Goal: Contribute content

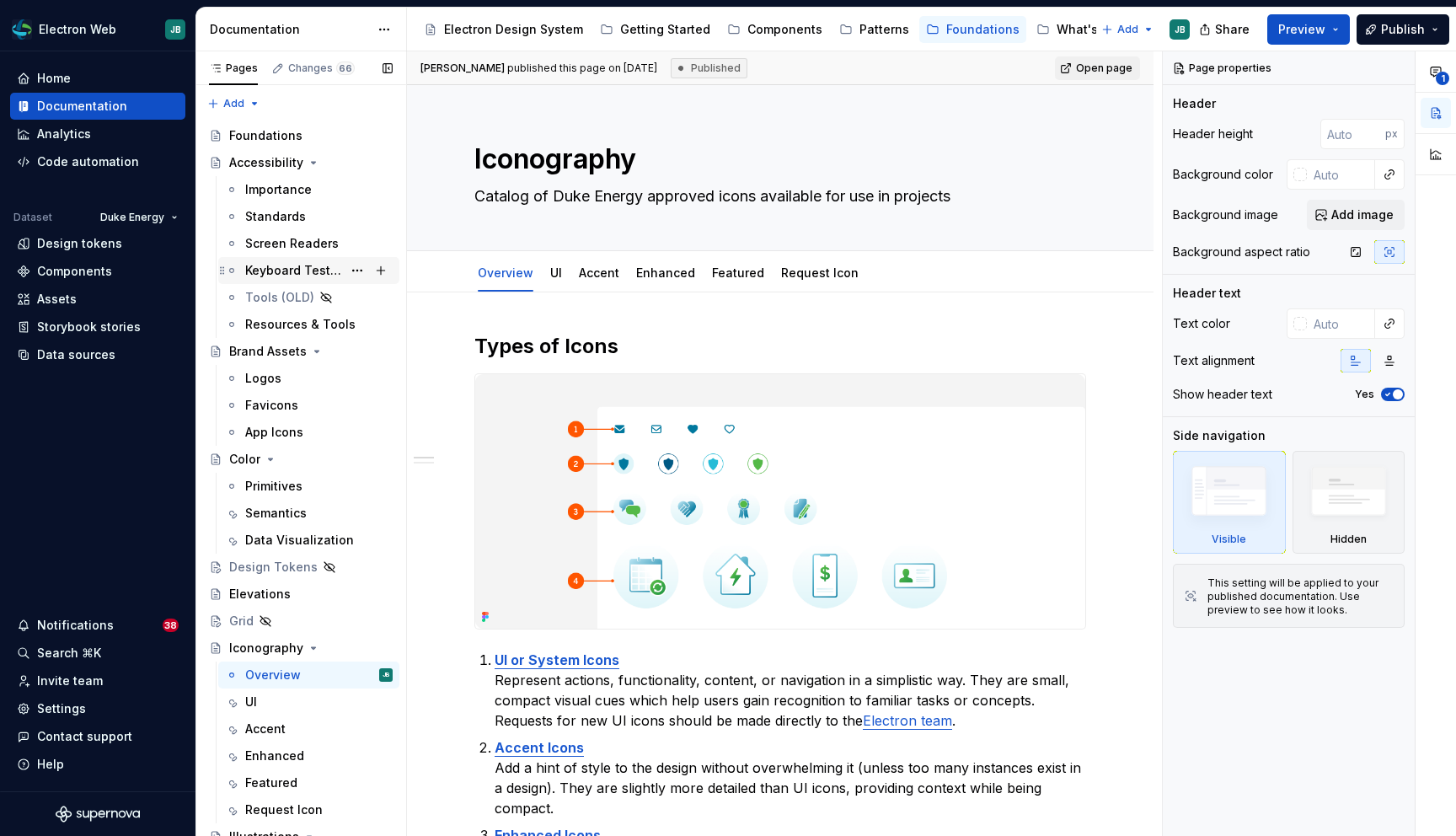
click at [279, 260] on div "Keyboard Testing" at bounding box center [319, 270] width 148 height 23
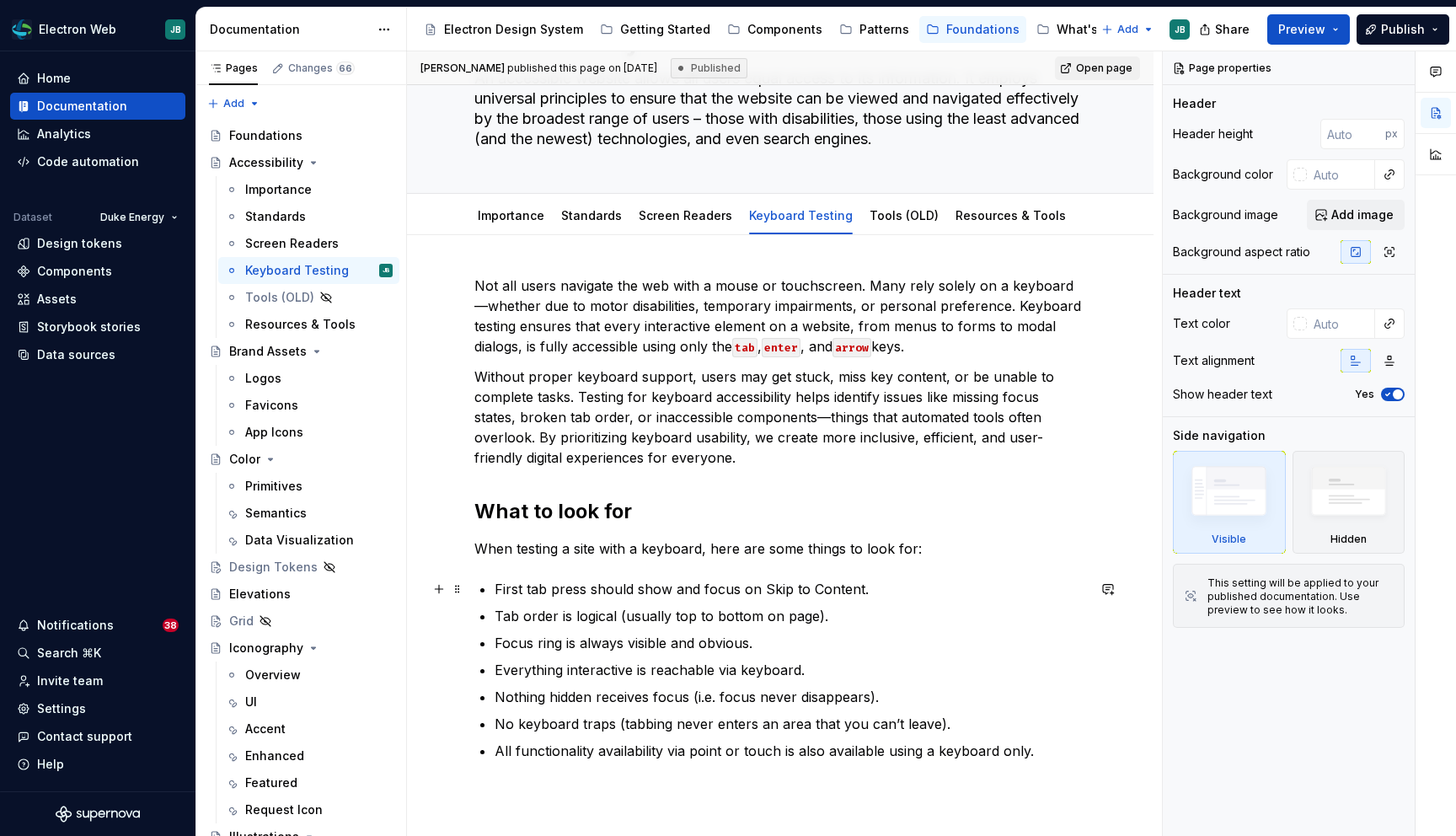
scroll to position [119, 0]
type textarea "*"
click at [895, 341] on p "Not all users navigate the web with a mouse or touchscreen. Many rely solely on…" at bounding box center [780, 314] width 612 height 81
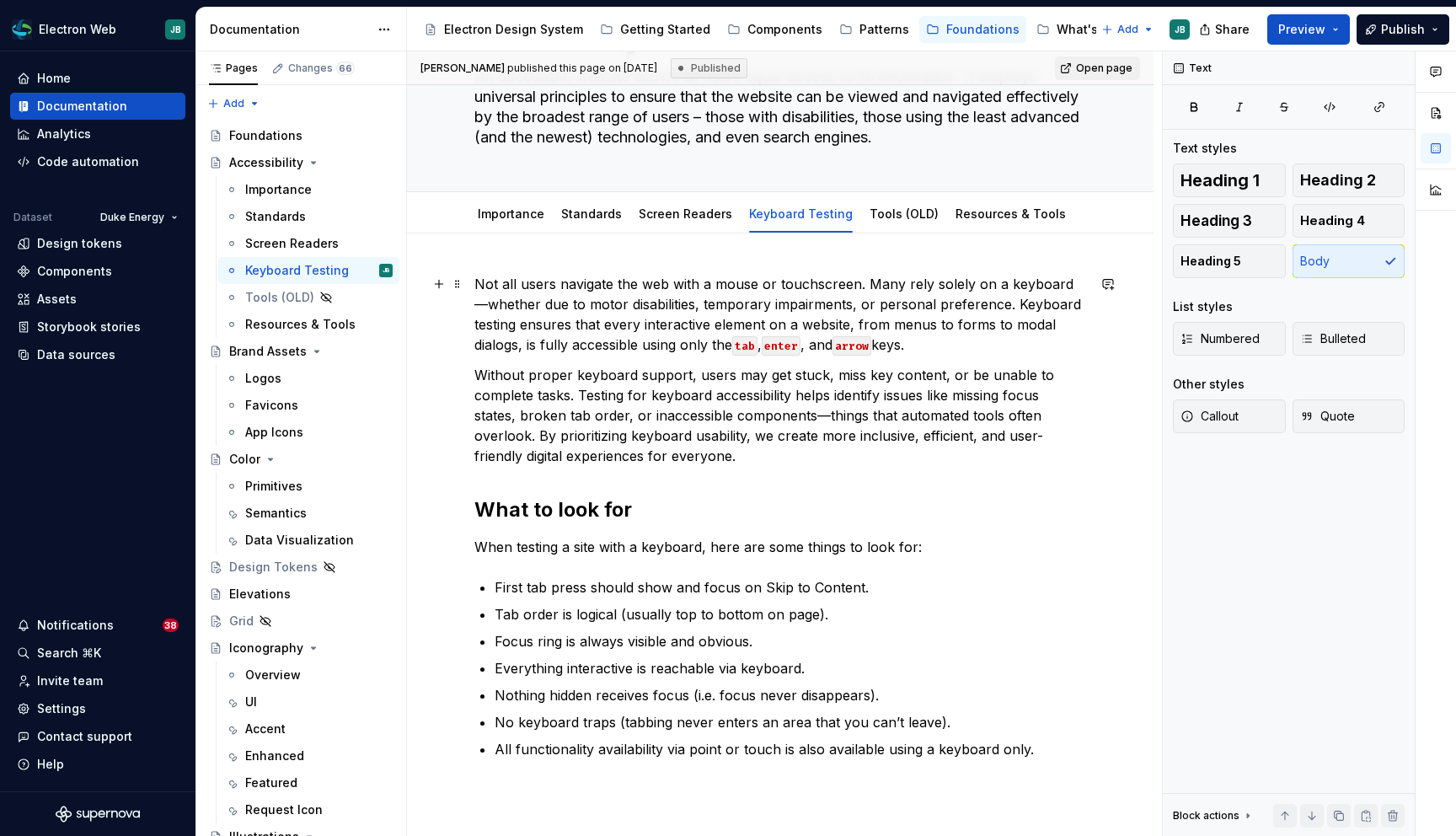
click at [817, 348] on p "Not all users navigate the web with a mouse or touchscreen. Many rely solely on…" at bounding box center [780, 314] width 612 height 81
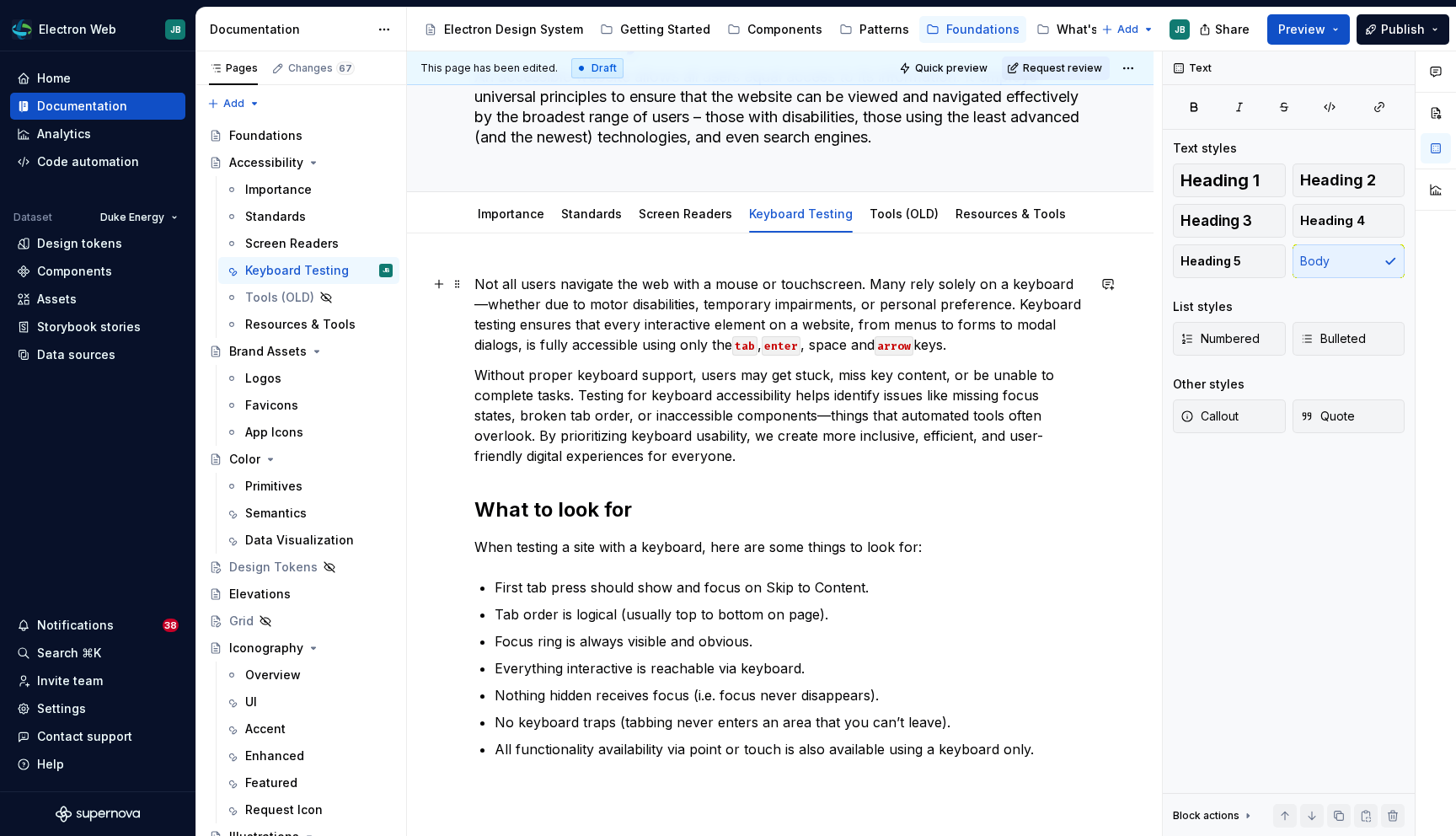
click at [831, 343] on p "Not all users navigate the web with a mouse or touchscreen. Many rely solely on…" at bounding box center [780, 314] width 612 height 81
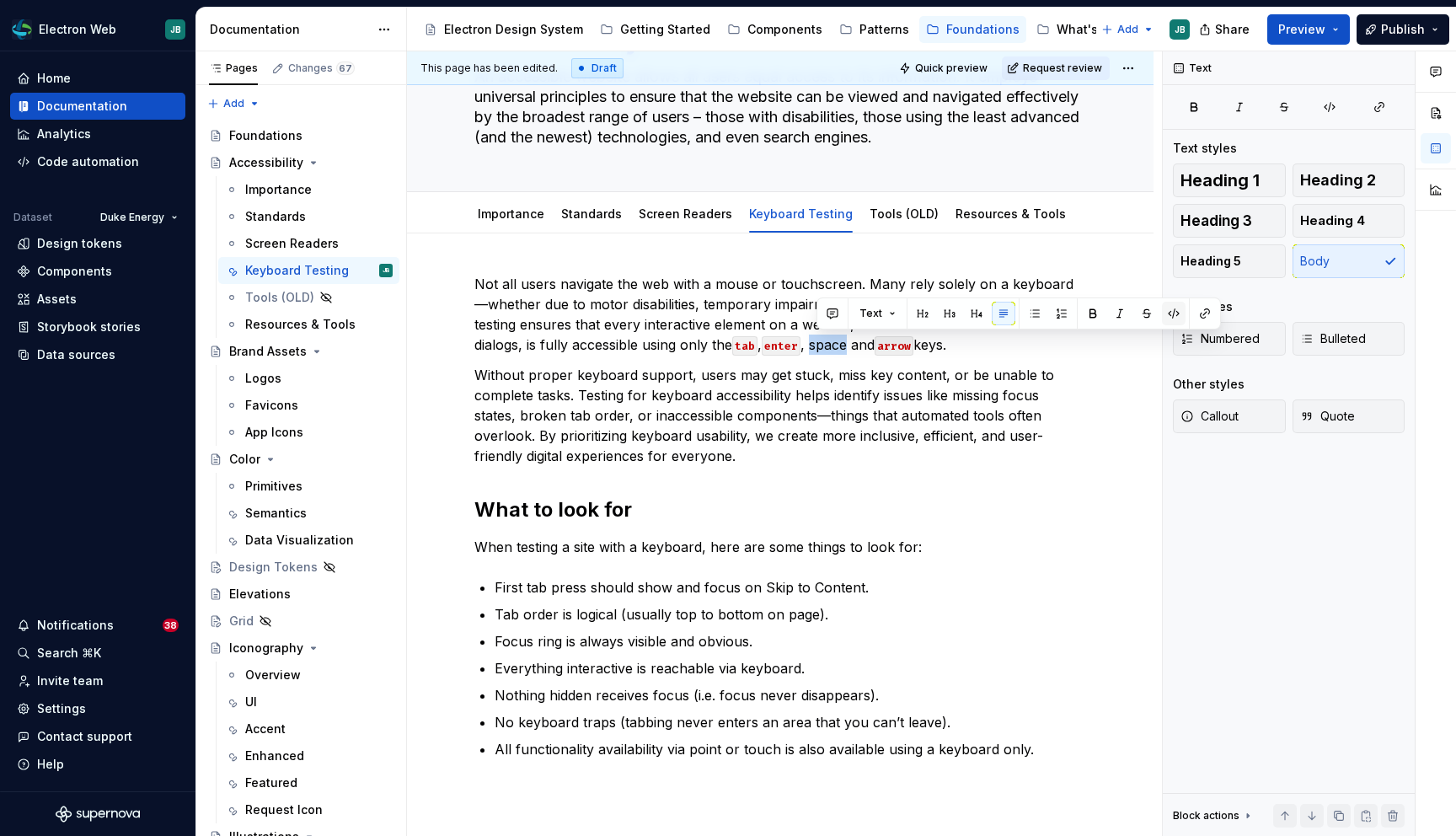
click at [1172, 313] on button "button" at bounding box center [1173, 313] width 23 height 23
click at [952, 384] on p "Without proper keyboard support, users may get stuck, miss key content, or be u…" at bounding box center [780, 415] width 612 height 101
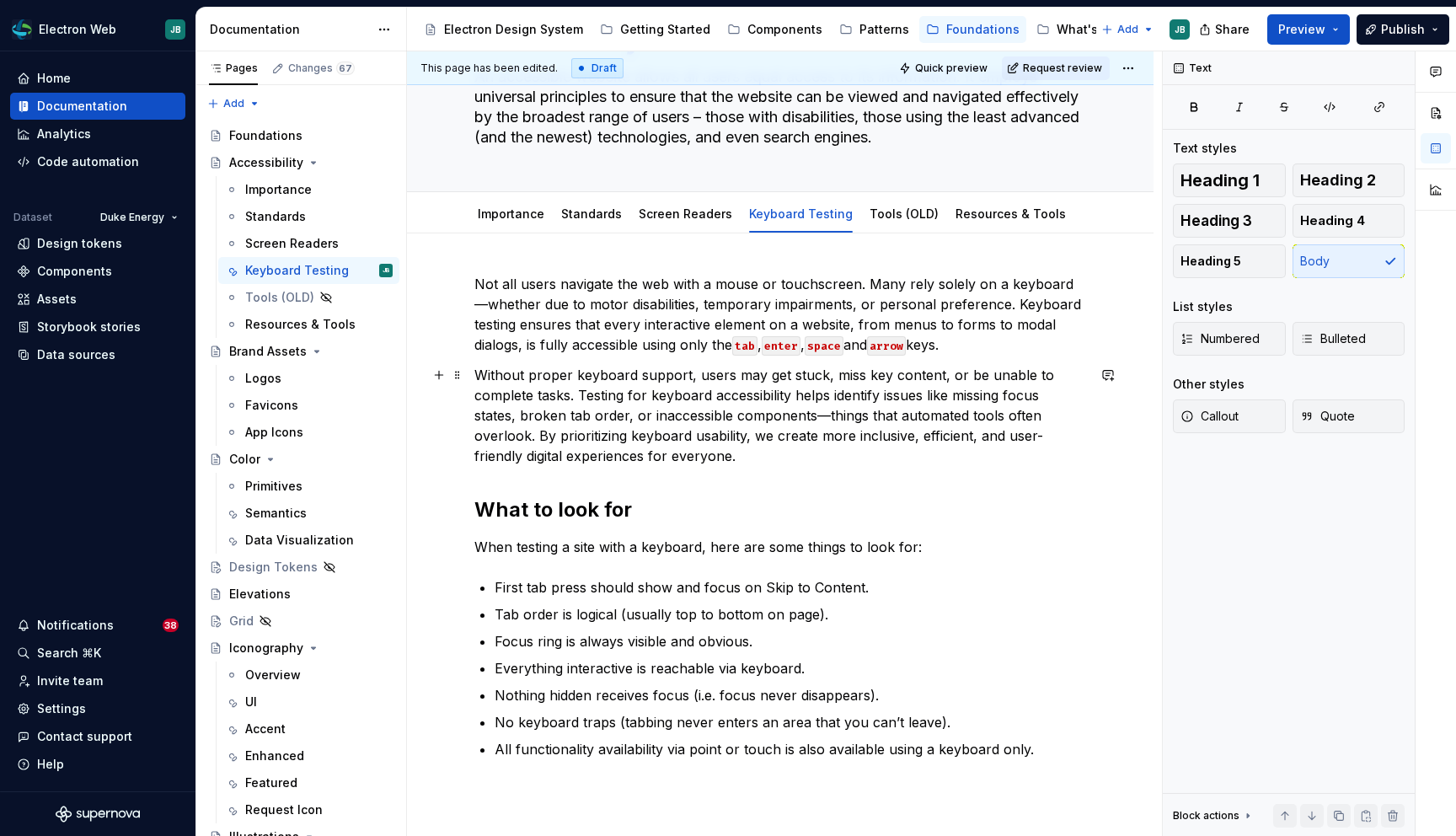
click at [990, 427] on p "Without proper keyboard support, users may get stuck, miss key content, or be u…" at bounding box center [780, 415] width 612 height 101
click at [677, 460] on p "Without proper keyboard support, users may get stuck, miss key content, or be u…" at bounding box center [780, 415] width 612 height 101
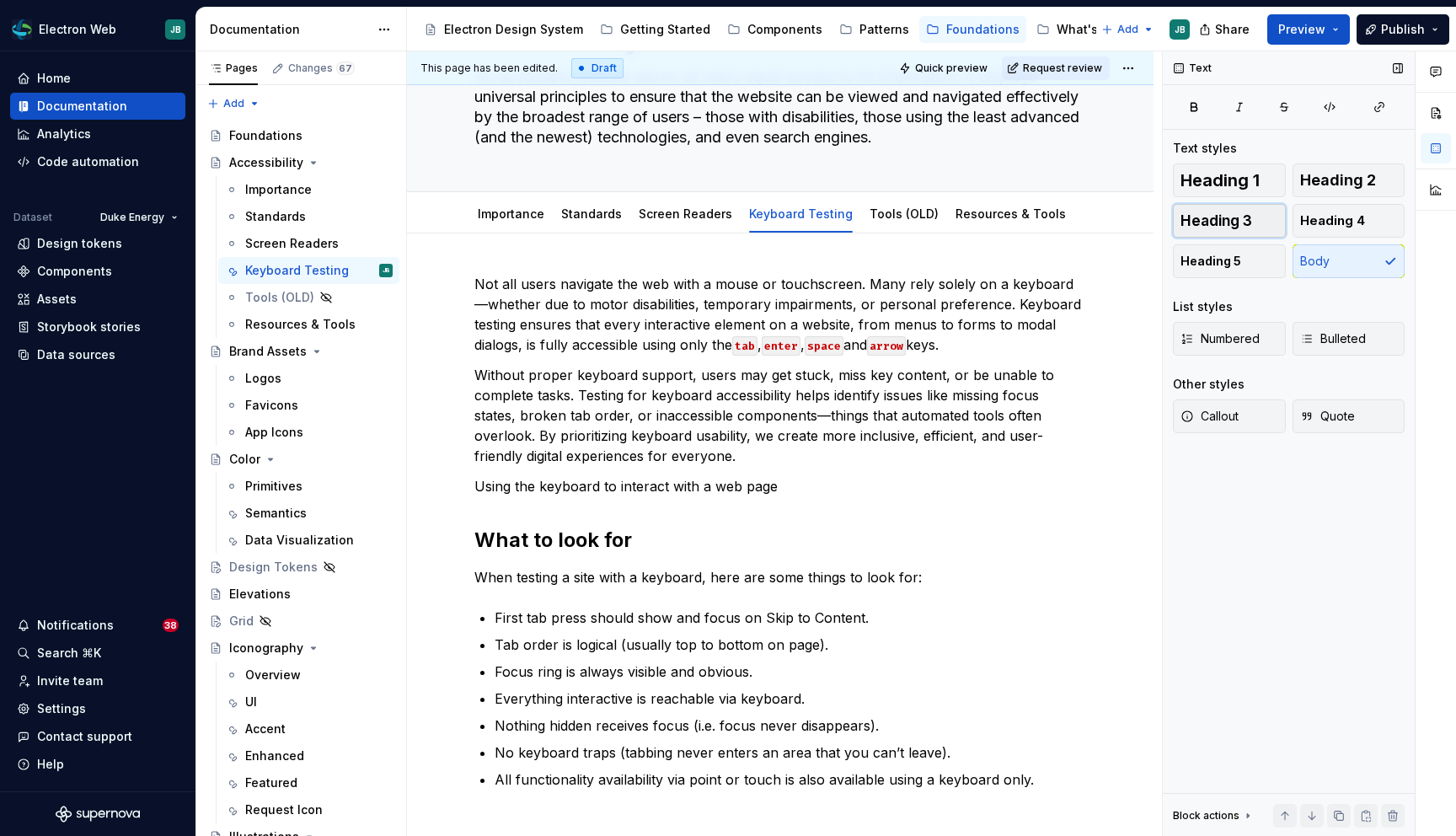
click at [1256, 214] on button "Heading 3" at bounding box center [1229, 221] width 113 height 33
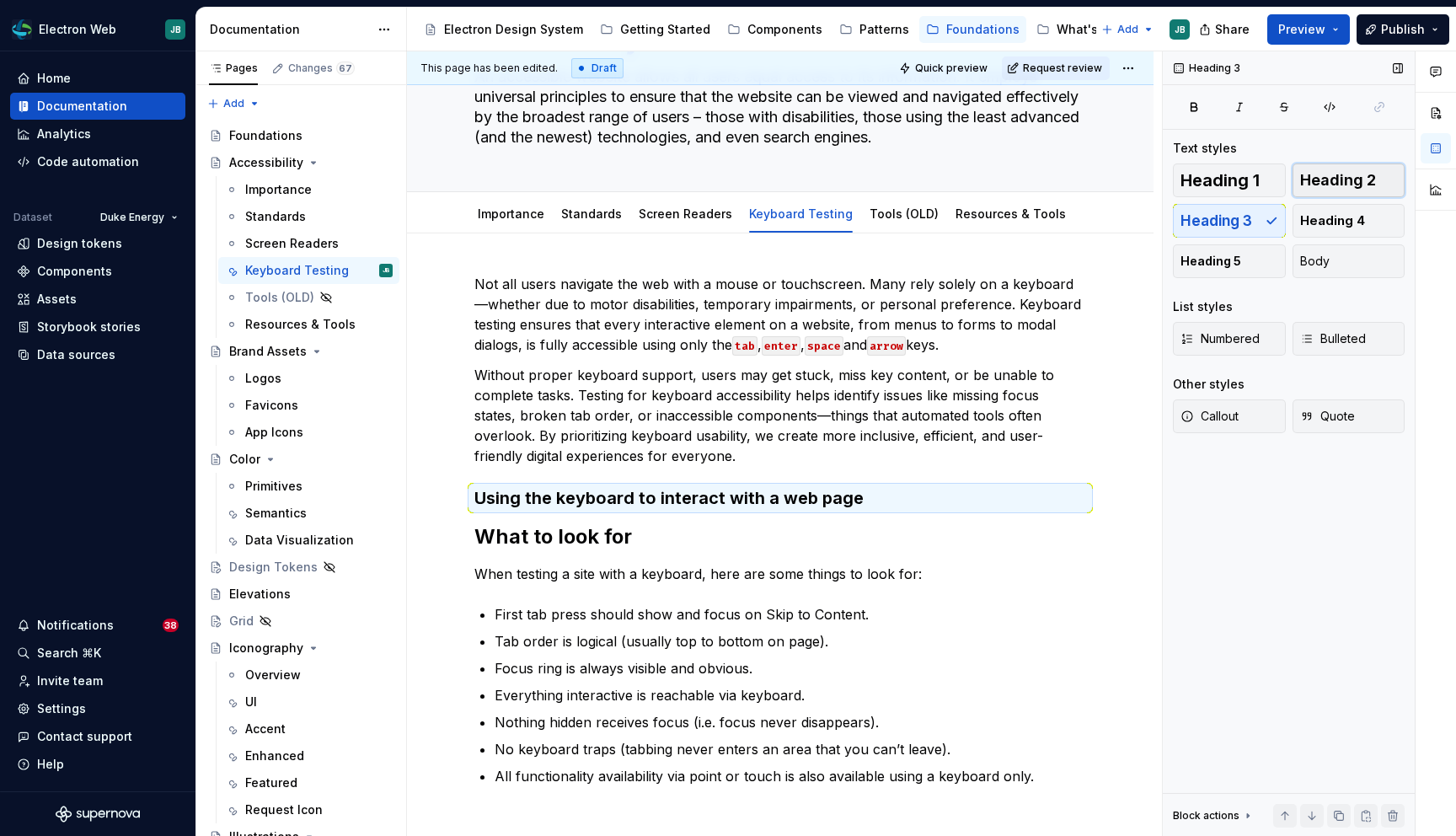
click at [1335, 183] on span "Heading 2" at bounding box center [1338, 180] width 76 height 17
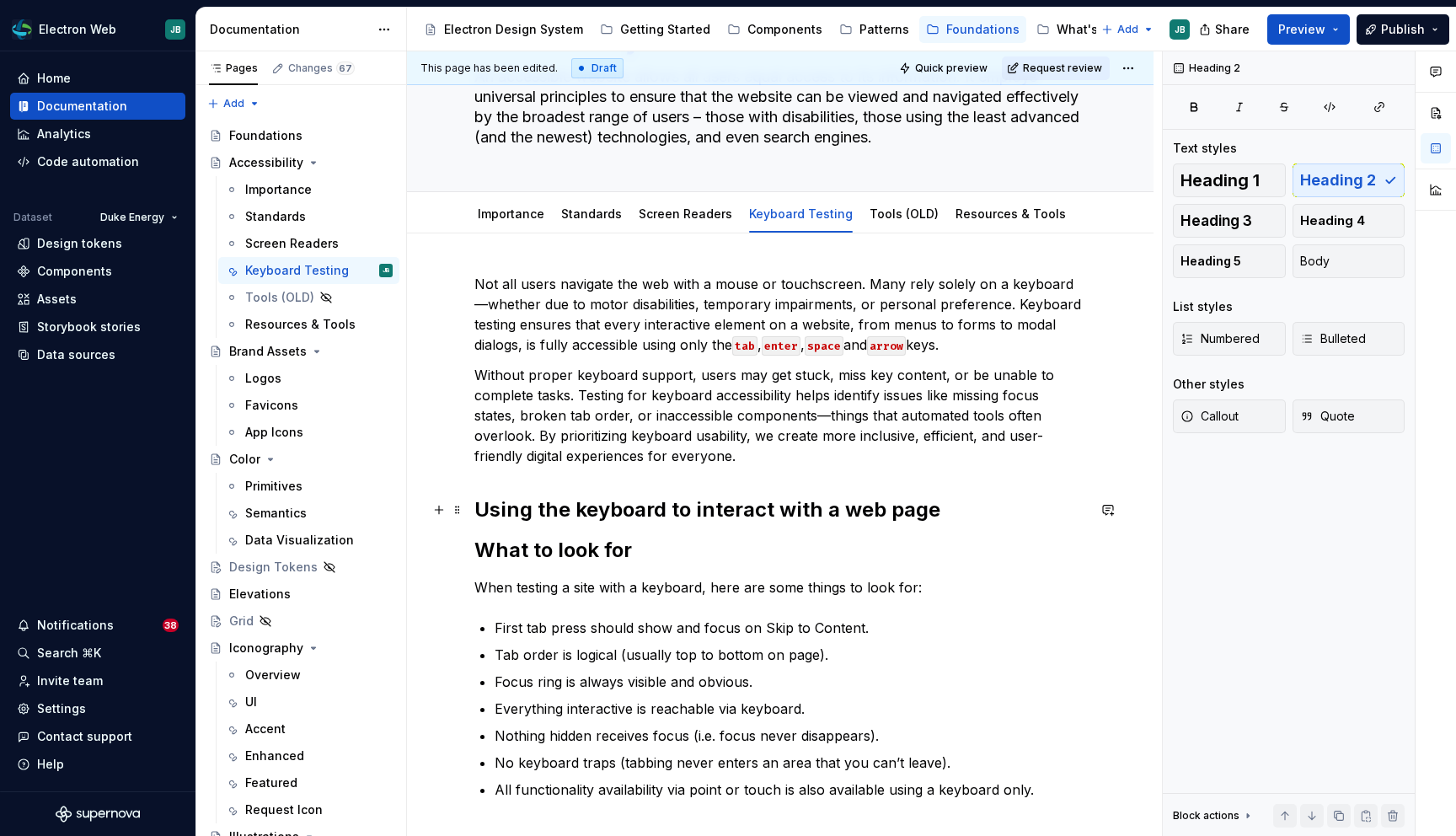
click at [943, 507] on h2 "Using the keyboard to interact with a web page" at bounding box center [780, 509] width 612 height 27
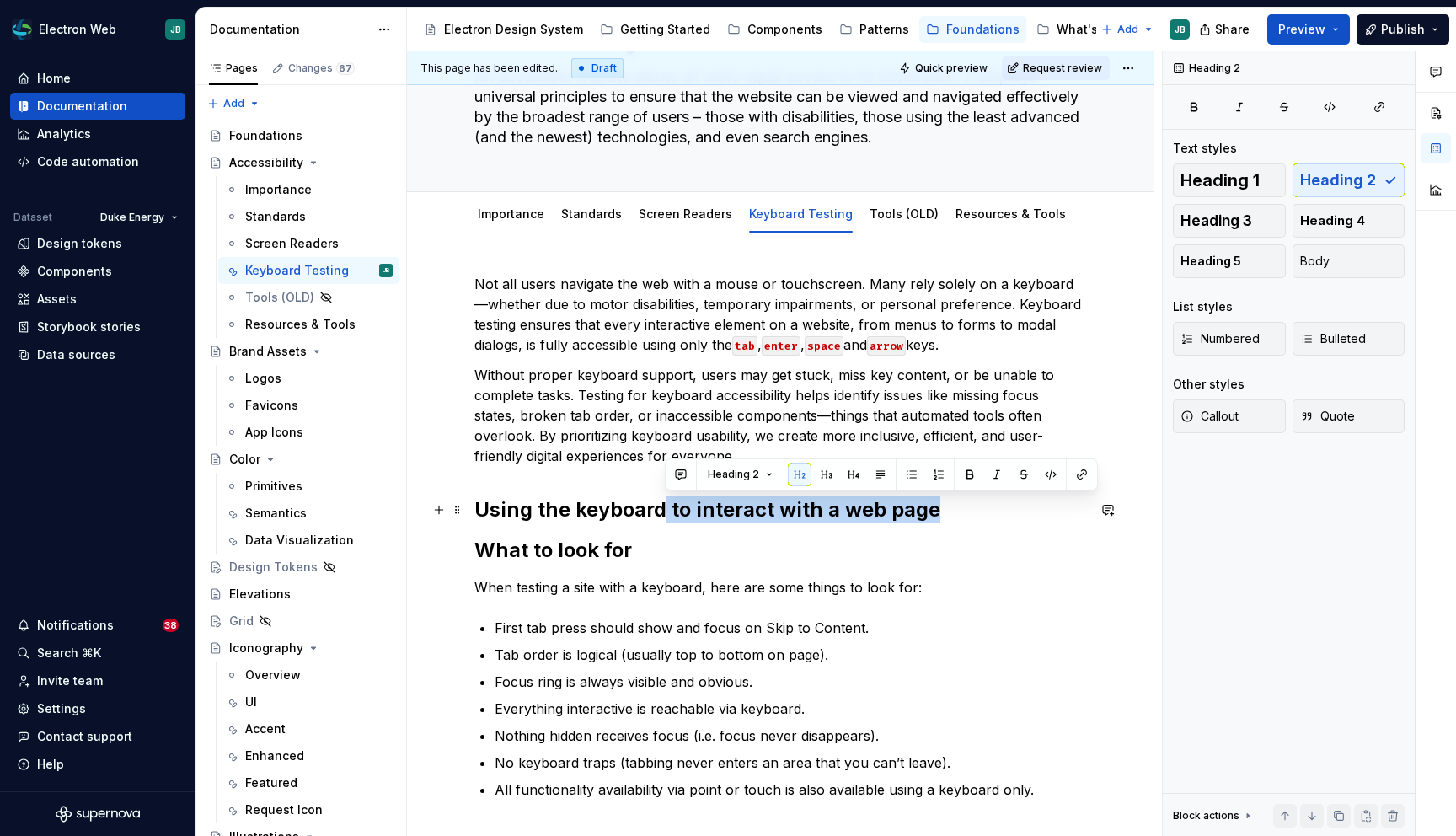
drag, startPoint x: 939, startPoint y: 513, endPoint x: 666, endPoint y: 512, distance: 273.0
click at [667, 512] on h2 "Using the keyboard to interact with a web page" at bounding box center [780, 509] width 612 height 27
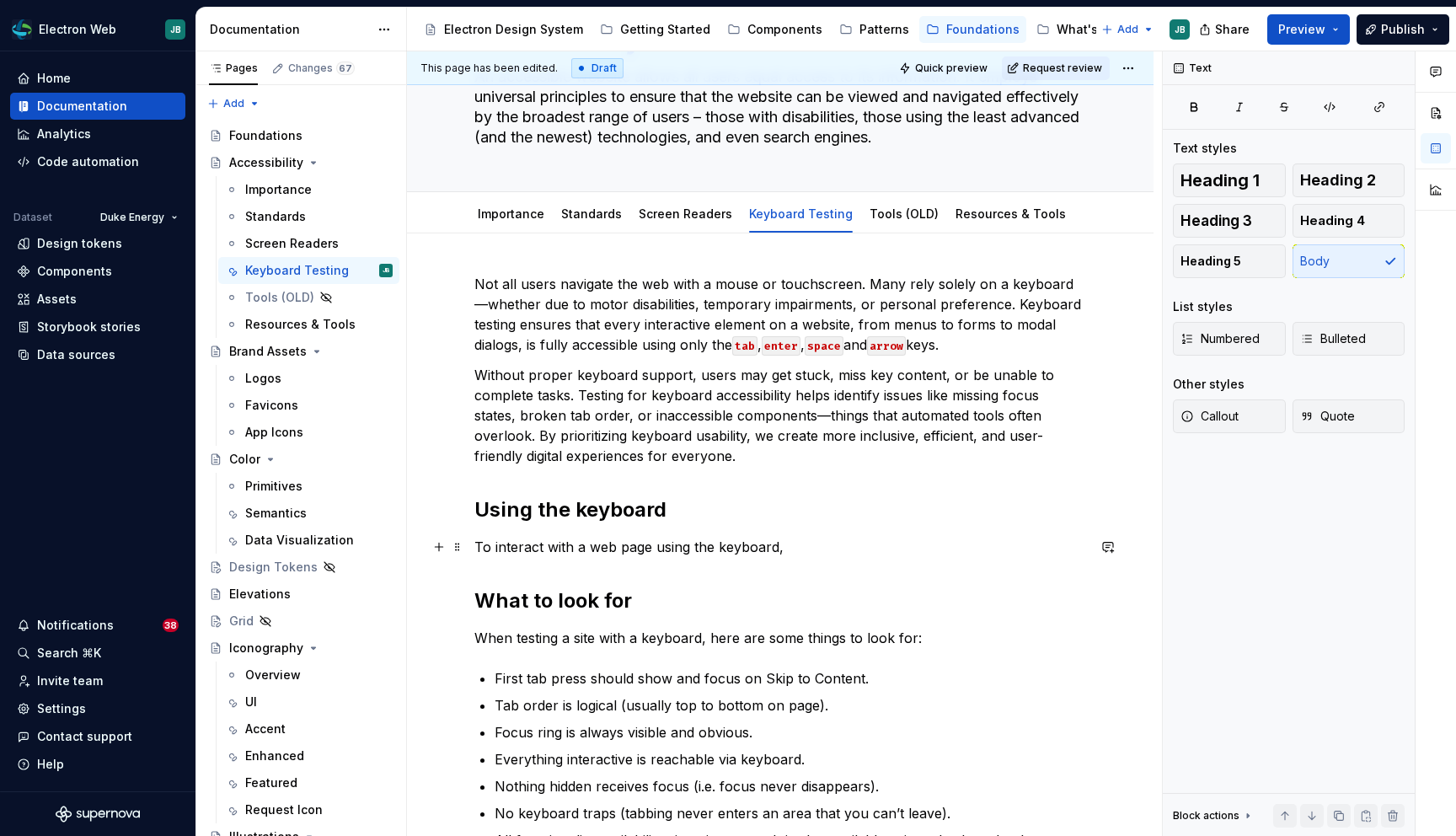
click at [675, 553] on p "To interact with a web page using the keyboard," at bounding box center [780, 547] width 612 height 21
click at [700, 547] on p "To interact with a web page with the keyboard," at bounding box center [780, 547] width 612 height 21
click at [785, 542] on p "To interact with a web page with a keyboard," at bounding box center [780, 547] width 612 height 21
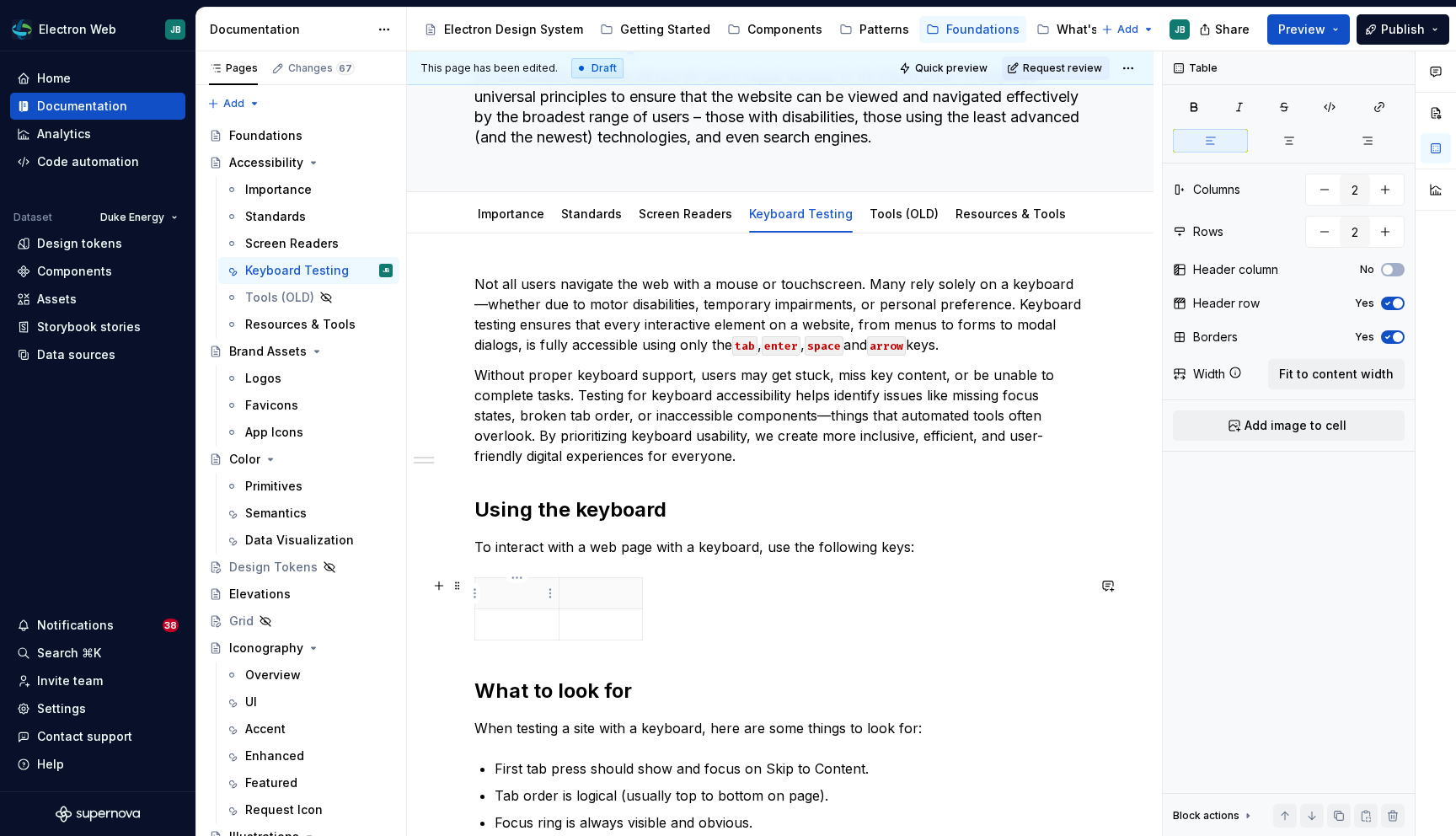
scroll to position [120, 0]
click at [588, 600] on p at bounding box center [601, 592] width 63 height 17
click at [523, 622] on p at bounding box center [517, 624] width 63 height 17
click at [585, 625] on p at bounding box center [601, 624] width 63 height 17
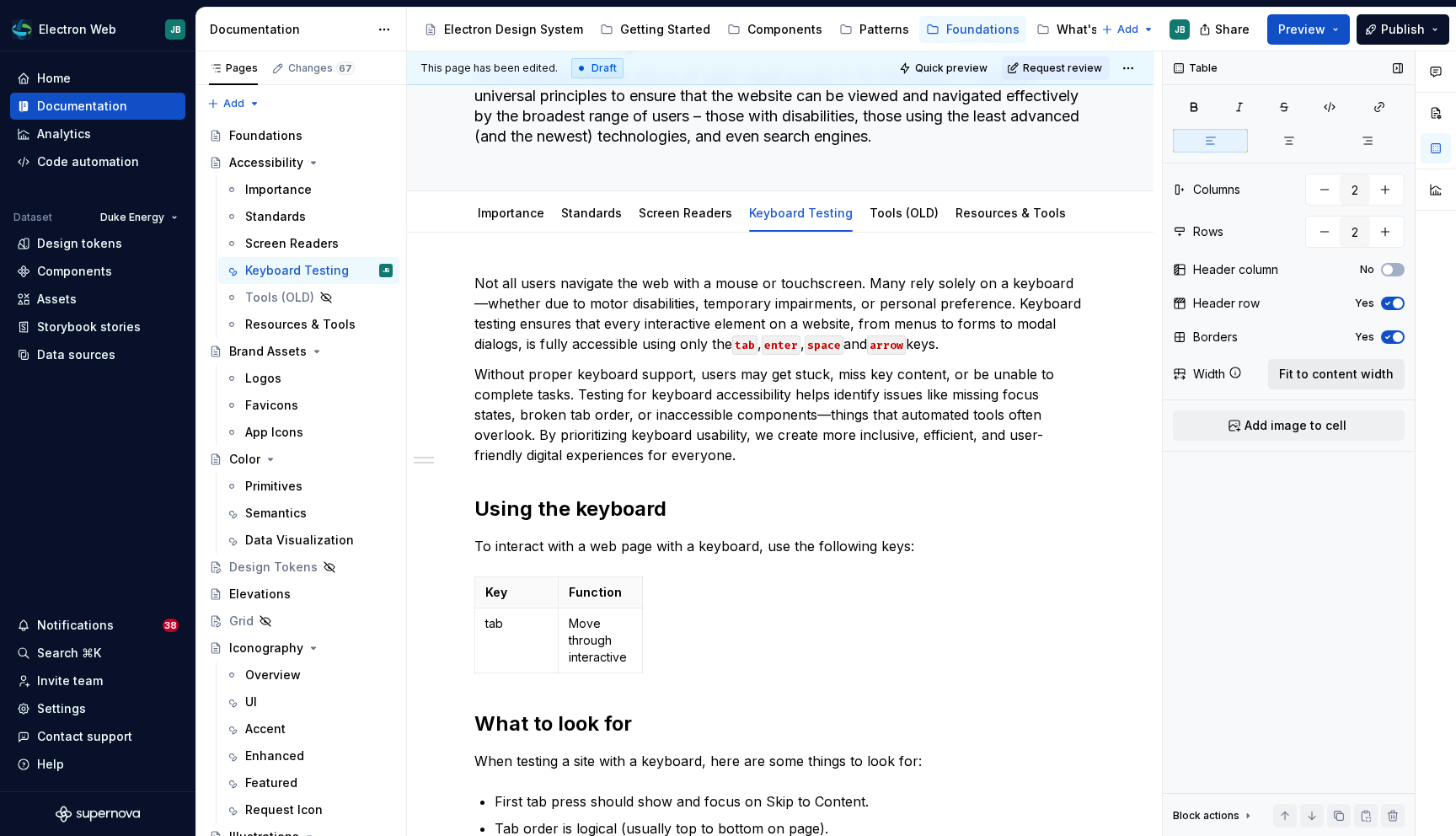
click at [1310, 367] on span "Fit to content width" at bounding box center [1336, 374] width 115 height 17
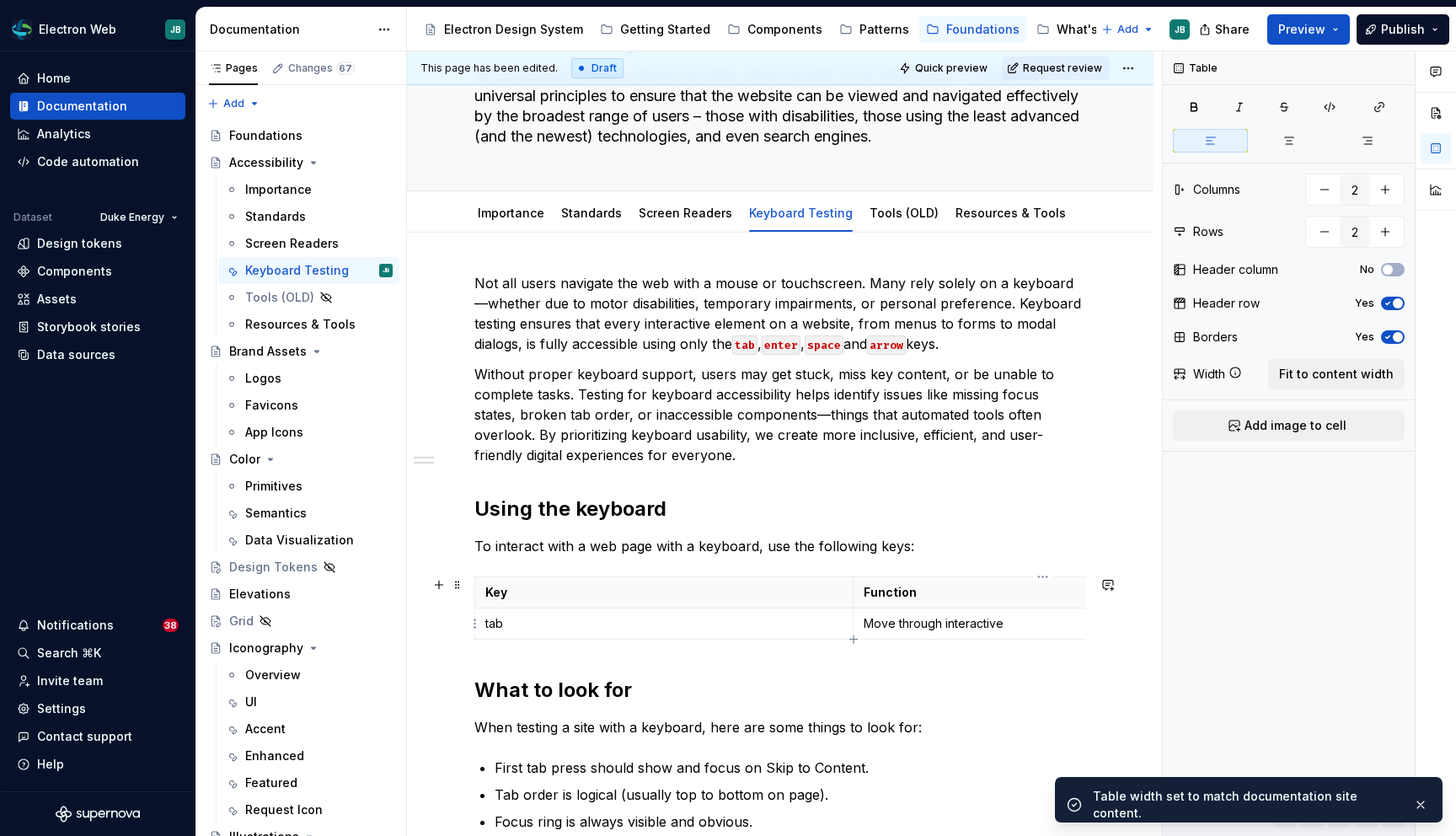
click at [1023, 627] on p "Move through interactive" at bounding box center [1042, 624] width 358 height 17
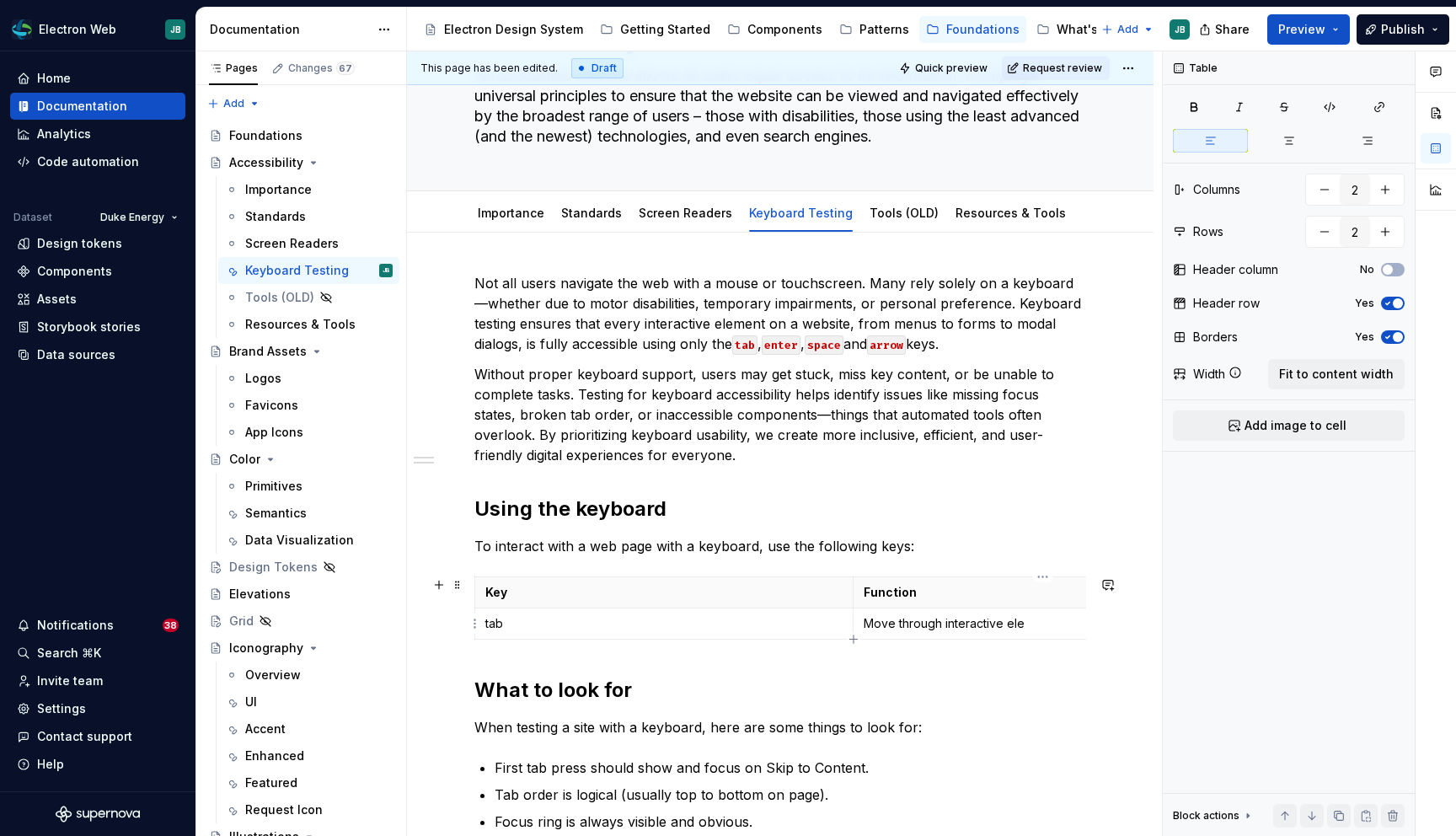
click at [898, 626] on p "Move through interactive ele" at bounding box center [1042, 624] width 358 height 17
click at [1086, 621] on p "Move forward through interactive ele" at bounding box center [1042, 624] width 358 height 17
click at [1356, 375] on span "Fit to content width" at bounding box center [1336, 374] width 115 height 17
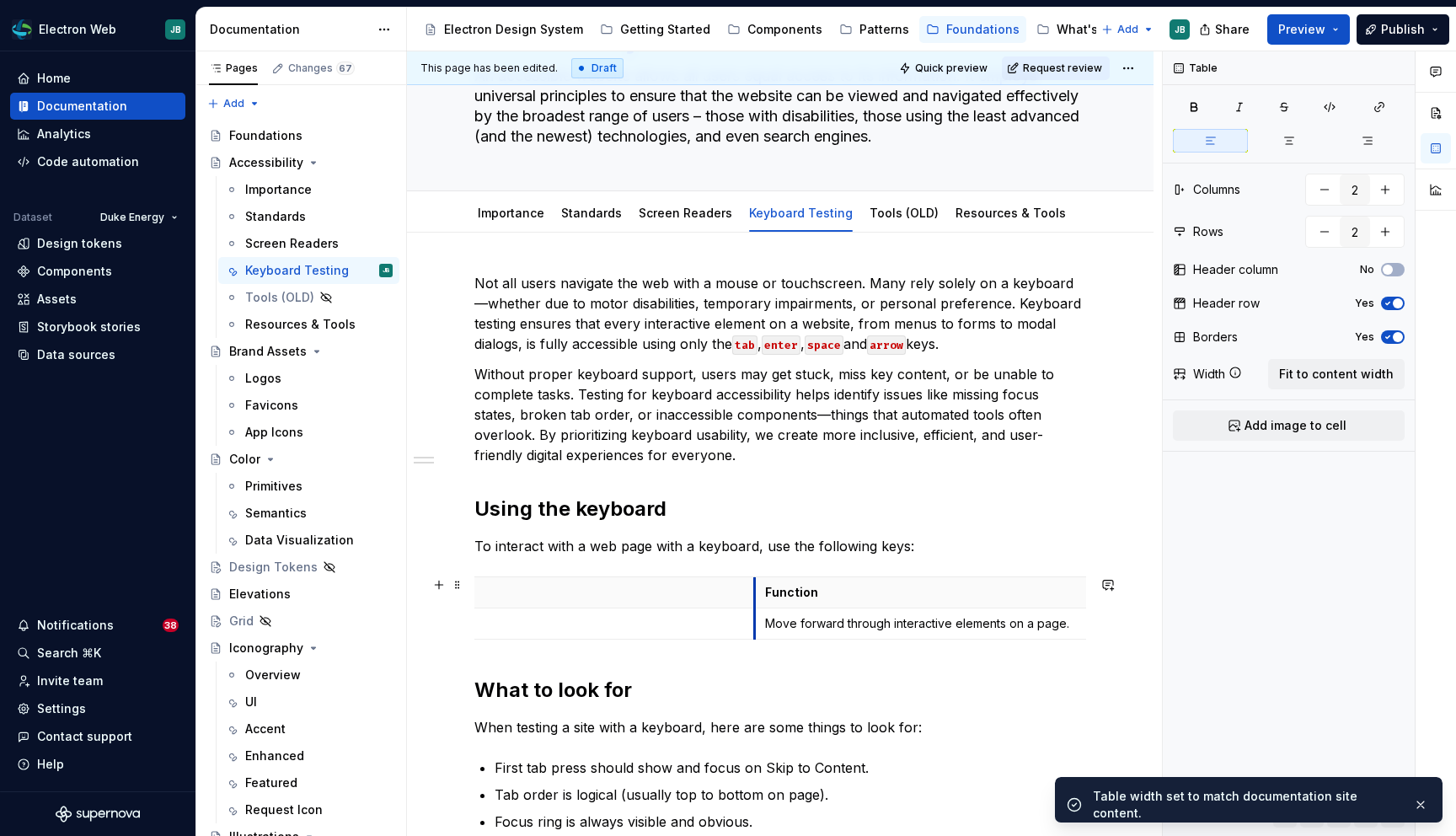
scroll to position [0, 0]
drag, startPoint x: 783, startPoint y: 595, endPoint x: 589, endPoint y: 590, distance: 194.1
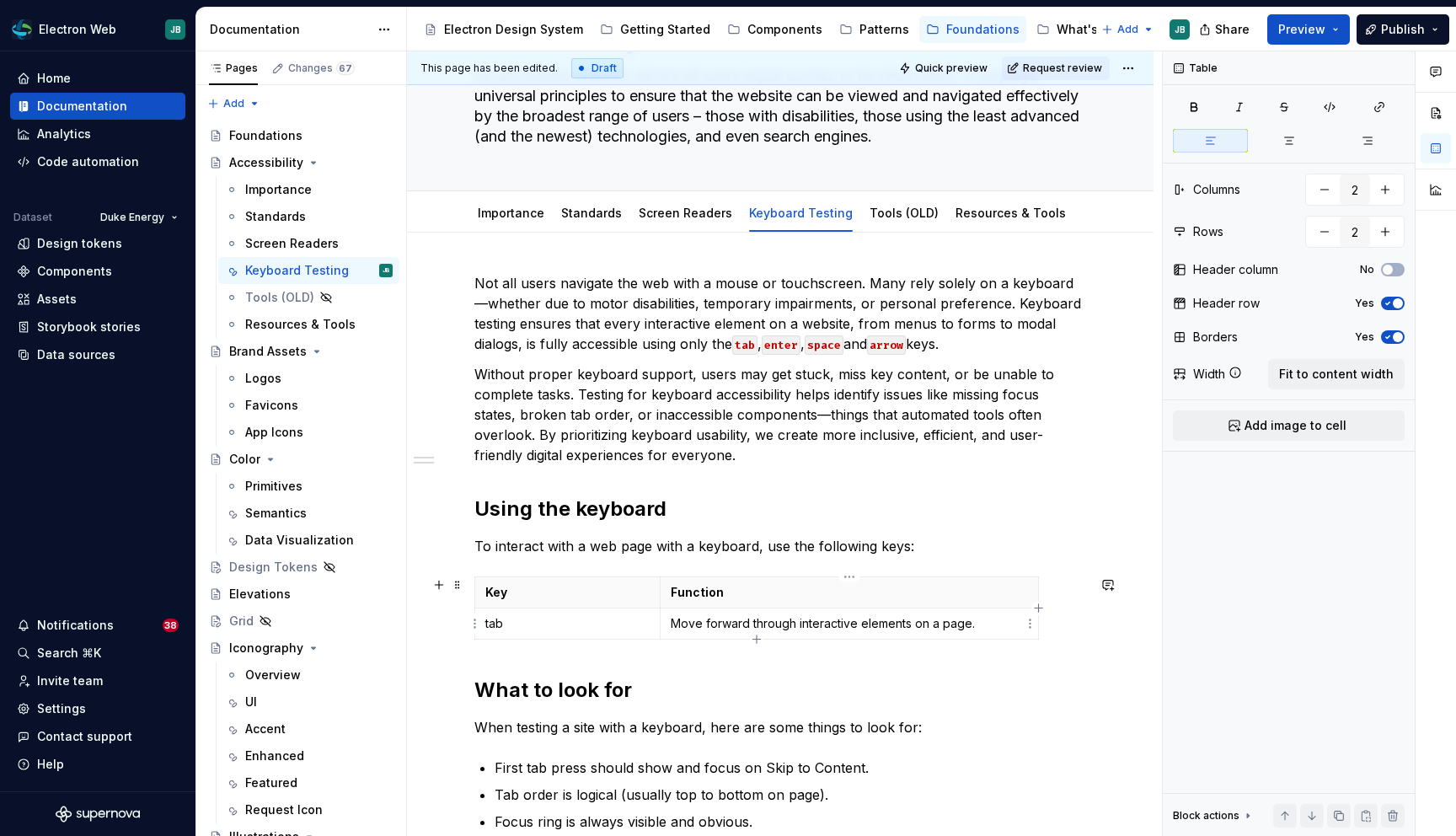
type textarea "*"
click at [602, 625] on p "tab" at bounding box center [567, 624] width 164 height 17
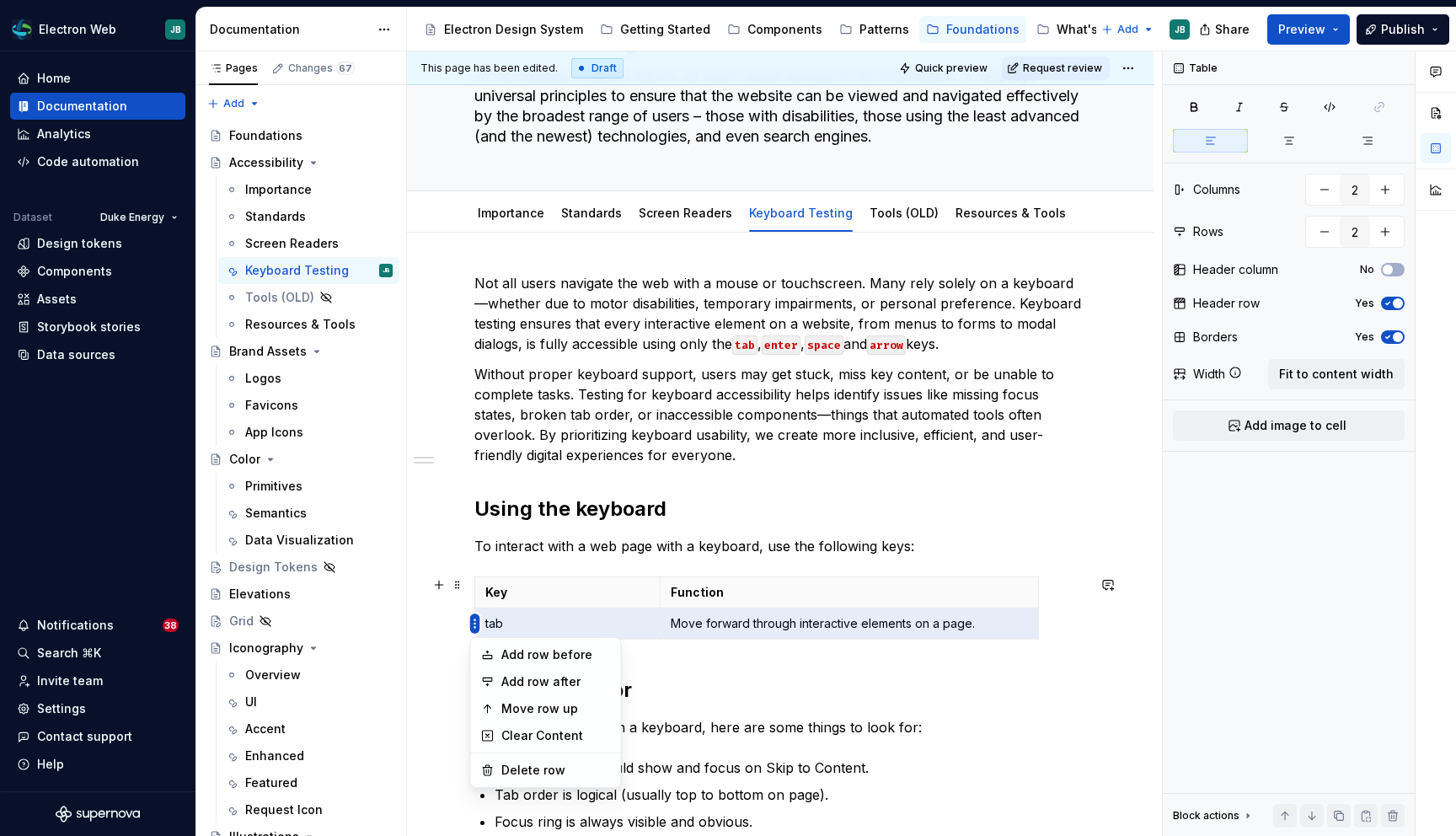
click at [479, 622] on html "Electron Web JB Home Documentation Analytics Code automation Dataset Duke Energ…" at bounding box center [728, 418] width 1456 height 836
click at [562, 680] on div "Add row after" at bounding box center [556, 682] width 110 height 17
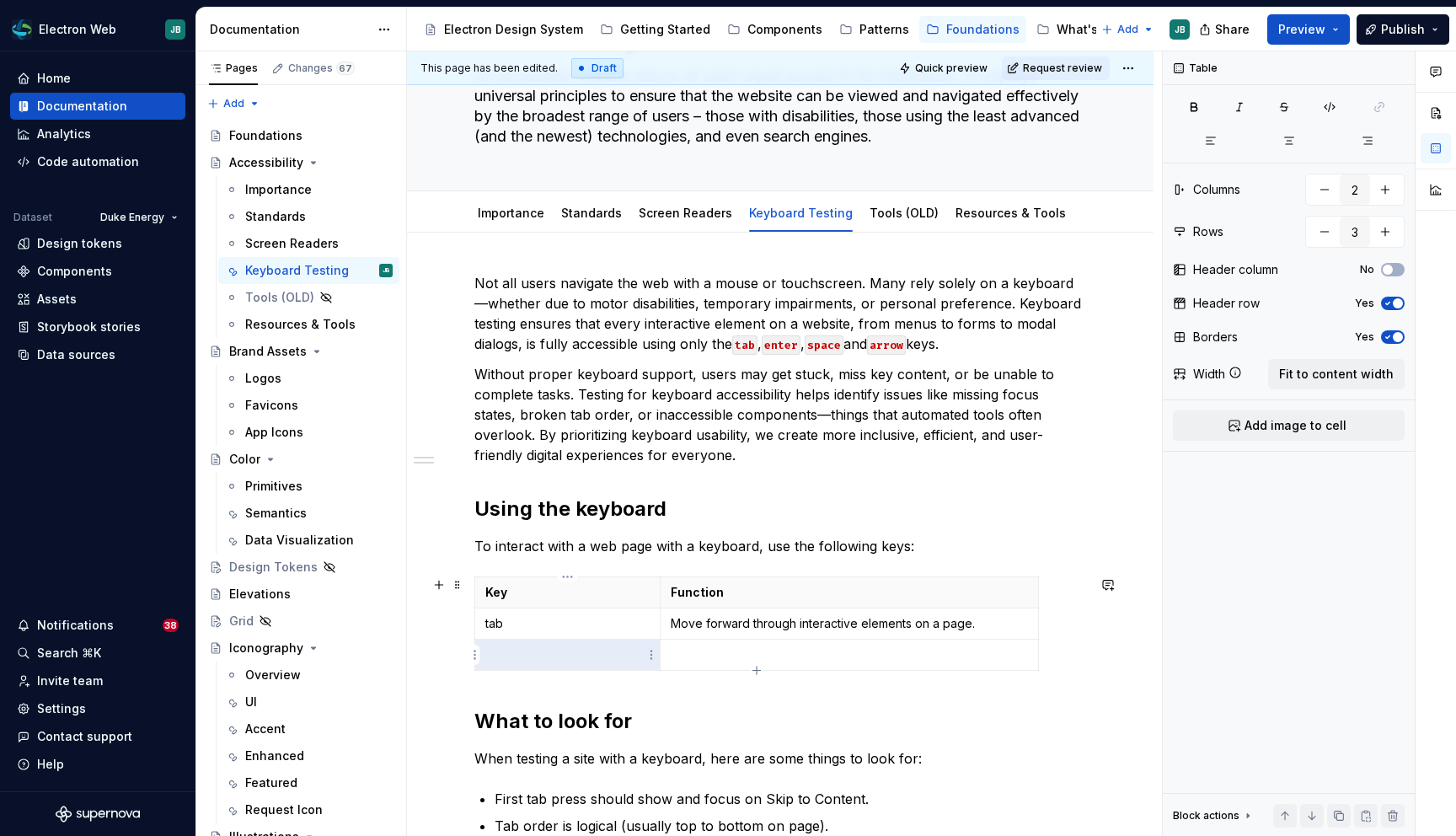
click at [534, 651] on p at bounding box center [567, 655] width 164 height 17
click at [710, 655] on p at bounding box center [849, 655] width 357 height 17
click at [807, 624] on p "Move forward through interactive elements on a page." at bounding box center [849, 624] width 357 height 17
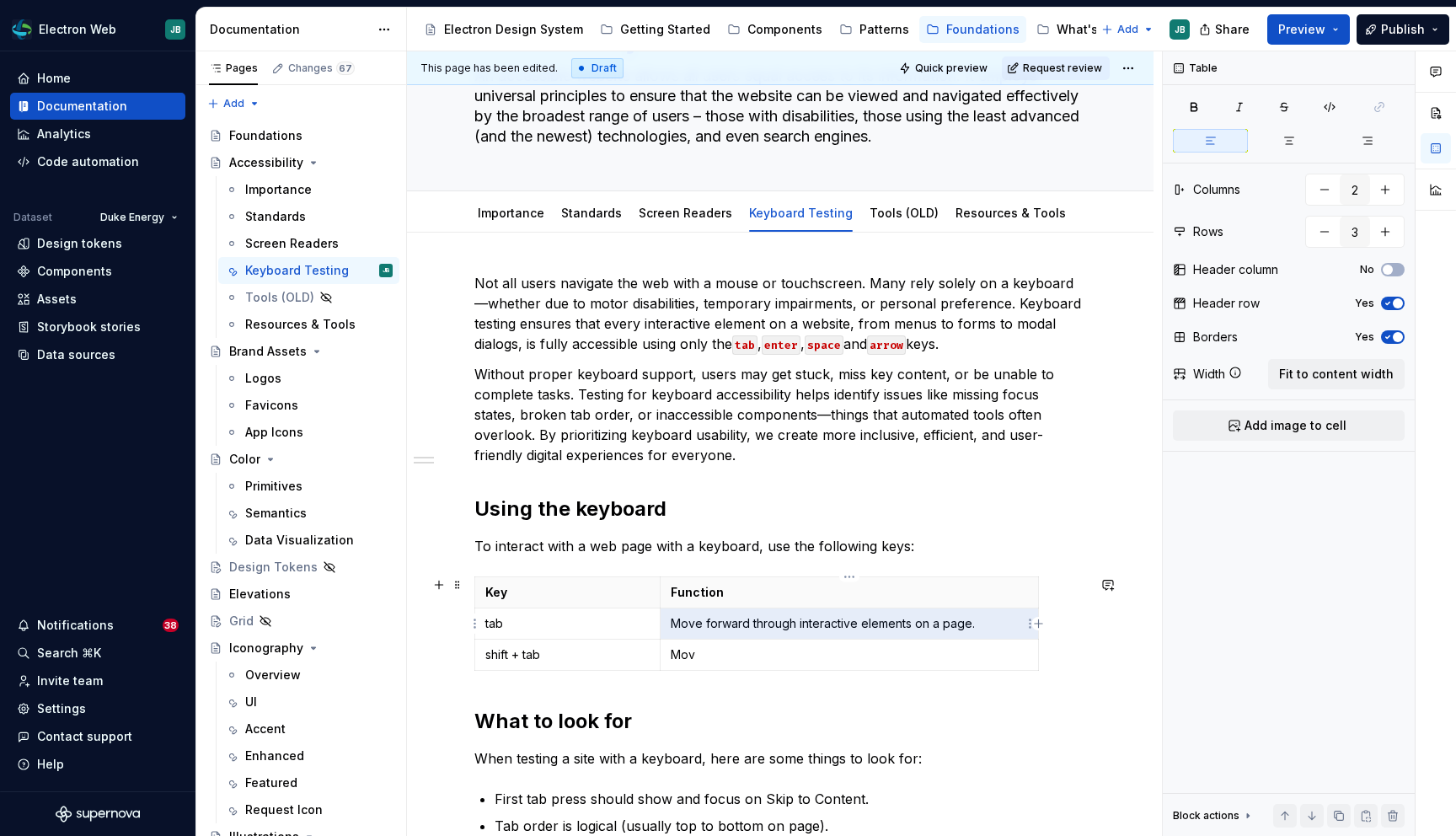
click at [764, 636] on td "Move forward through interactive elements on a page." at bounding box center [849, 624] width 378 height 31
click at [784, 618] on p "Move forward through interactive elements on a page." at bounding box center [849, 624] width 357 height 17
click at [931, 600] on p "Function" at bounding box center [849, 592] width 357 height 17
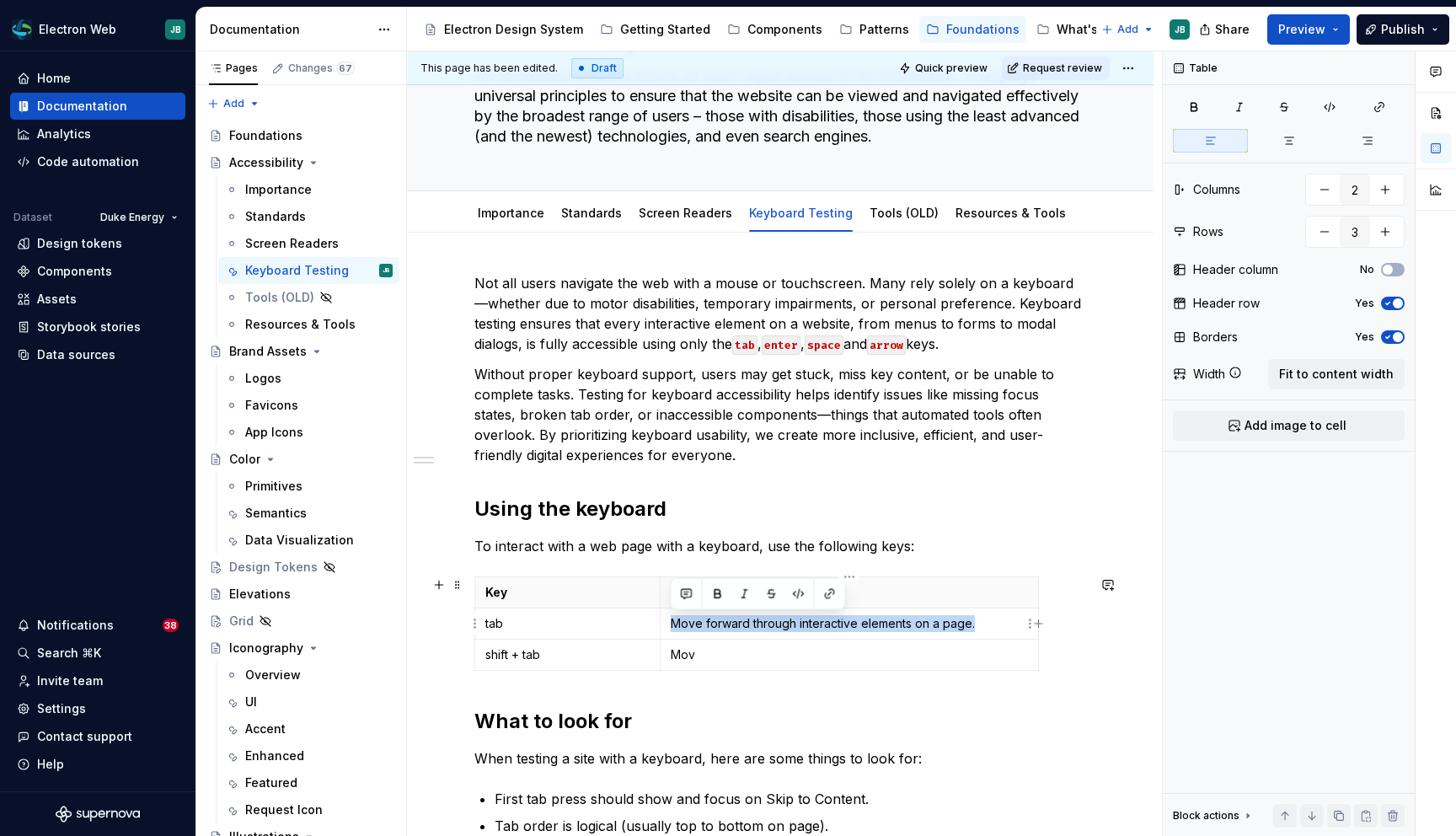
drag, startPoint x: 982, startPoint y: 623, endPoint x: 668, endPoint y: 623, distance: 314.0
click at [668, 623] on td "Move forward through interactive elements on a page." at bounding box center [849, 624] width 378 height 31
copy p "Move forward through interactive elements on a page."
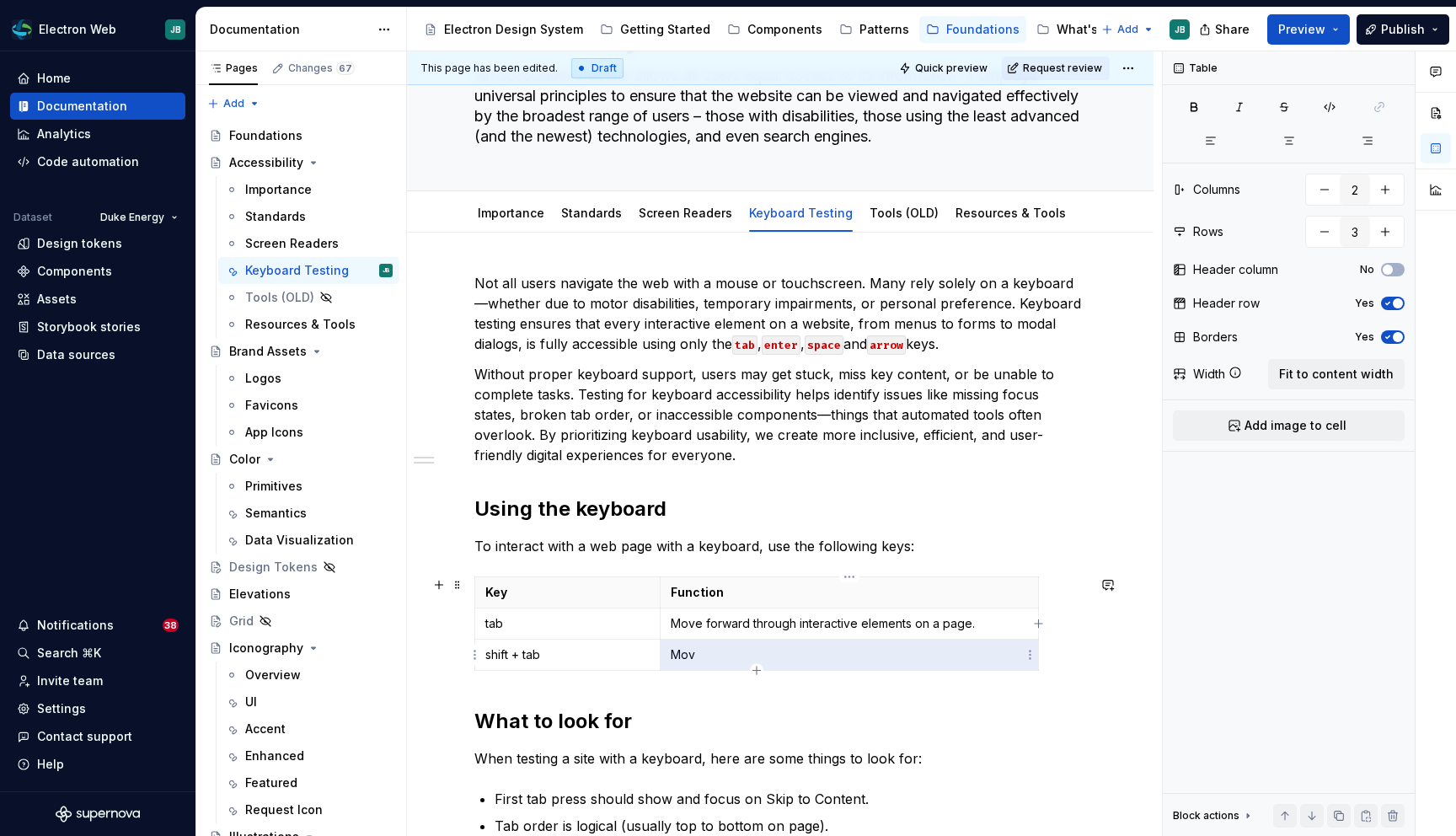
drag, startPoint x: 665, startPoint y: 651, endPoint x: 679, endPoint y: 653, distance: 14.1
click at [679, 653] on p "Mov" at bounding box center [849, 655] width 357 height 17
click at [730, 651] on p "Move forward through interactive elements on a page." at bounding box center [849, 655] width 357 height 17
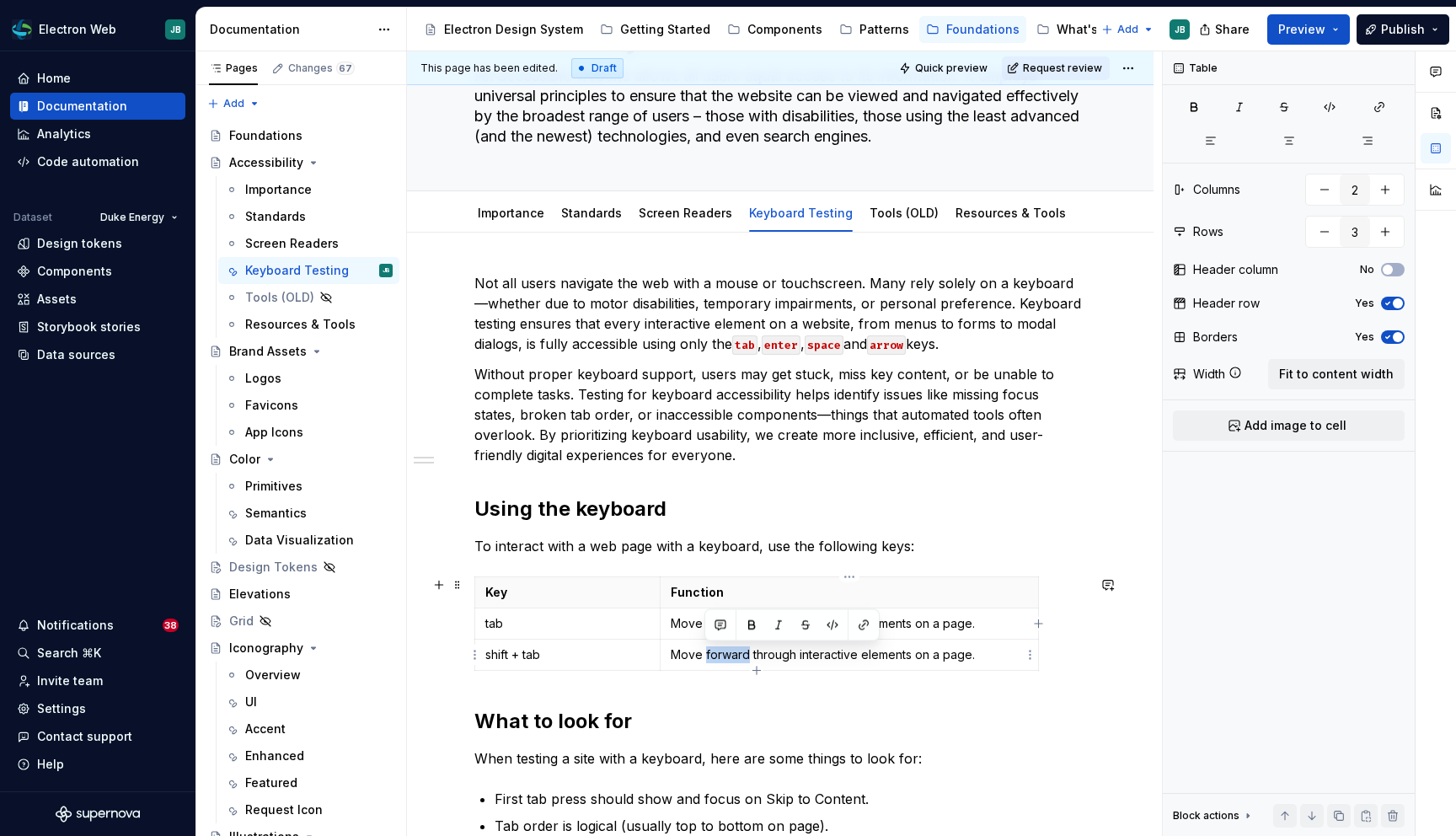
click at [730, 651] on p "Move forward through interactive elements on a page." at bounding box center [849, 655] width 357 height 17
click at [716, 628] on p "Move forward through interactive elements on a page." at bounding box center [849, 624] width 357 height 17
click at [720, 648] on p "Move backward through interactive elements on a page." at bounding box center [849, 655] width 357 height 17
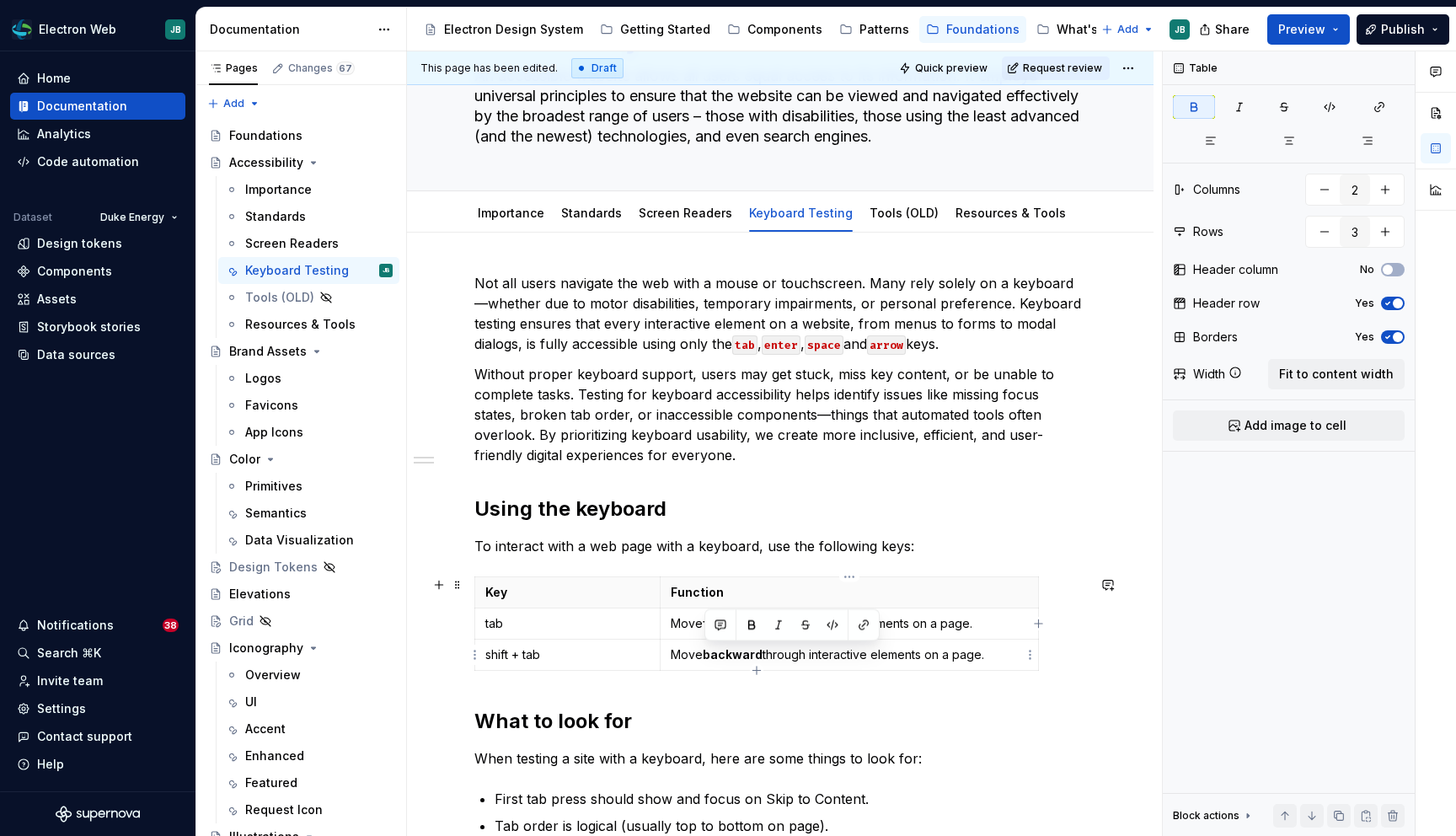
click at [1003, 657] on p "Move backward through interactive elements on a page." at bounding box center [849, 655] width 357 height 17
click at [601, 666] on td "shift + tab" at bounding box center [568, 655] width 185 height 31
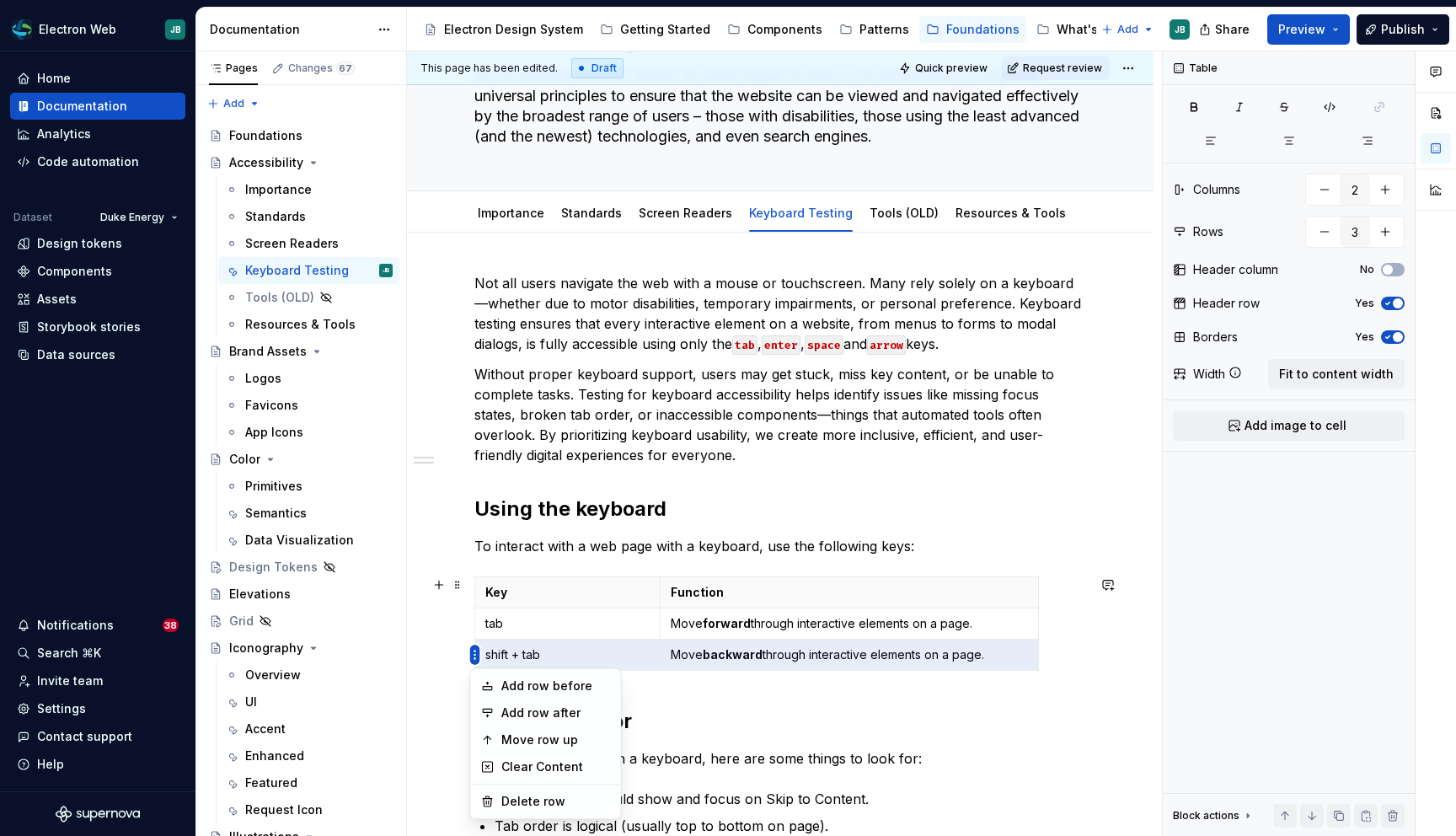
click at [475, 653] on html "Electron Web JB Home Documentation Analytics Code automation Dataset Duke Energ…" at bounding box center [728, 418] width 1456 height 836
click at [561, 713] on div "Add row after" at bounding box center [556, 713] width 110 height 17
type input "4"
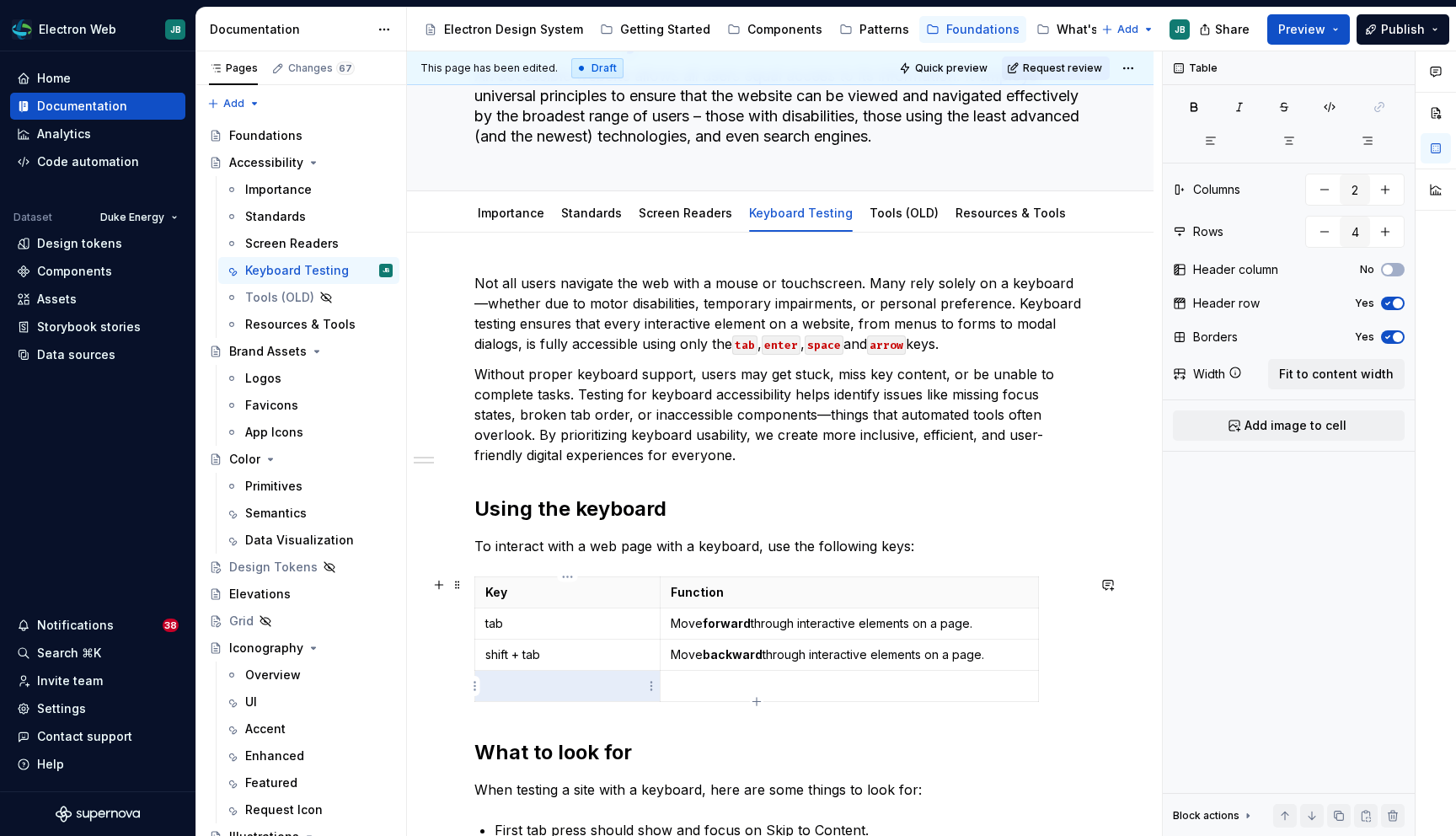
click at [523, 684] on p at bounding box center [567, 686] width 164 height 17
click at [714, 683] on p at bounding box center [849, 686] width 357 height 17
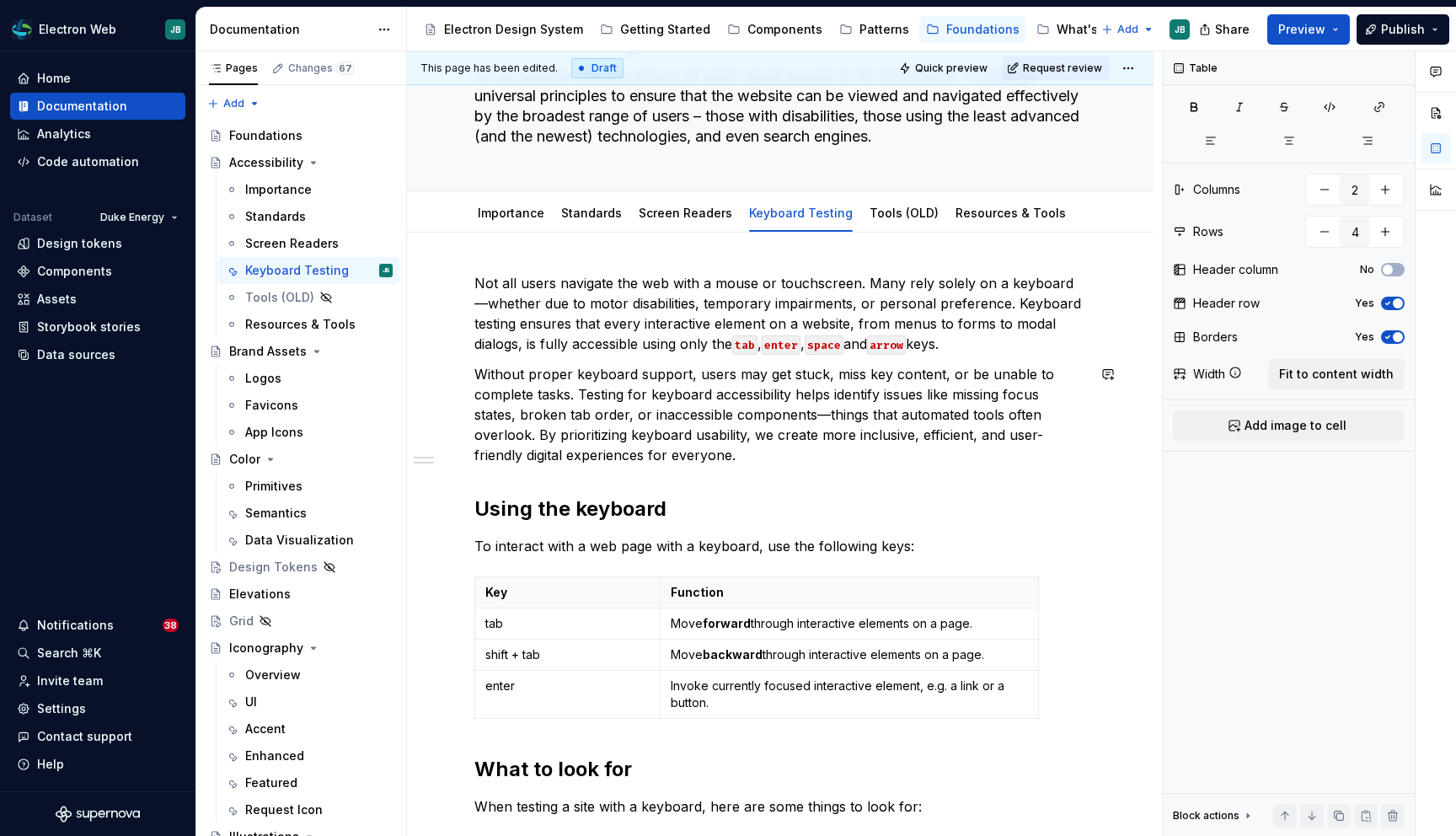
type textarea "*"
drag, startPoint x: 724, startPoint y: 700, endPoint x: 668, endPoint y: 683, distance: 58.5
click at [668, 683] on td "Invoke currently focused interactive element, e.g. a link or a button." at bounding box center [849, 695] width 378 height 48
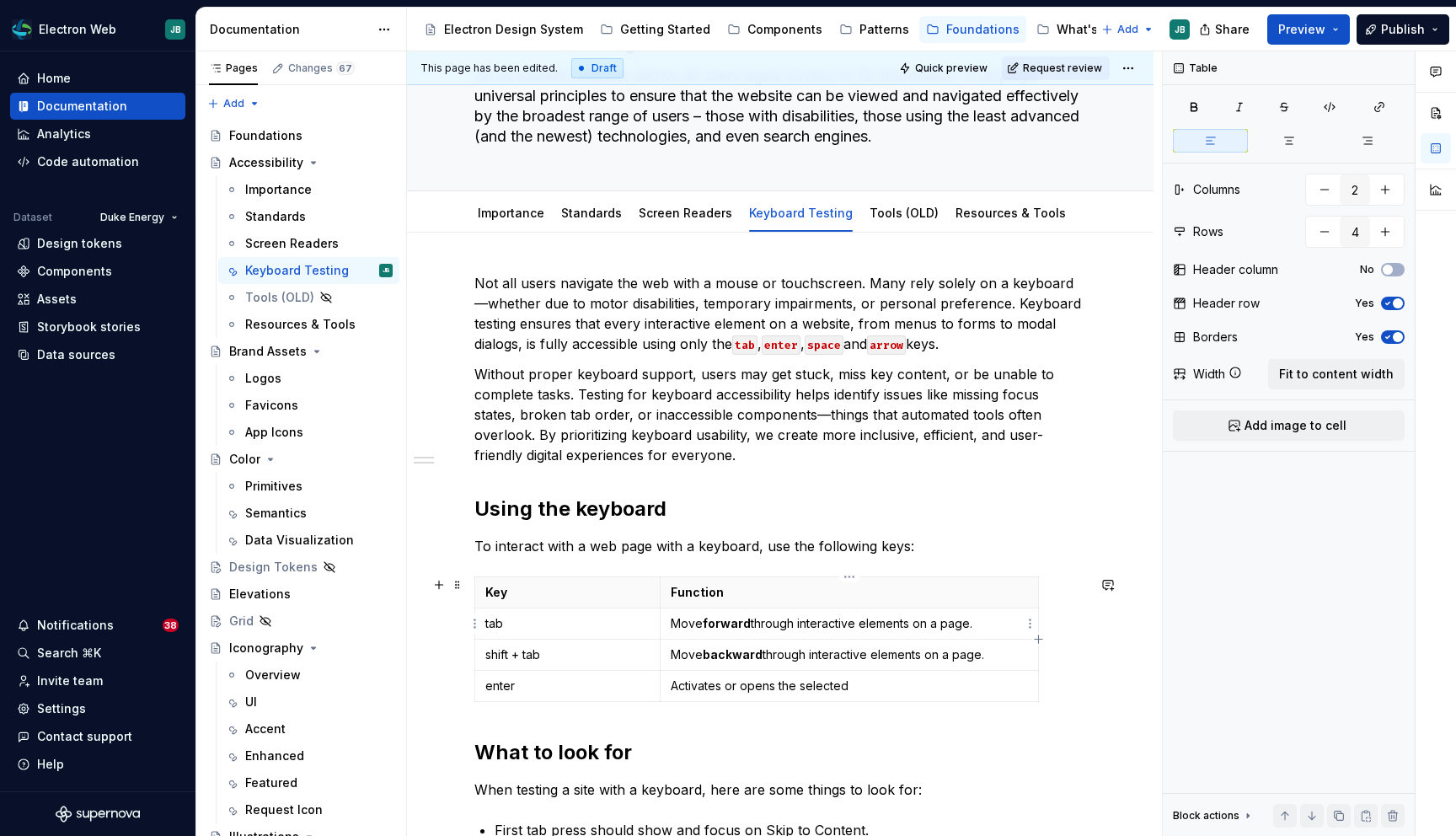
click at [883, 626] on p "Move forward through interactive elements on a page." at bounding box center [849, 624] width 357 height 17
click at [891, 657] on p "Move backward through interactive elements on a page." at bounding box center [849, 655] width 357 height 17
click at [877, 694] on td "Activates or opens the selected" at bounding box center [849, 687] width 378 height 31
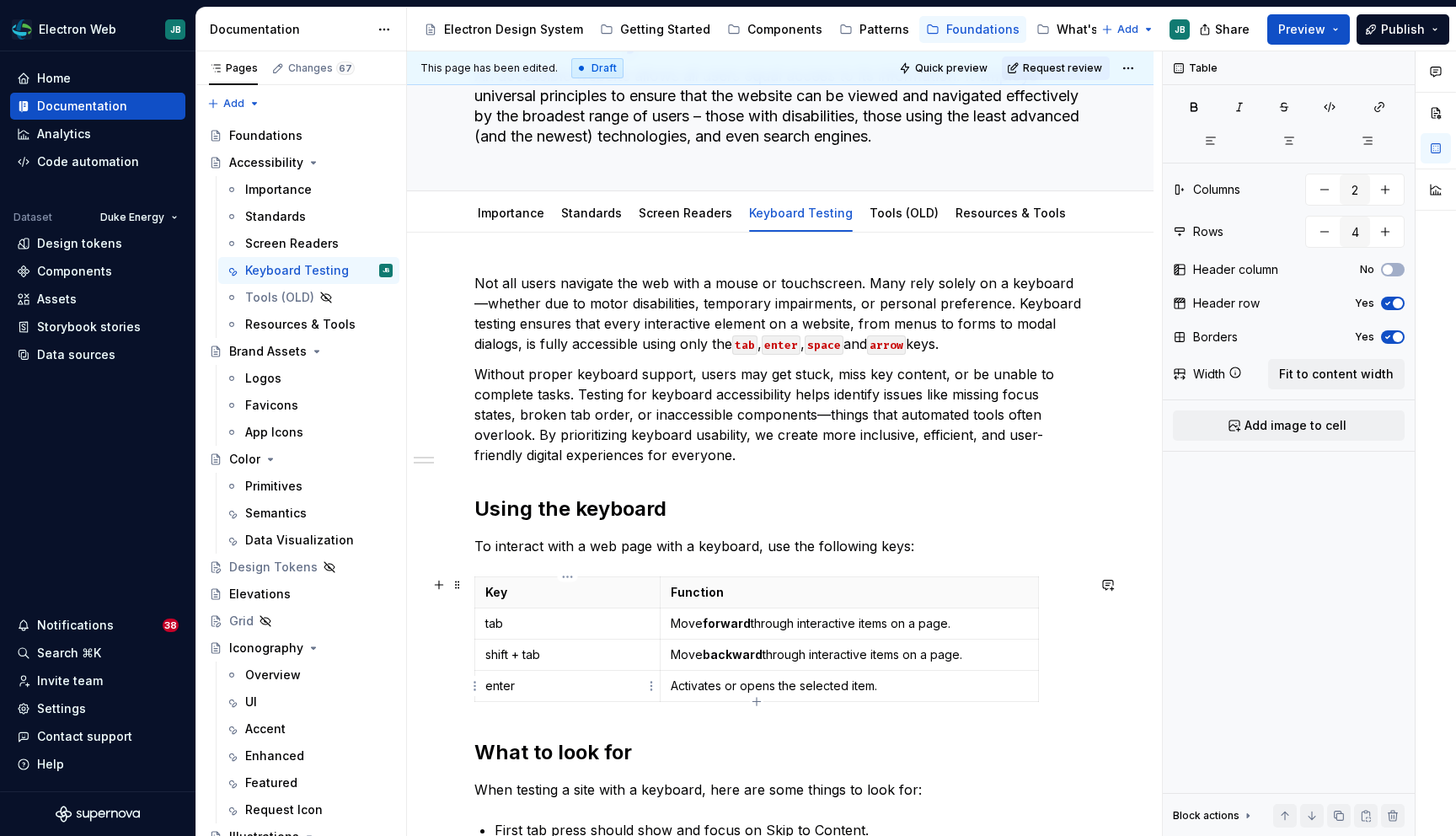
click at [602, 691] on p "enter" at bounding box center [567, 686] width 164 height 17
click at [474, 683] on html "Electron Web JB Home Documentation Analytics Code automation Dataset Duke Energ…" at bounding box center [728, 418] width 1456 height 836
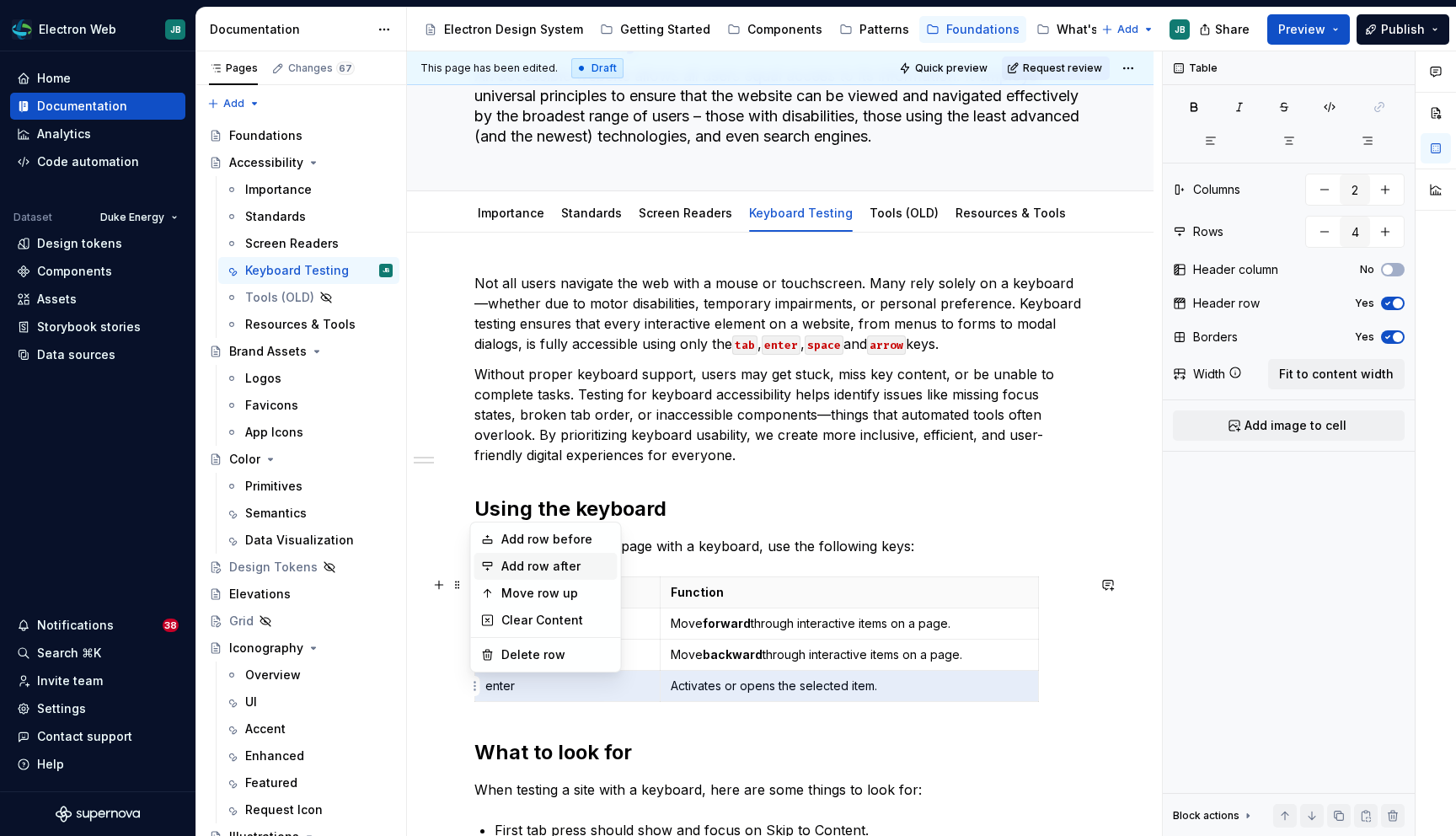
click at [547, 566] on div "Add row after" at bounding box center [556, 566] width 110 height 17
type input "5"
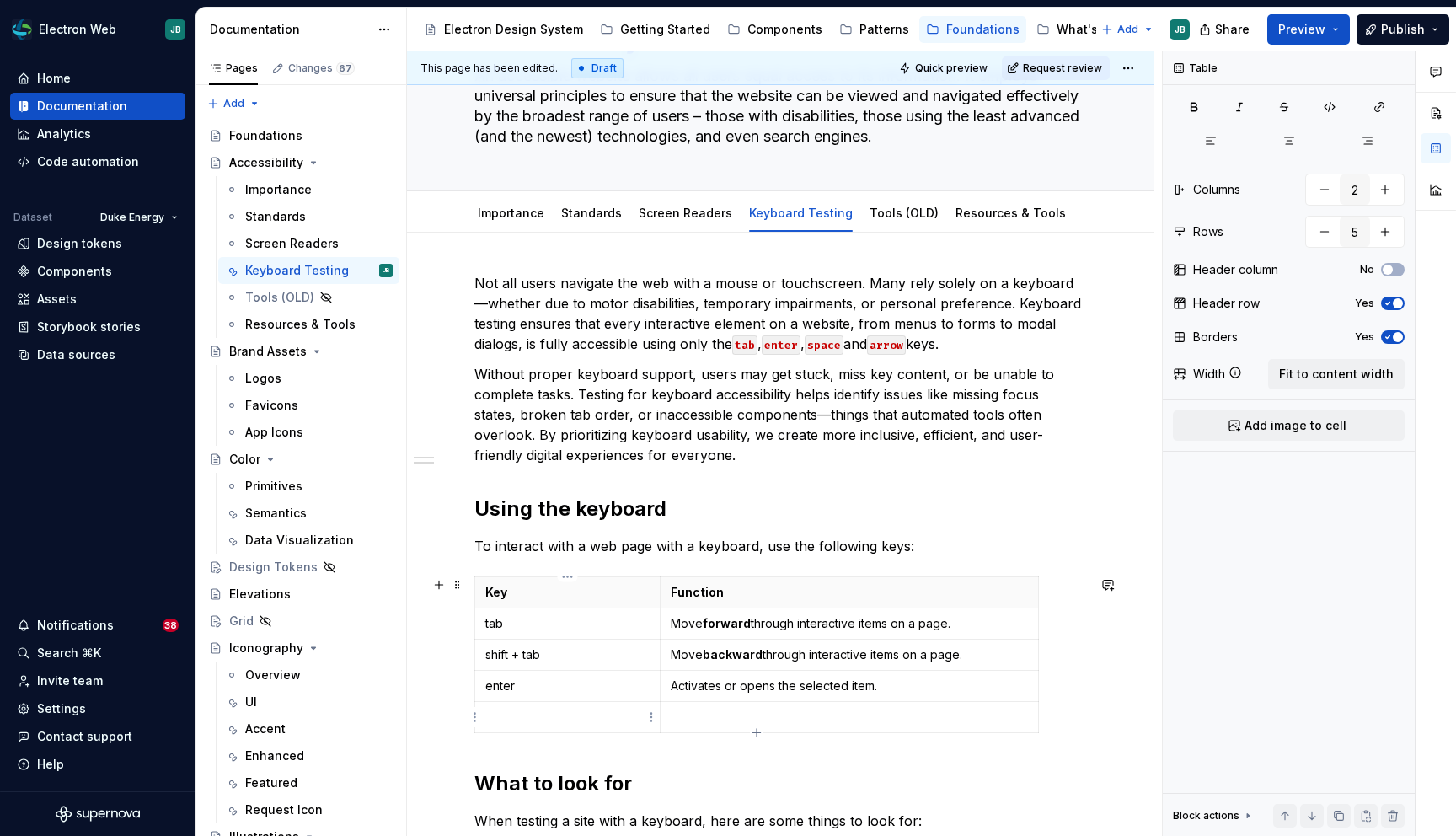
click at [553, 721] on p at bounding box center [567, 718] width 164 height 17
click at [721, 713] on p at bounding box center [849, 718] width 357 height 17
type textarea "*"
click at [591, 712] on p "arrow keys" at bounding box center [567, 718] width 164 height 17
click at [474, 718] on html "Electron Web JB Home Documentation Analytics Code automation Dataset Duke Energ…" at bounding box center [728, 418] width 1456 height 836
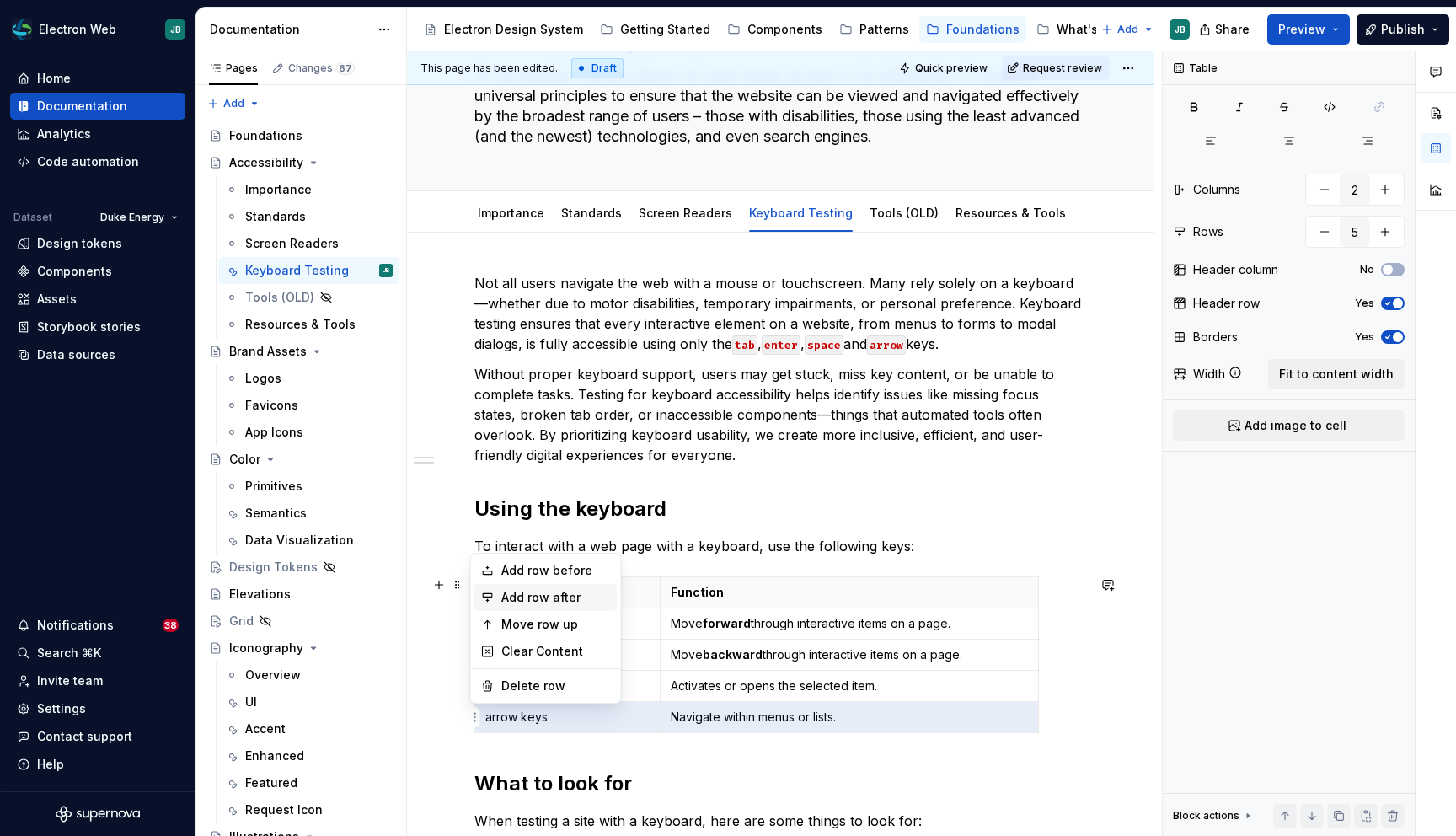
click at [541, 601] on div "Add row after" at bounding box center [556, 597] width 110 height 17
type input "6"
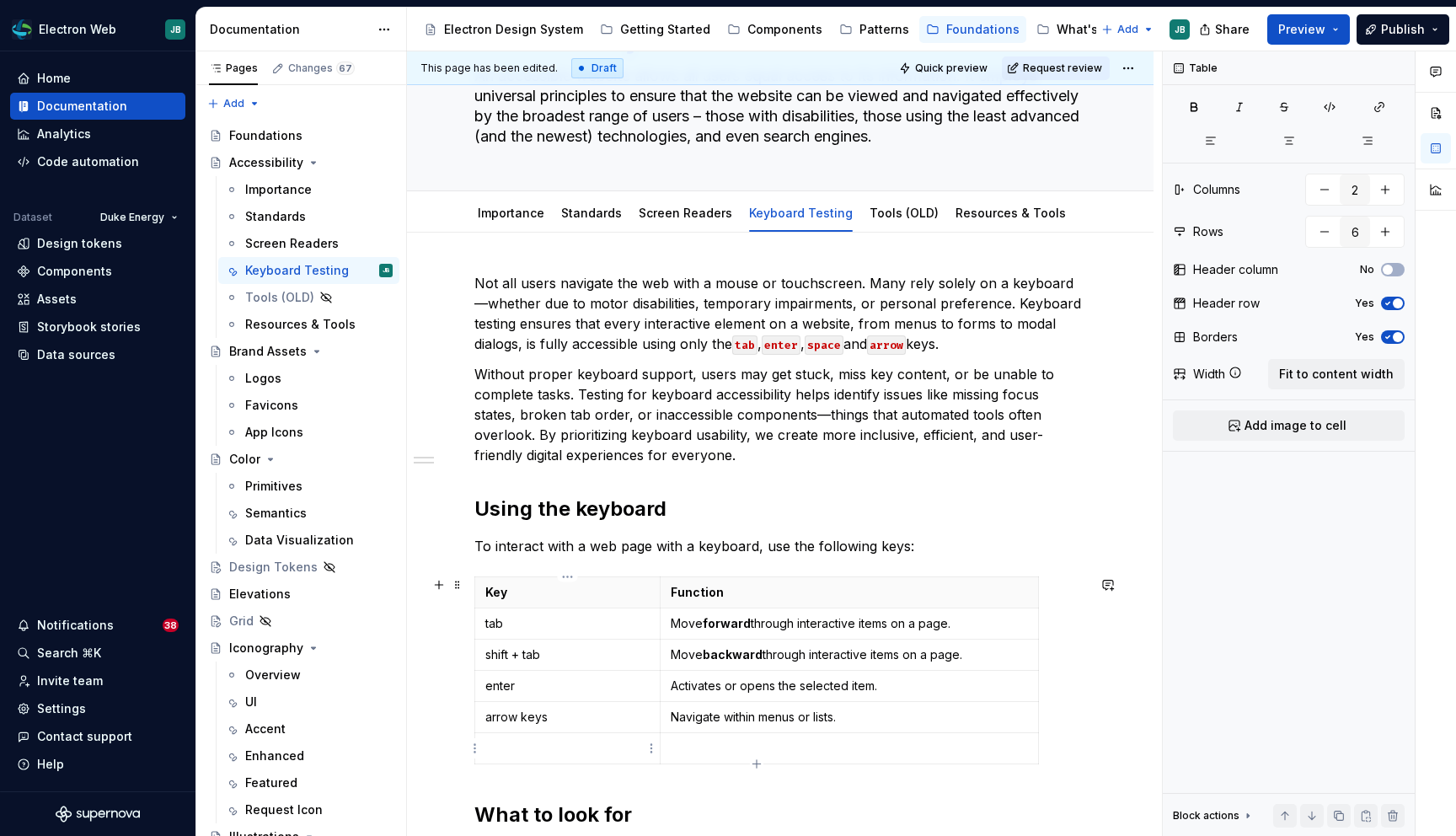
click at [523, 743] on p at bounding box center [567, 748] width 164 height 17
click at [843, 343] on code "space" at bounding box center [824, 342] width 39 height 20
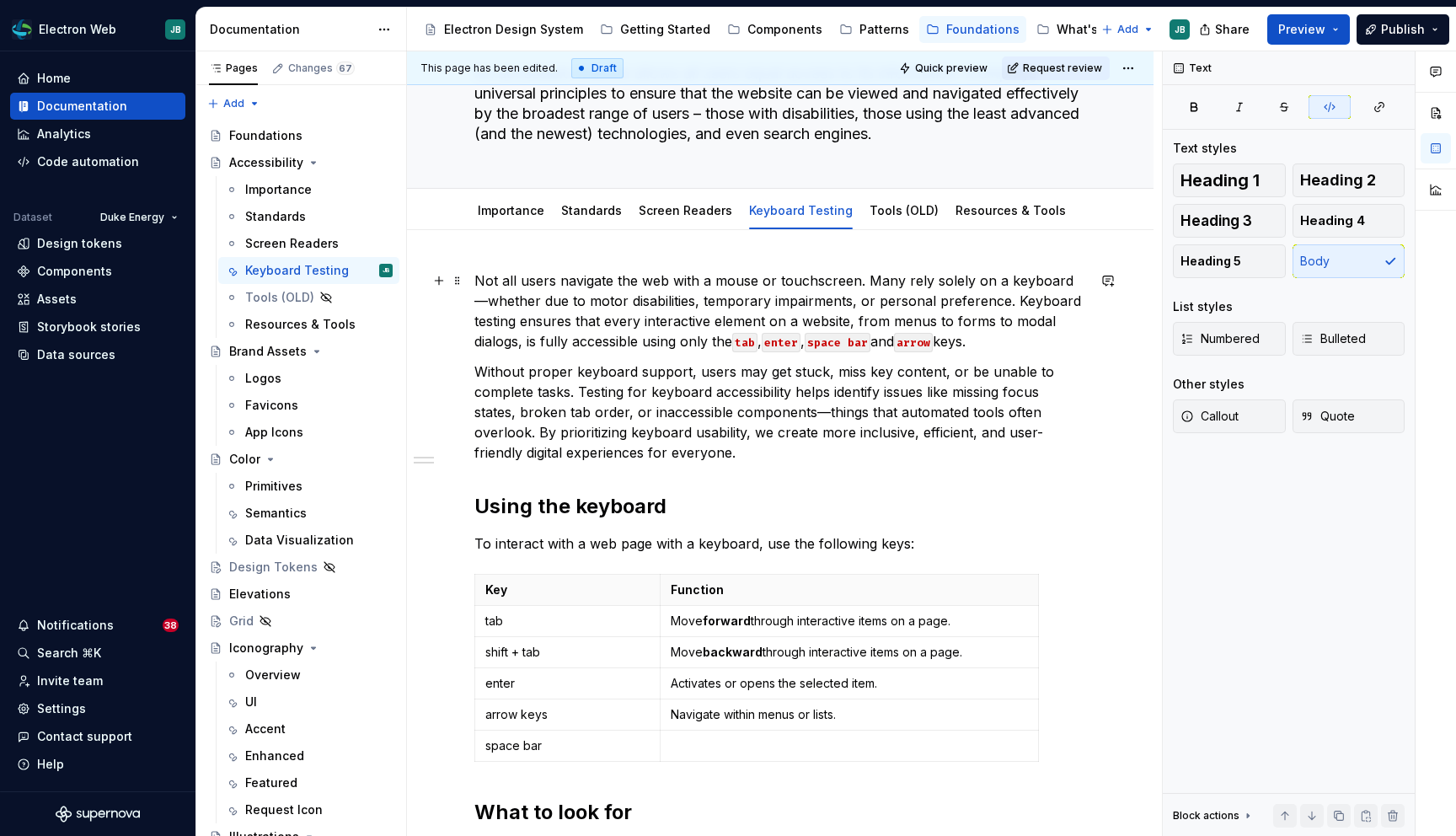
click at [857, 341] on code "space bar" at bounding box center [837, 342] width 66 height 20
type textarea "*"
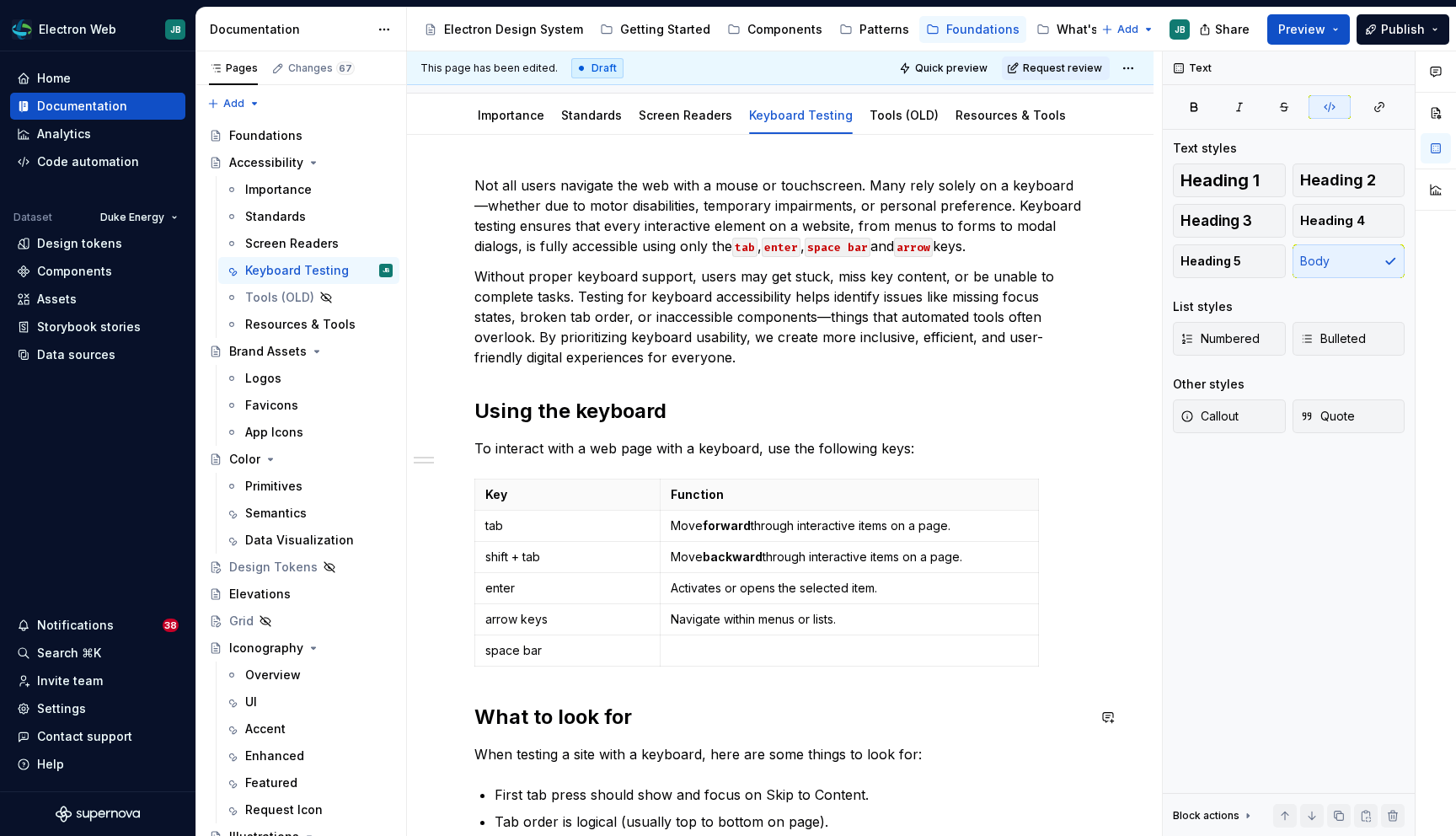
scroll to position [239, 0]
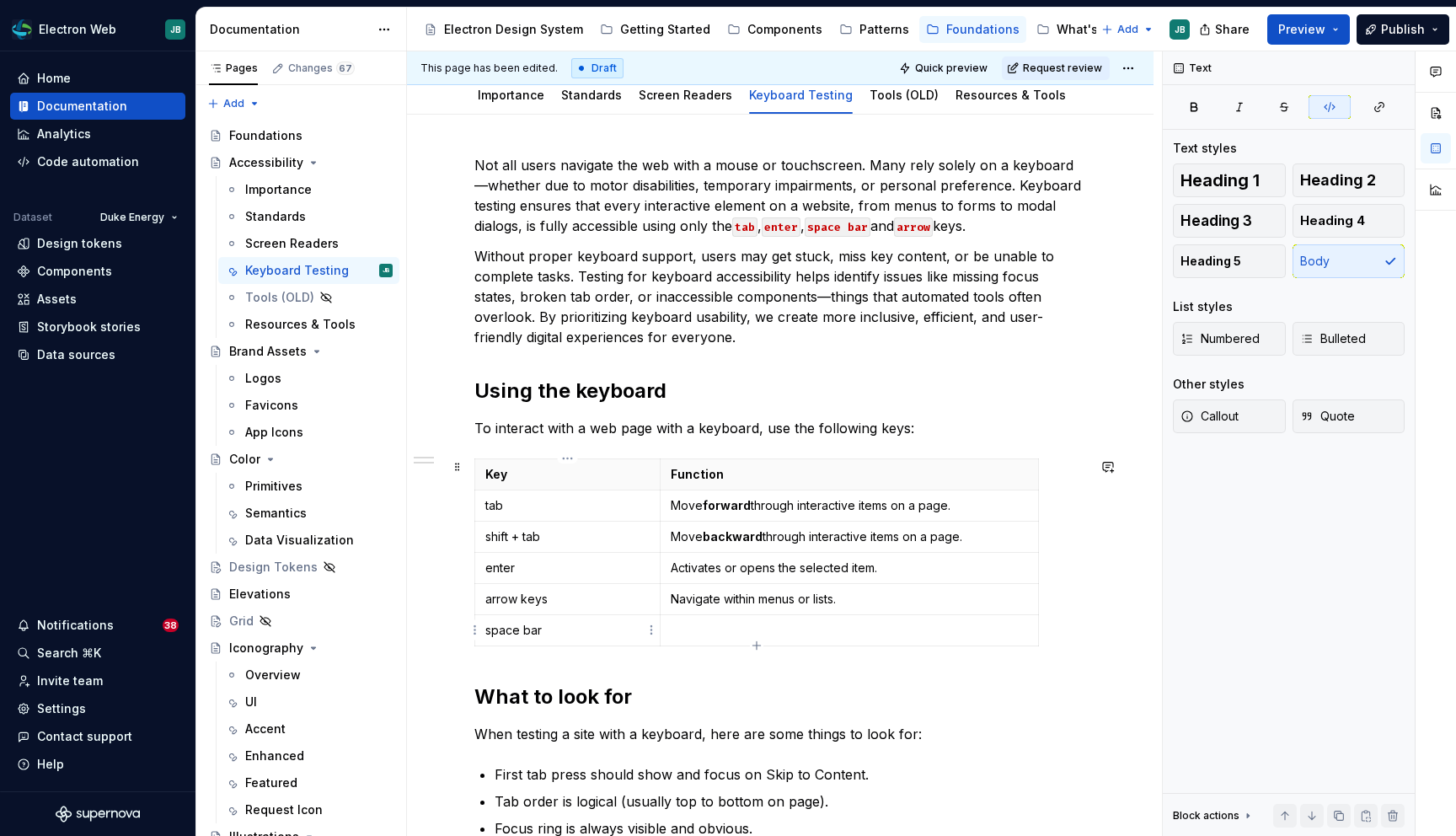
click at [571, 634] on p "space bar" at bounding box center [567, 631] width 164 height 17
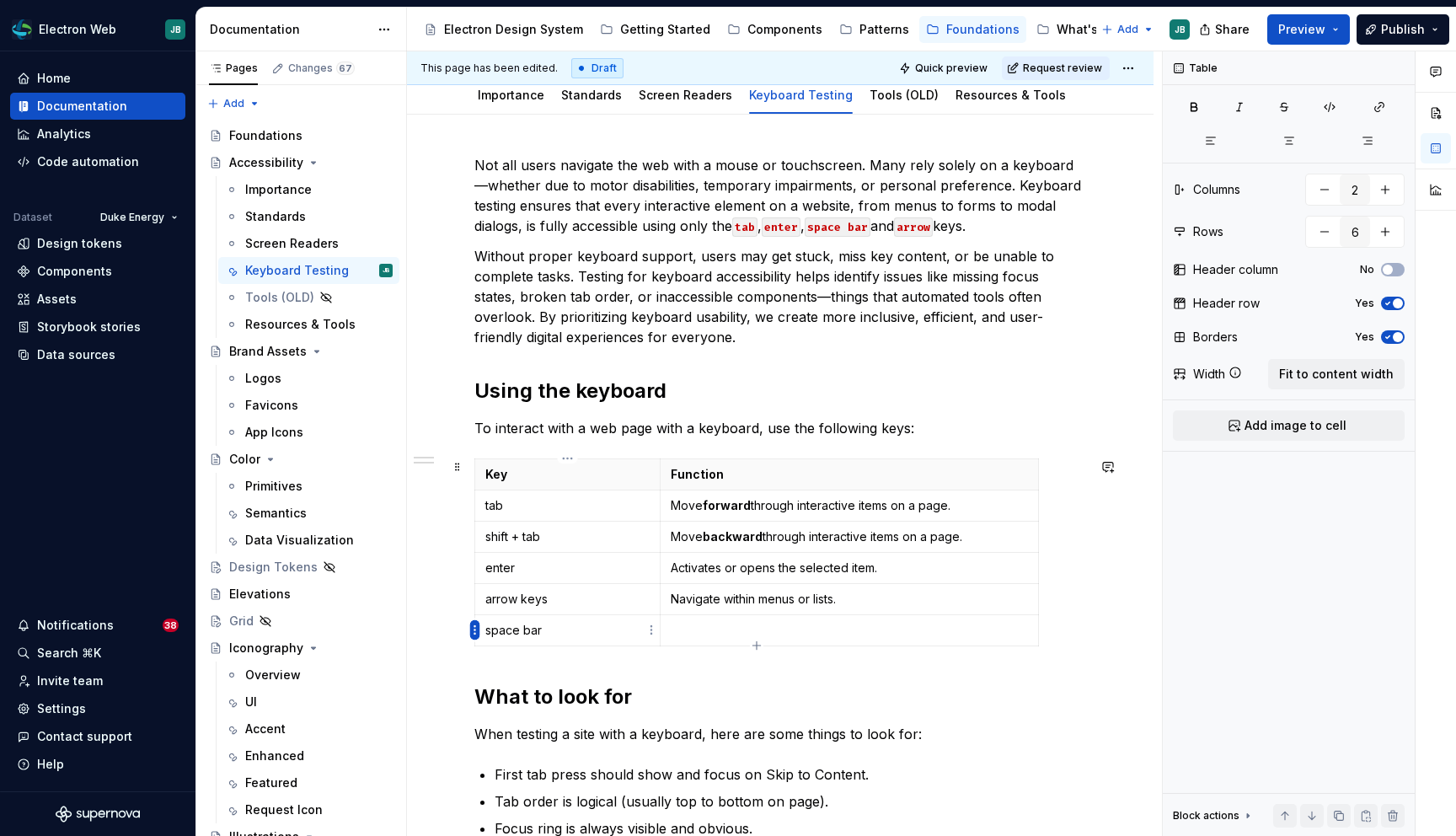
click at [471, 629] on html "Electron Web JB Home Documentation Analytics Code automation Dataset Duke Energ…" at bounding box center [728, 418] width 1456 height 836
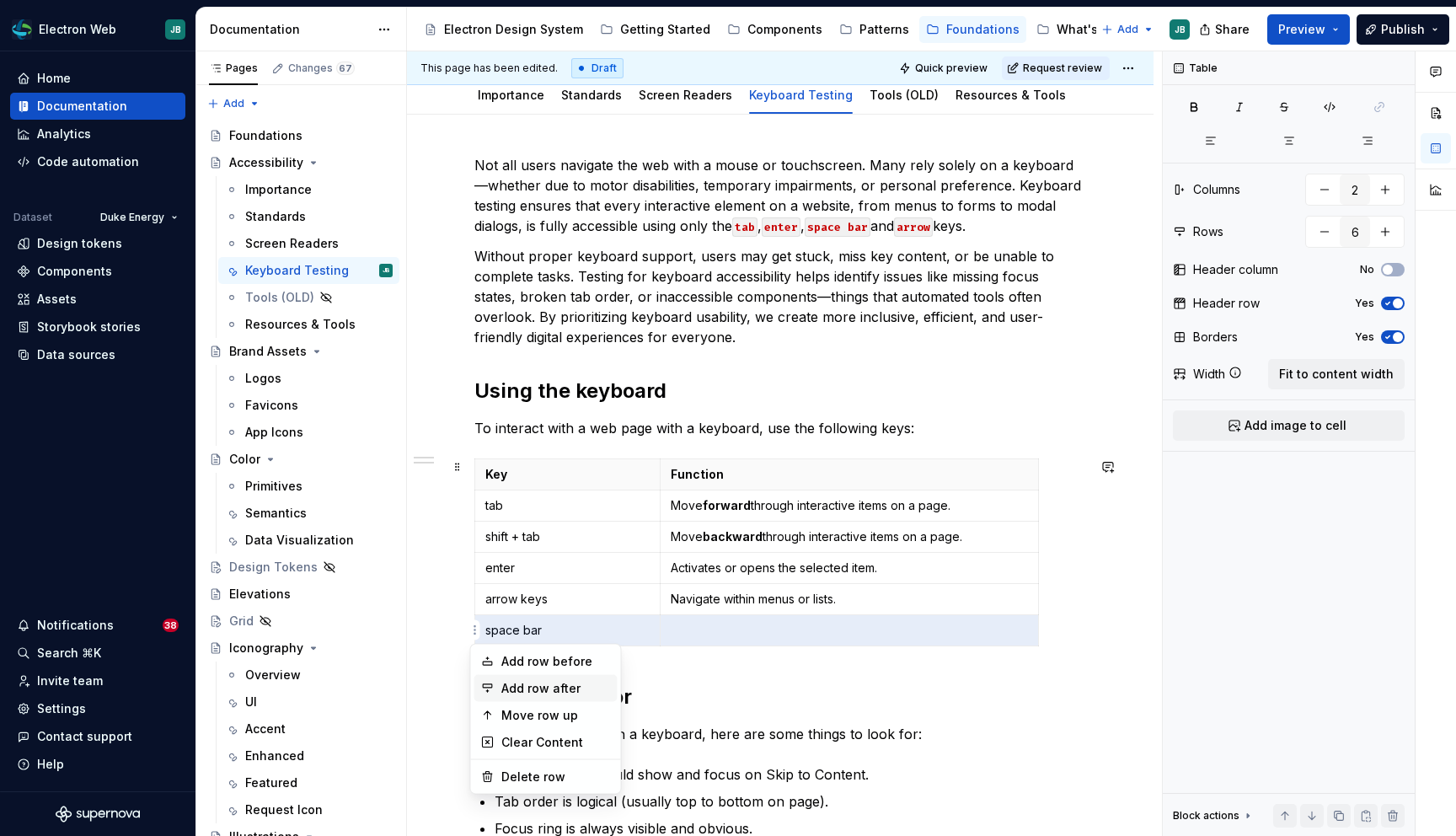
click at [565, 685] on div "Add row after" at bounding box center [556, 688] width 110 height 17
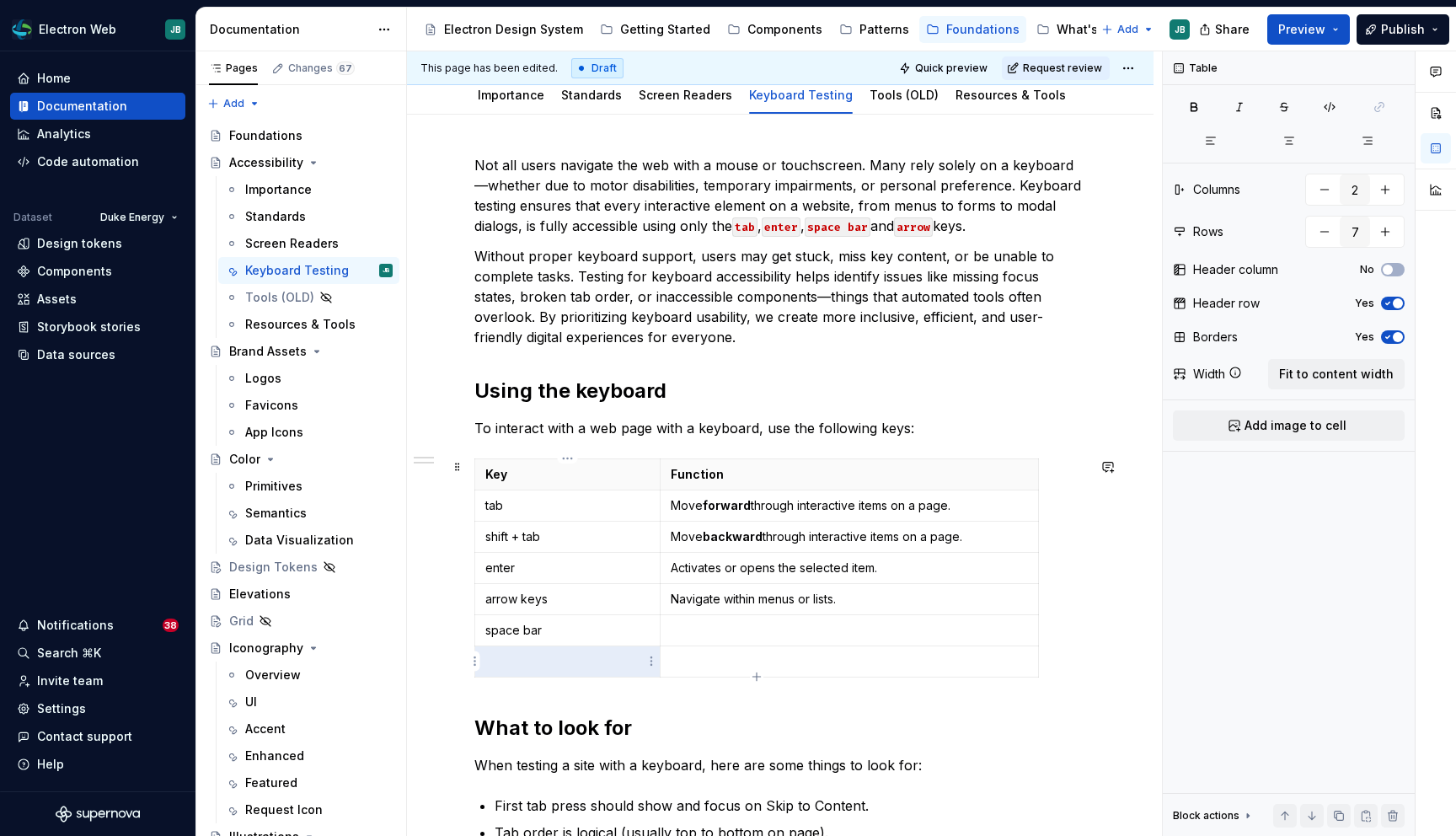
click at [530, 668] on p at bounding box center [567, 662] width 164 height 17
click at [473, 659] on html "Electron Web JB Home Documentation Analytics Code automation Dataset Duke Energ…" at bounding box center [728, 418] width 1456 height 836
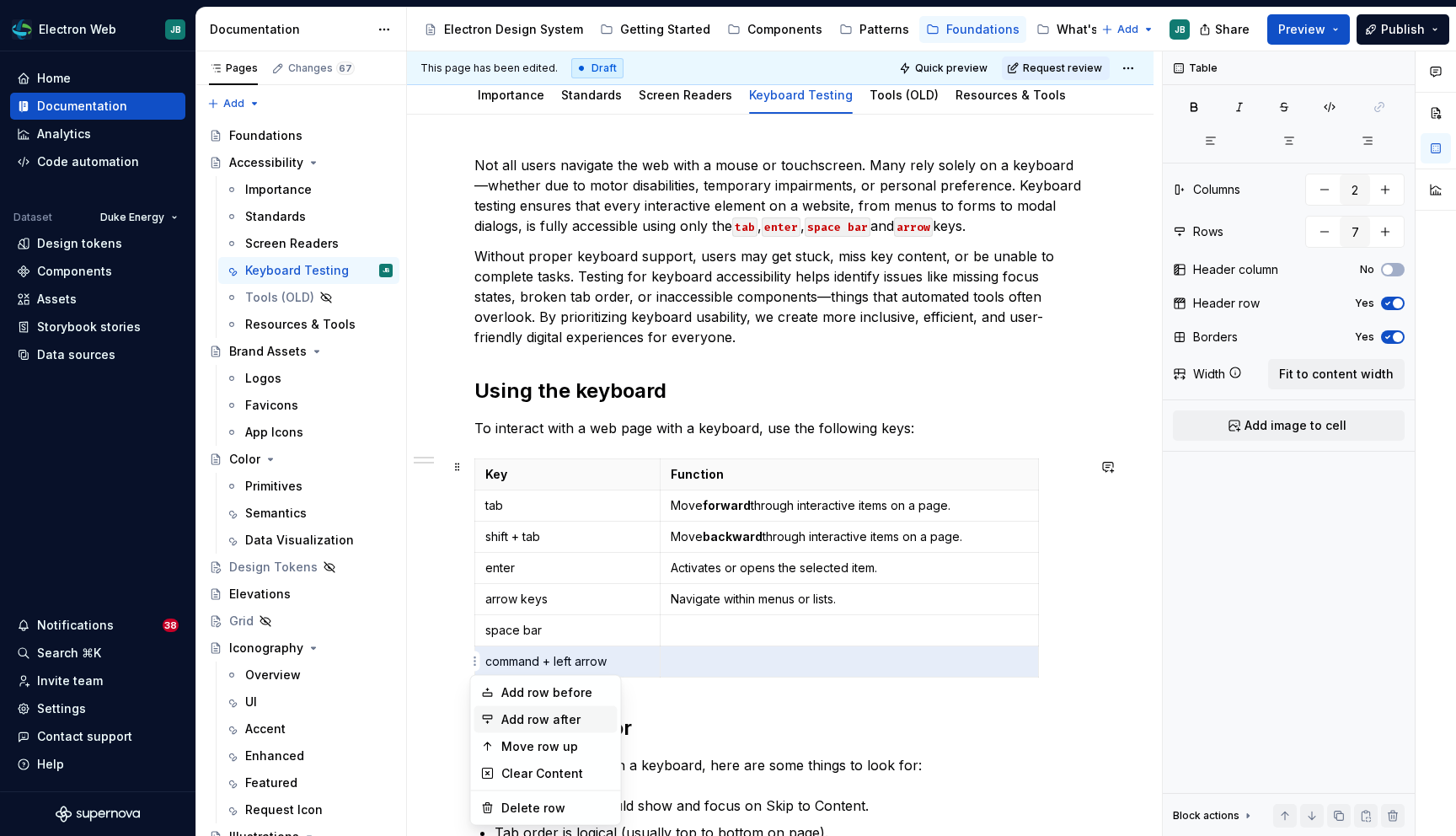
click at [571, 718] on div "Add row after" at bounding box center [556, 720] width 110 height 17
type input "8"
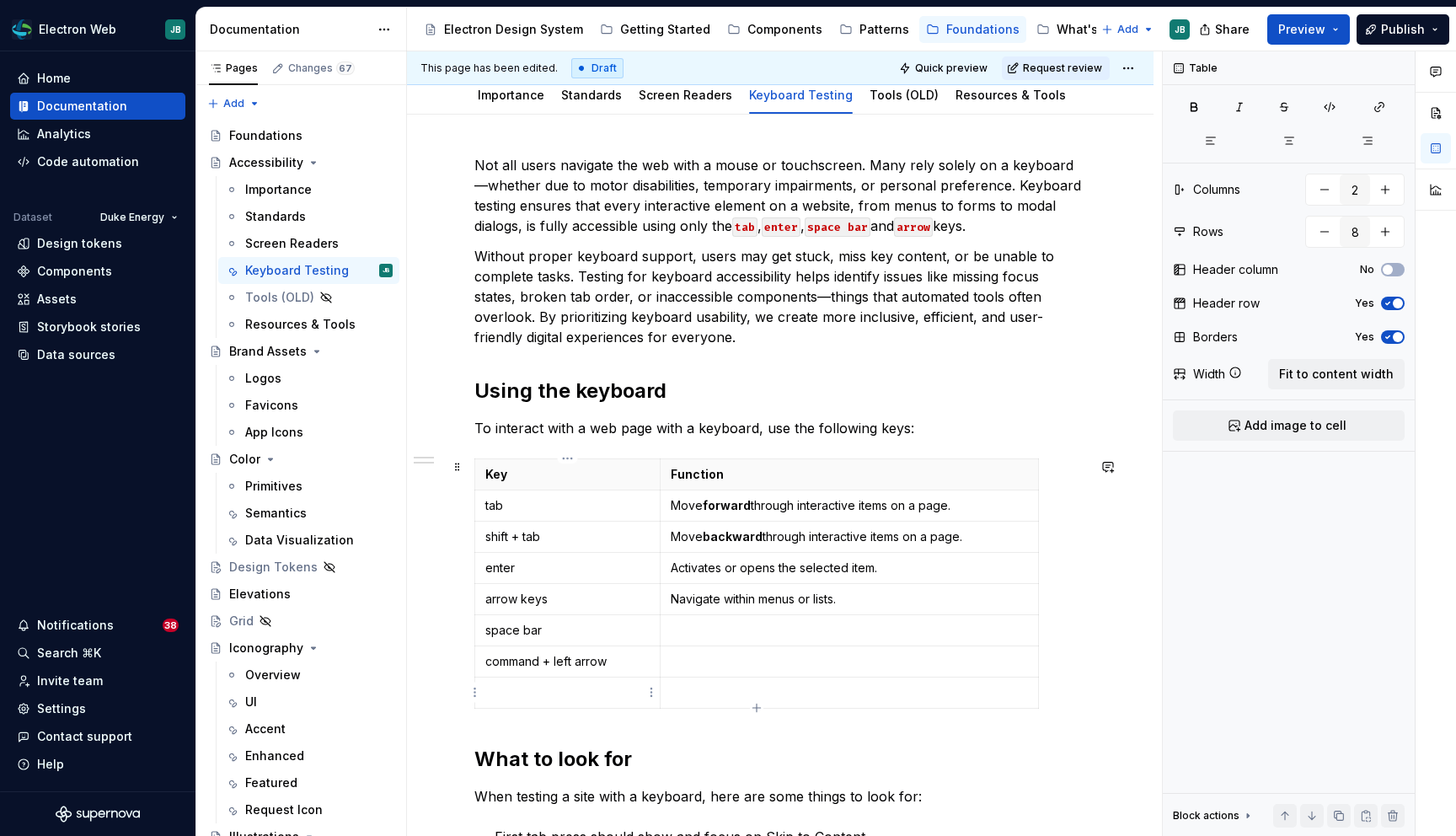
click at [546, 694] on p at bounding box center [567, 693] width 164 height 17
click at [708, 632] on p at bounding box center [849, 631] width 357 height 17
click at [849, 627] on p "When a button is focused, activates the button" at bounding box center [849, 631] width 357 height 17
click at [951, 631] on p "When a button is focused, submits the button" at bounding box center [849, 631] width 357 height 17
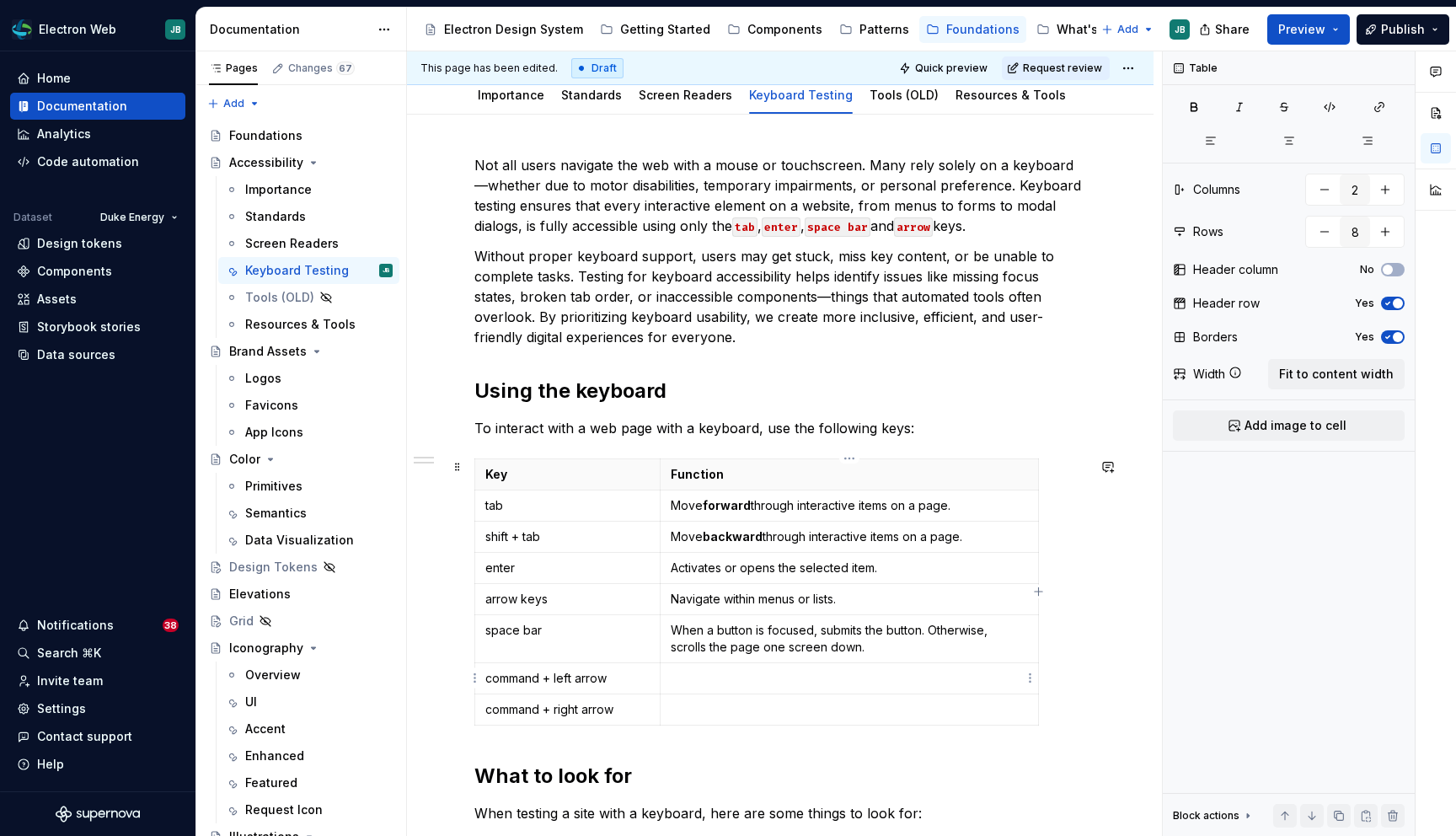
click at [700, 677] on p at bounding box center [849, 679] width 357 height 17
click at [702, 697] on td at bounding box center [849, 710] width 378 height 31
click at [753, 674] on p "Navigates to previous page." at bounding box center [849, 679] width 357 height 17
drag, startPoint x: 822, startPoint y: 680, endPoint x: 729, endPoint y: 676, distance: 93.1
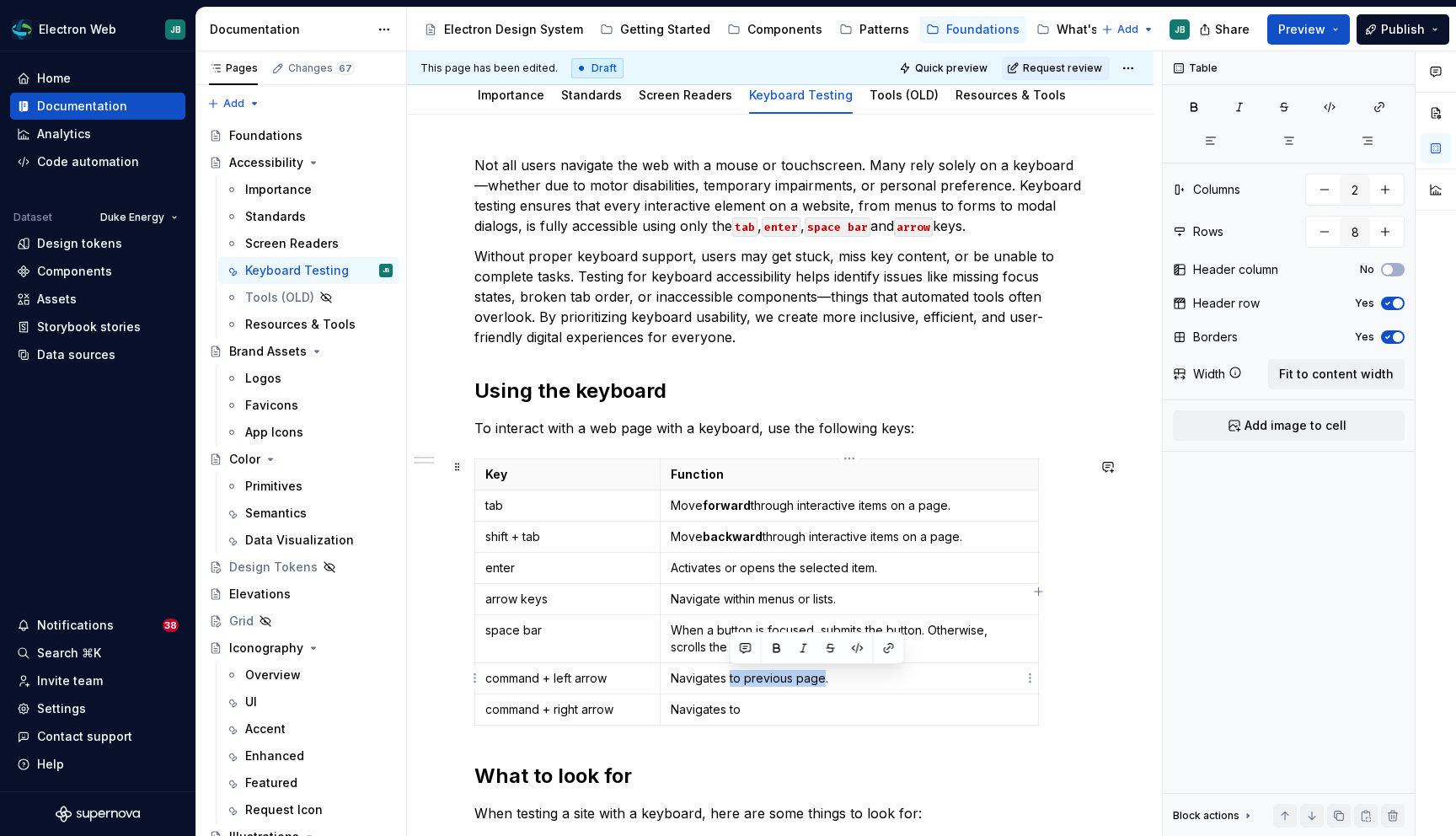
click at [729, 676] on p "Navigates to previous page." at bounding box center [849, 679] width 357 height 17
click at [789, 712] on p "Navigates to" at bounding box center [849, 710] width 357 height 17
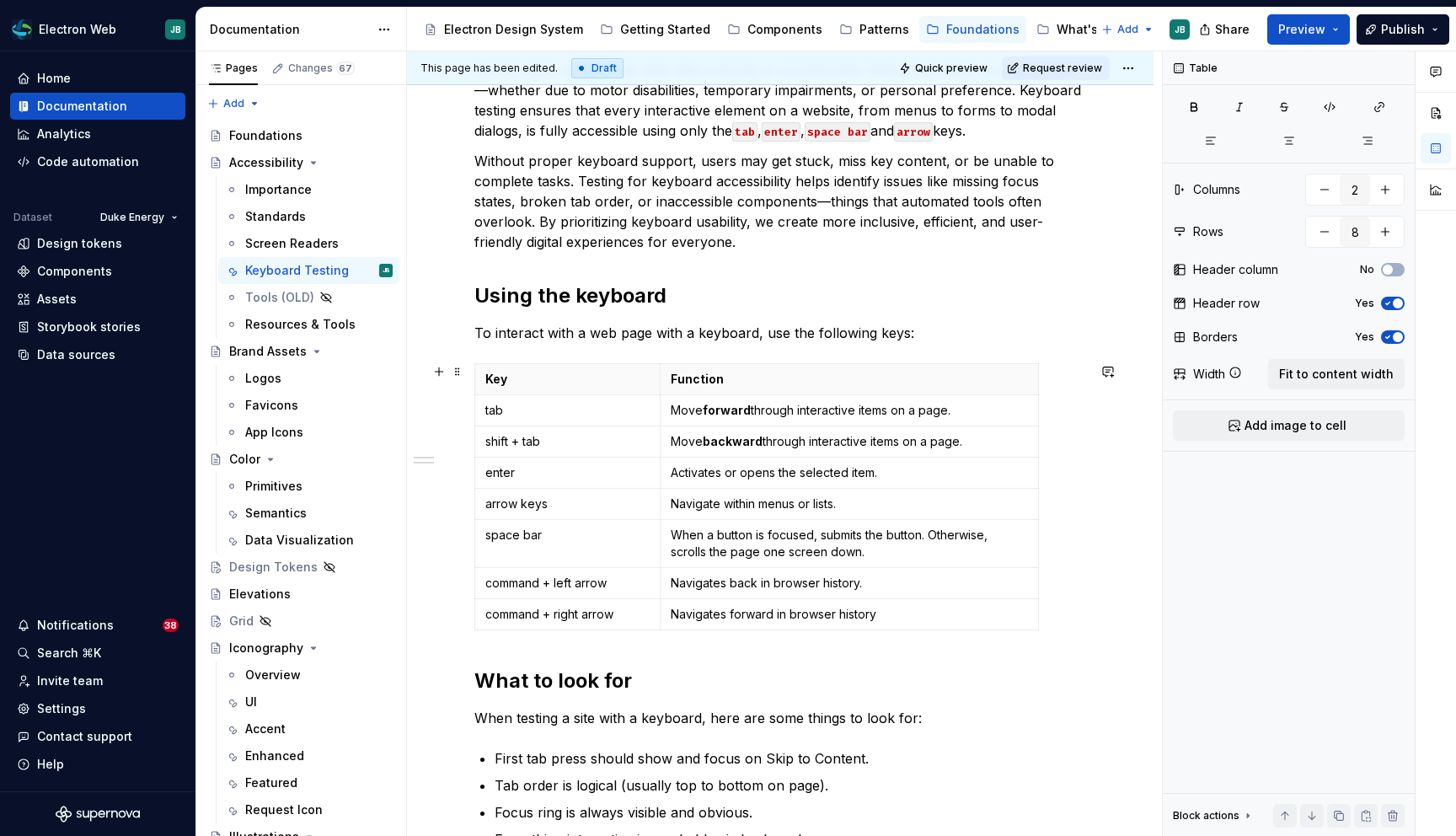
scroll to position [336, 0]
click at [740, 575] on p "Navigates back in browser history." at bounding box center [849, 582] width 357 height 17
click at [747, 597] on td "Navigates forward in browser history" at bounding box center [849, 613] width 378 height 31
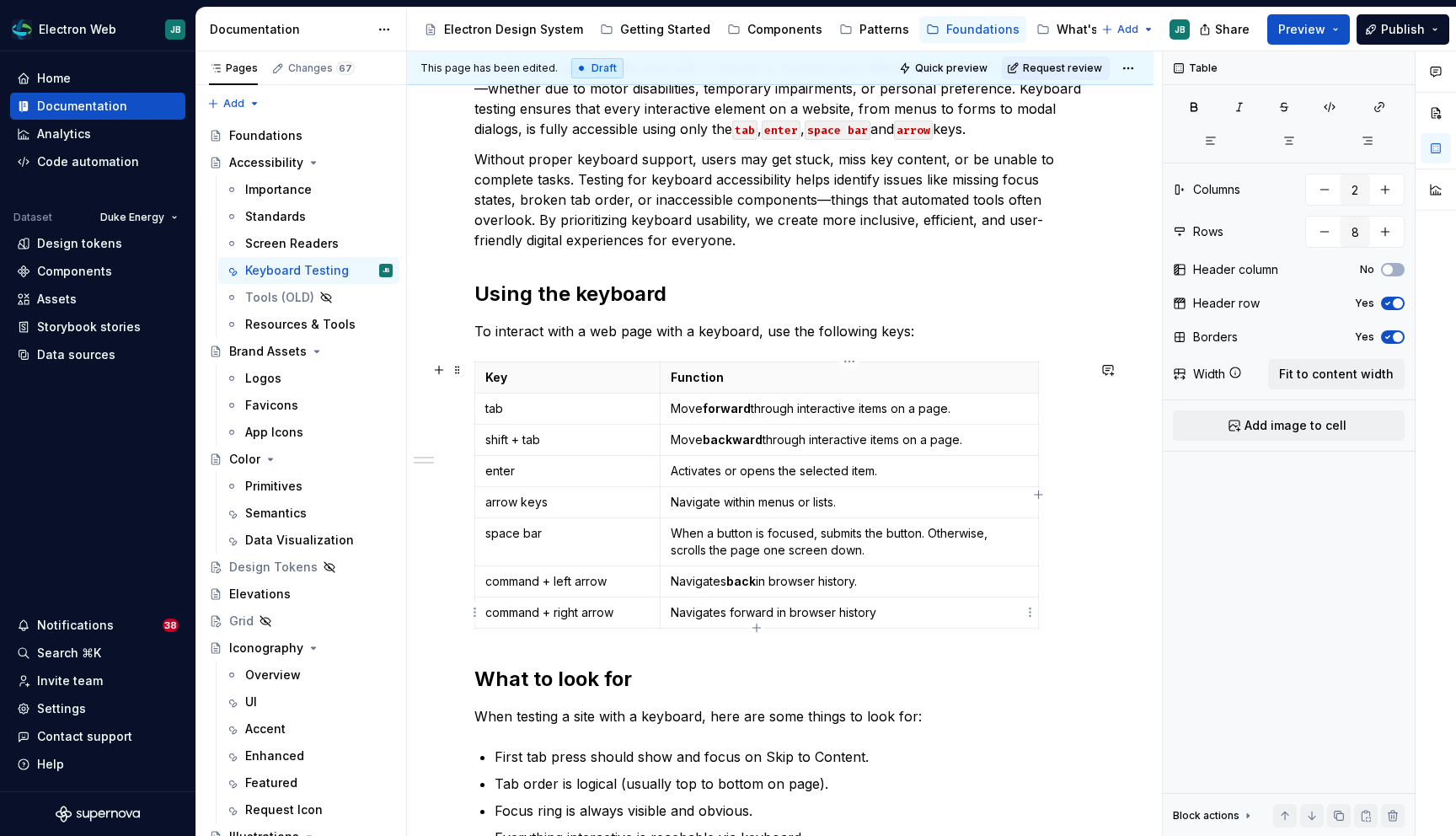
click at [745, 609] on p "Navigates forward in browser history" at bounding box center [849, 613] width 357 height 17
click at [490, 407] on p "tab" at bounding box center [567, 409] width 164 height 17
click at [612, 375] on button "button" at bounding box center [613, 378] width 23 height 23
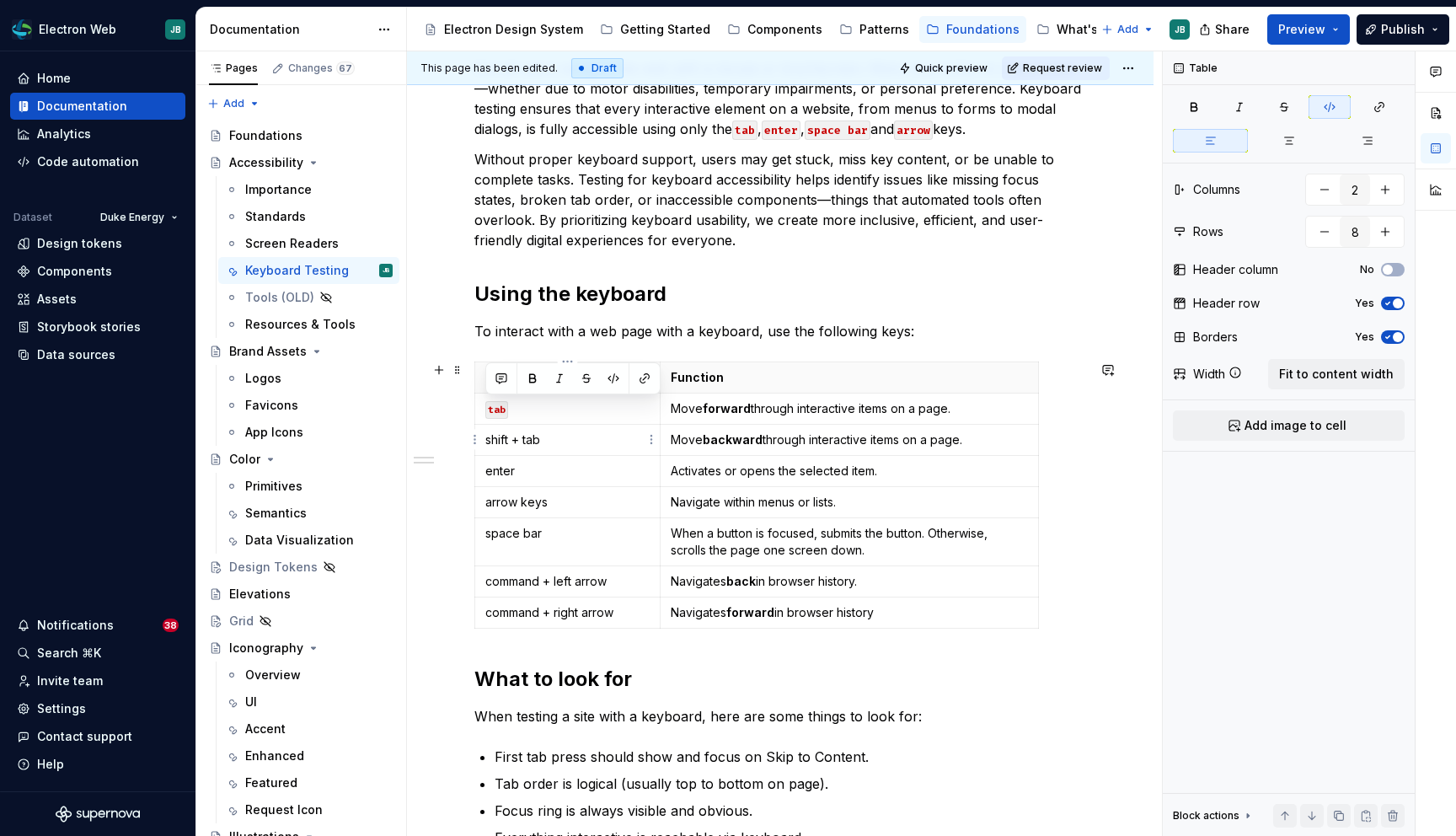
click at [491, 438] on p "shift + tab" at bounding box center [567, 440] width 164 height 17
click at [614, 407] on button "button" at bounding box center [613, 409] width 23 height 23
click at [541, 439] on p "shift + tab" at bounding box center [567, 440] width 164 height 17
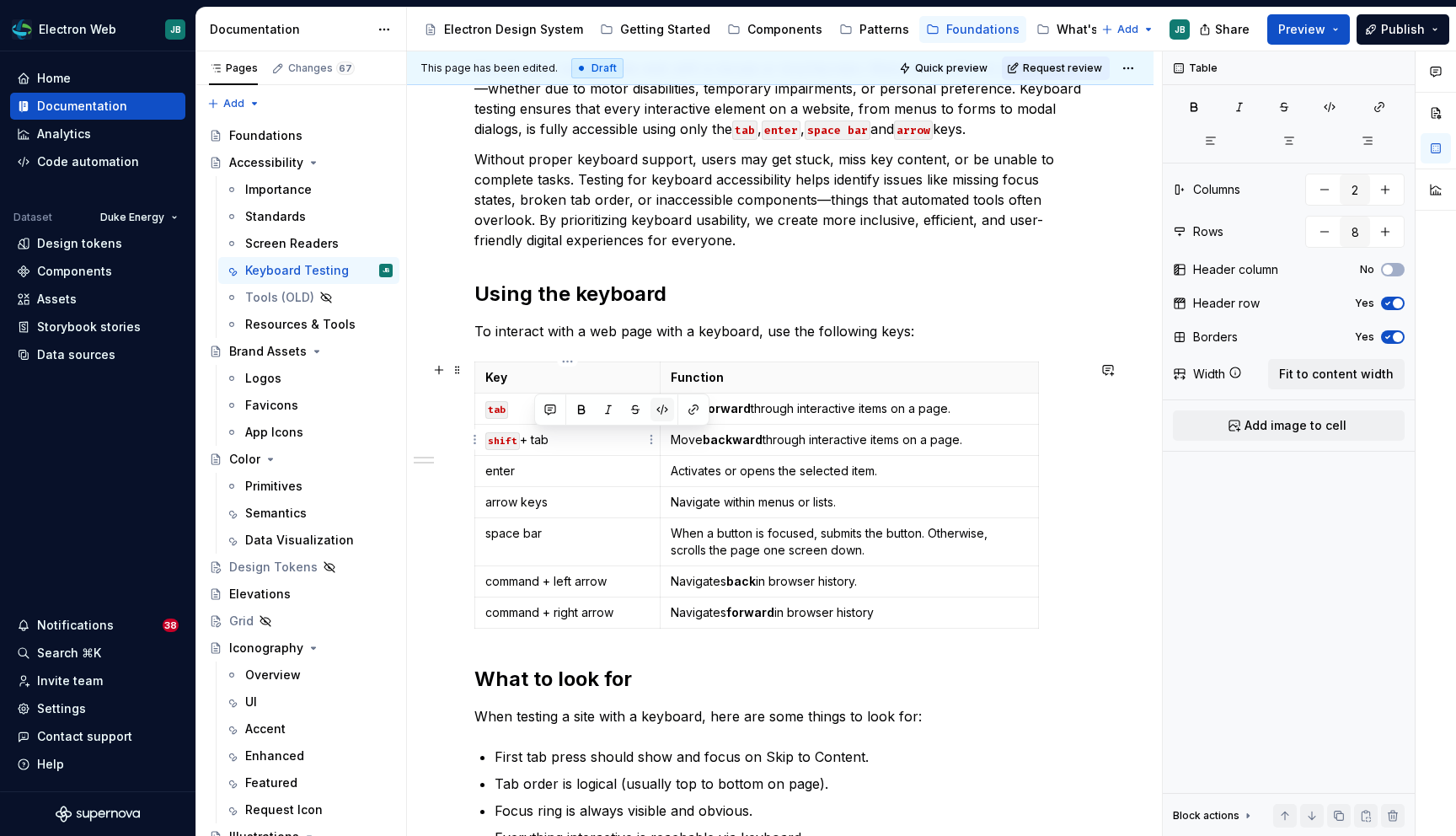
click at [658, 403] on button "button" at bounding box center [662, 409] width 23 height 23
click at [497, 470] on p "enter" at bounding box center [567, 471] width 164 height 17
click at [610, 437] on button "button" at bounding box center [613, 440] width 23 height 23
click at [499, 500] on p "arrow keys" at bounding box center [567, 502] width 164 height 17
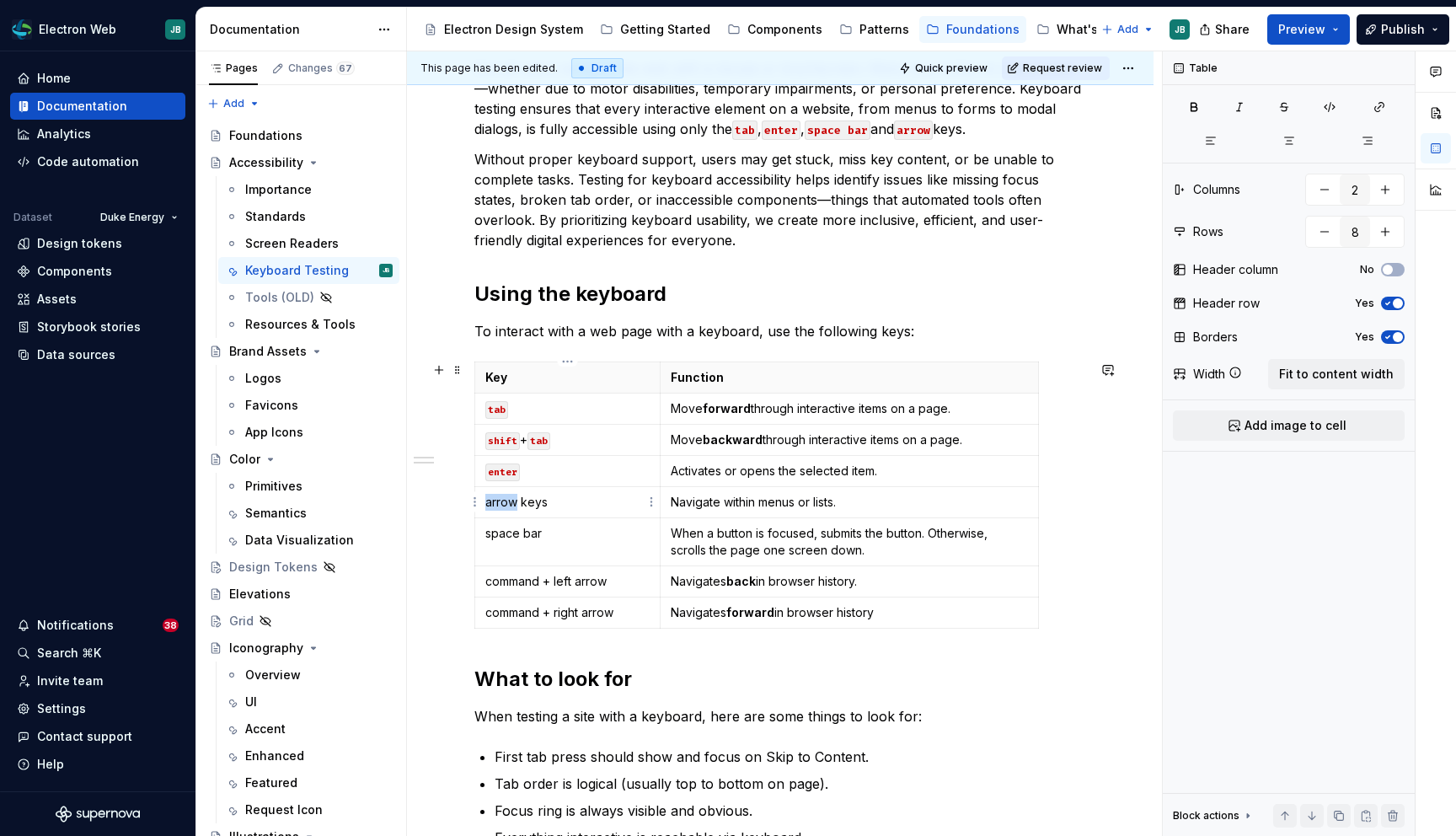
click at [499, 500] on p "arrow keys" at bounding box center [567, 502] width 164 height 17
click at [558, 502] on p "arrow keys" at bounding box center [567, 502] width 164 height 17
drag, startPoint x: 558, startPoint y: 502, endPoint x: 489, endPoint y: 496, distance: 69.3
click at [488, 496] on p "arrow keys" at bounding box center [567, 502] width 164 height 17
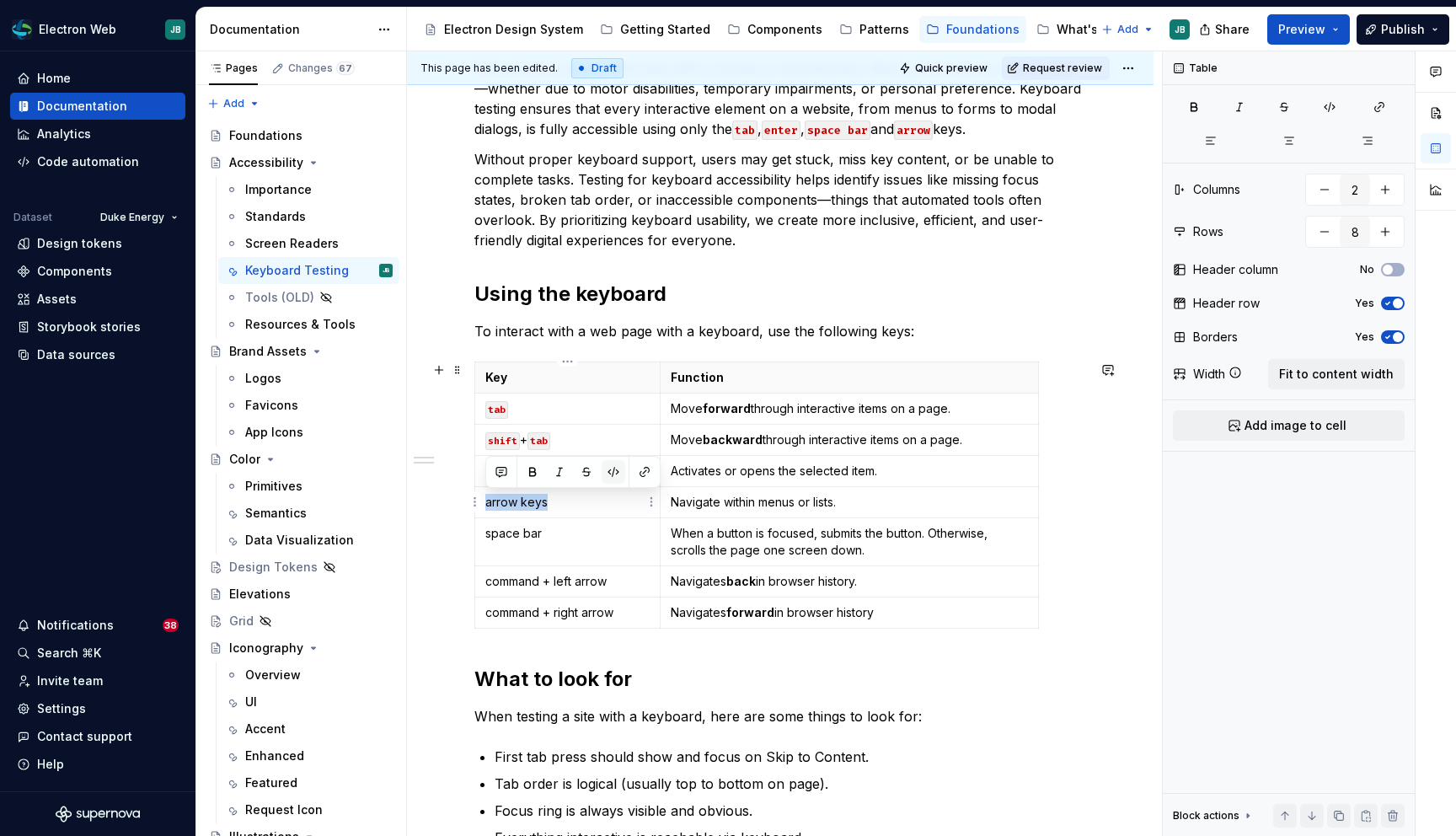
click at [612, 469] on button "button" at bounding box center [613, 471] width 23 height 23
drag, startPoint x: 552, startPoint y: 535, endPoint x: 484, endPoint y: 532, distance: 68.1
click at [484, 532] on td "space bar" at bounding box center [568, 542] width 185 height 48
click at [609, 502] on button "button" at bounding box center [613, 502] width 23 height 23
click at [523, 579] on p "command + left arrow" at bounding box center [567, 582] width 164 height 17
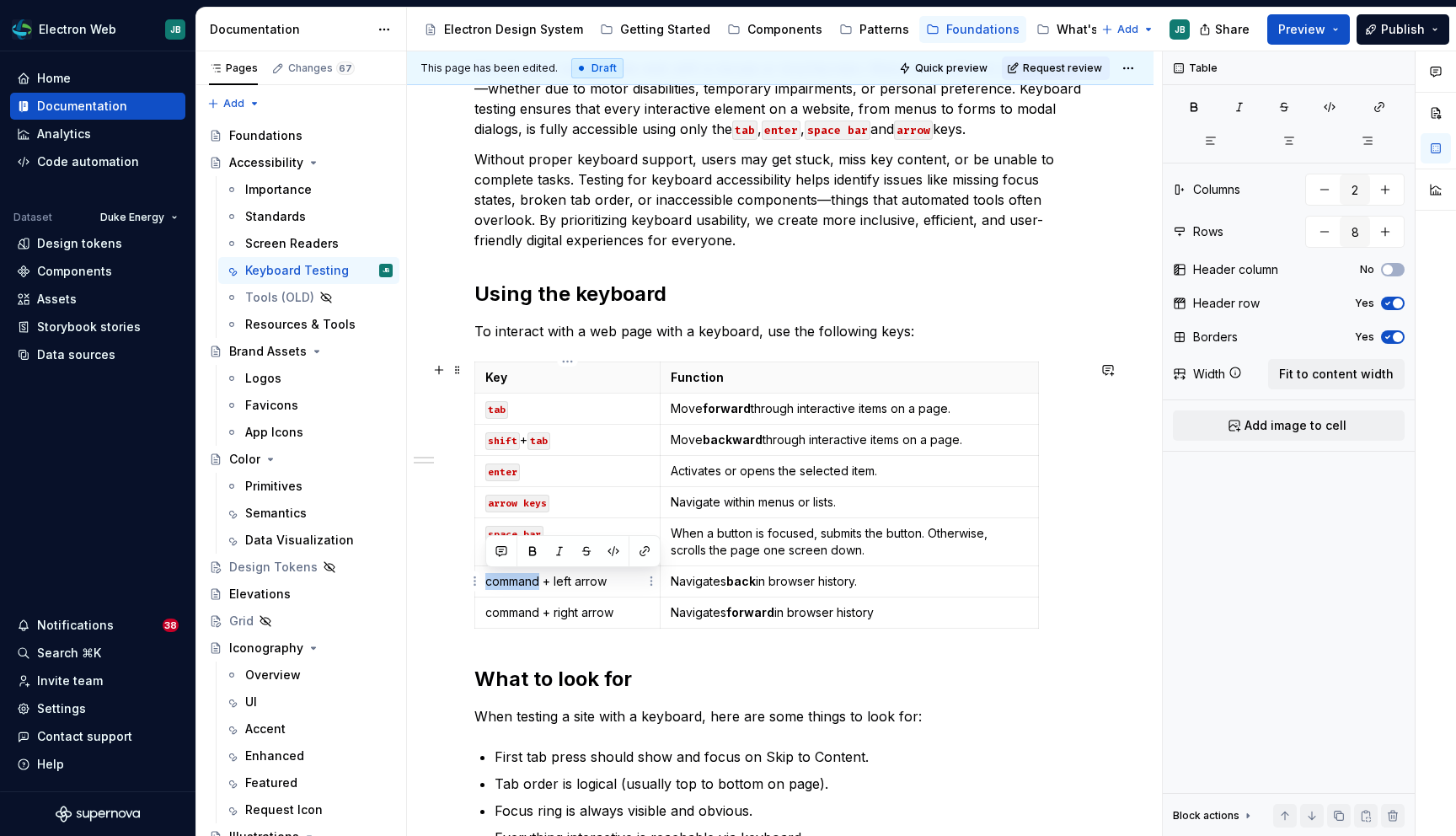
click at [523, 579] on p "command + left arrow" at bounding box center [567, 582] width 164 height 17
click at [613, 544] on button "button" at bounding box center [613, 550] width 23 height 23
drag, startPoint x: 601, startPoint y: 584, endPoint x: 544, endPoint y: 579, distance: 57.2
click at [544, 579] on p "command + left arrow" at bounding box center [567, 582] width 164 height 17
click at [675, 545] on button "button" at bounding box center [674, 550] width 23 height 23
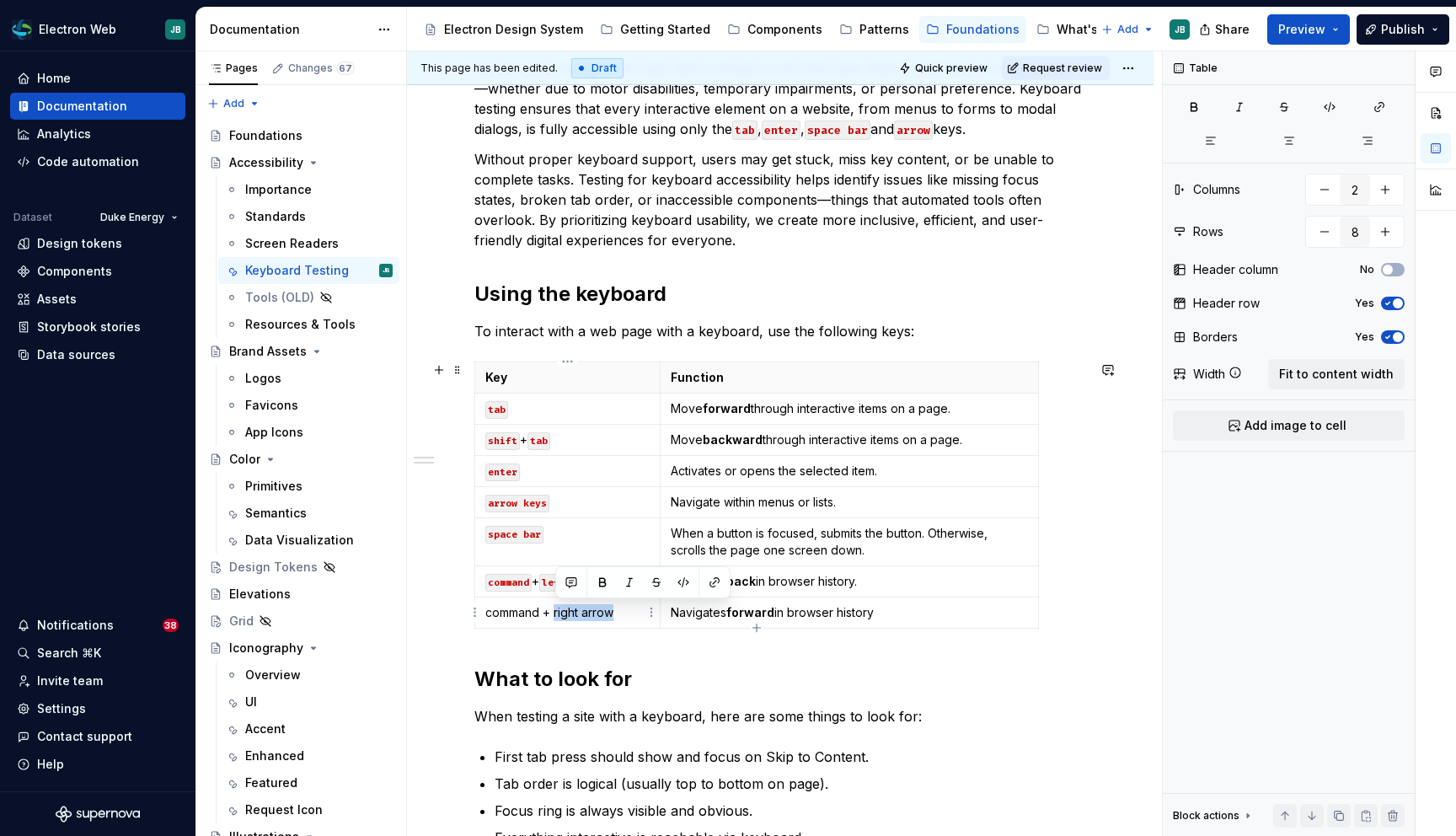
drag, startPoint x: 627, startPoint y: 610, endPoint x: 554, endPoint y: 608, distance: 73.0
click at [554, 608] on p "command + right arrow" at bounding box center [567, 613] width 164 height 17
click at [681, 579] on button "button" at bounding box center [683, 582] width 23 height 23
click at [515, 611] on p "command + right arrow" at bounding box center [567, 613] width 164 height 17
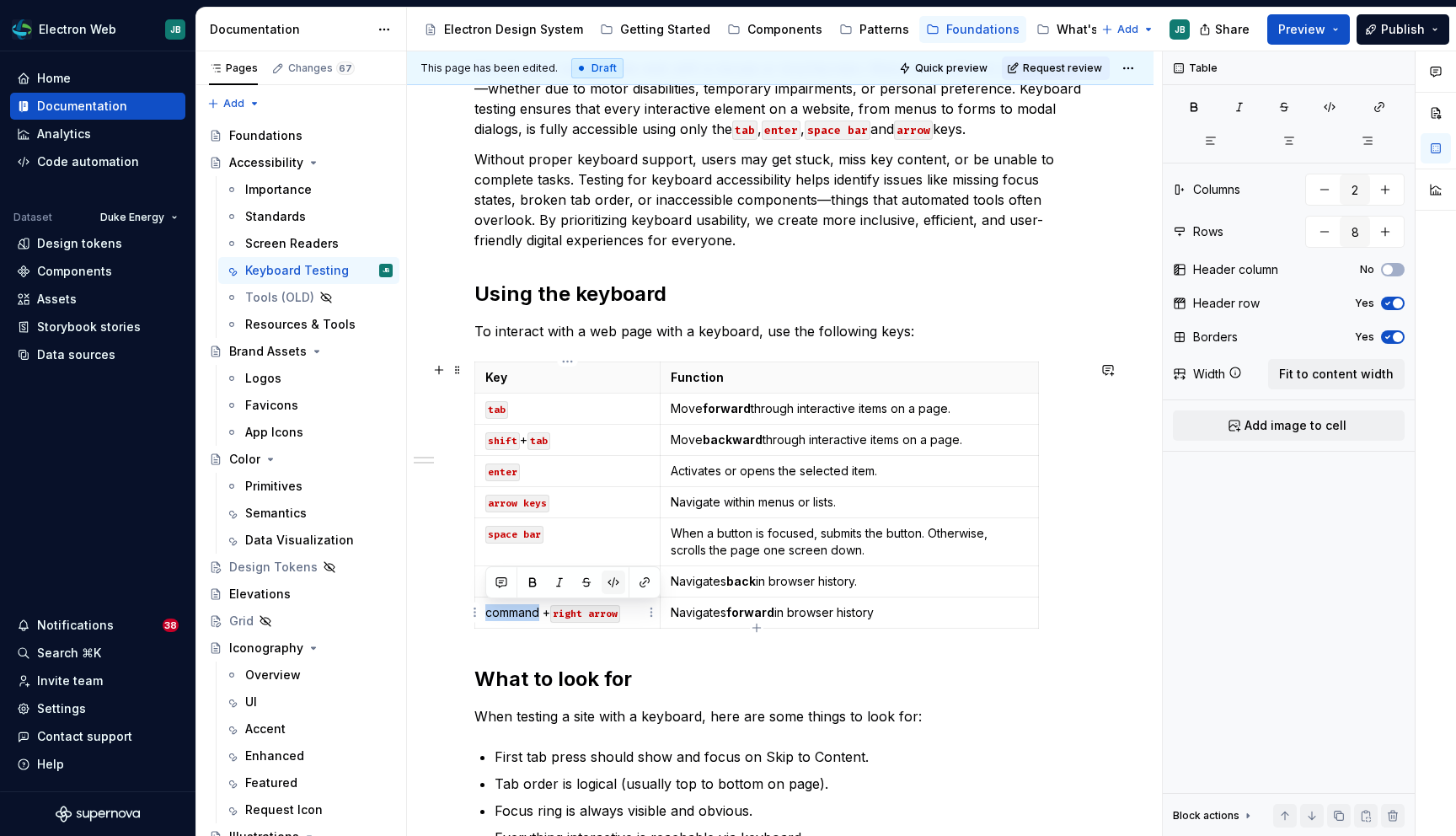
click at [618, 579] on button "button" at bounding box center [613, 582] width 23 height 23
click at [908, 591] on td "Navigates back in browser history." at bounding box center [849, 582] width 378 height 31
click at [852, 530] on p "When a button is focused, submits the button. Otherwise, scrolls the page one s…" at bounding box center [849, 542] width 357 height 33
drag, startPoint x: 836, startPoint y: 500, endPoint x: 761, endPoint y: 500, distance: 75.0
click at [761, 500] on p "Navigate within menus or lists." at bounding box center [849, 502] width 357 height 17
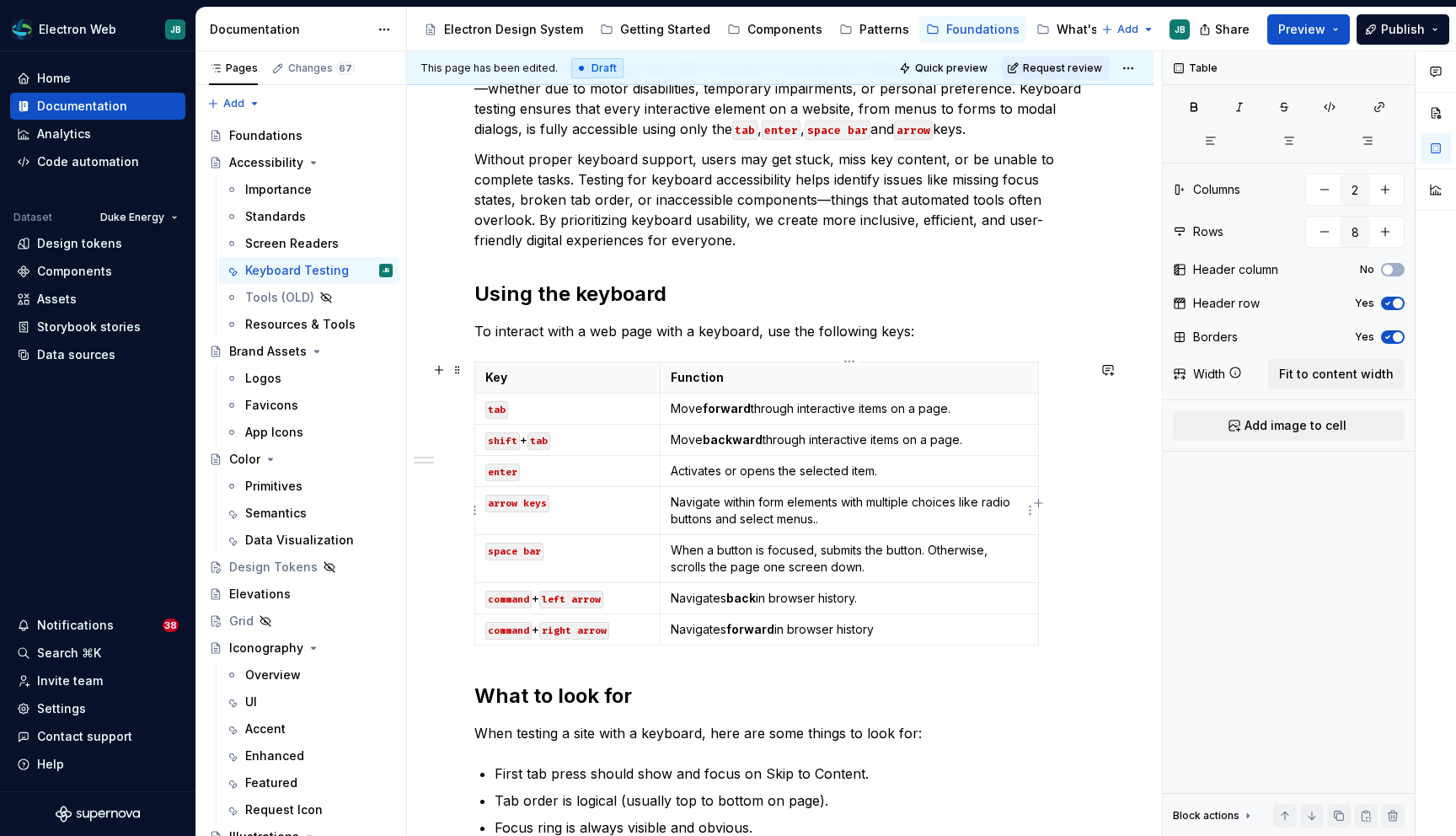
click at [738, 499] on p "Navigate within form elements with multiple choices like radio buttons and sele…" at bounding box center [849, 510] width 357 height 33
click at [827, 518] on p "Navigate through form elements with multiple choices like radio buttons and sel…" at bounding box center [849, 510] width 357 height 33
click at [848, 518] on p "Navigate through form elements with multiple choices like radio buttons and sel…" at bounding box center [849, 510] width 357 height 33
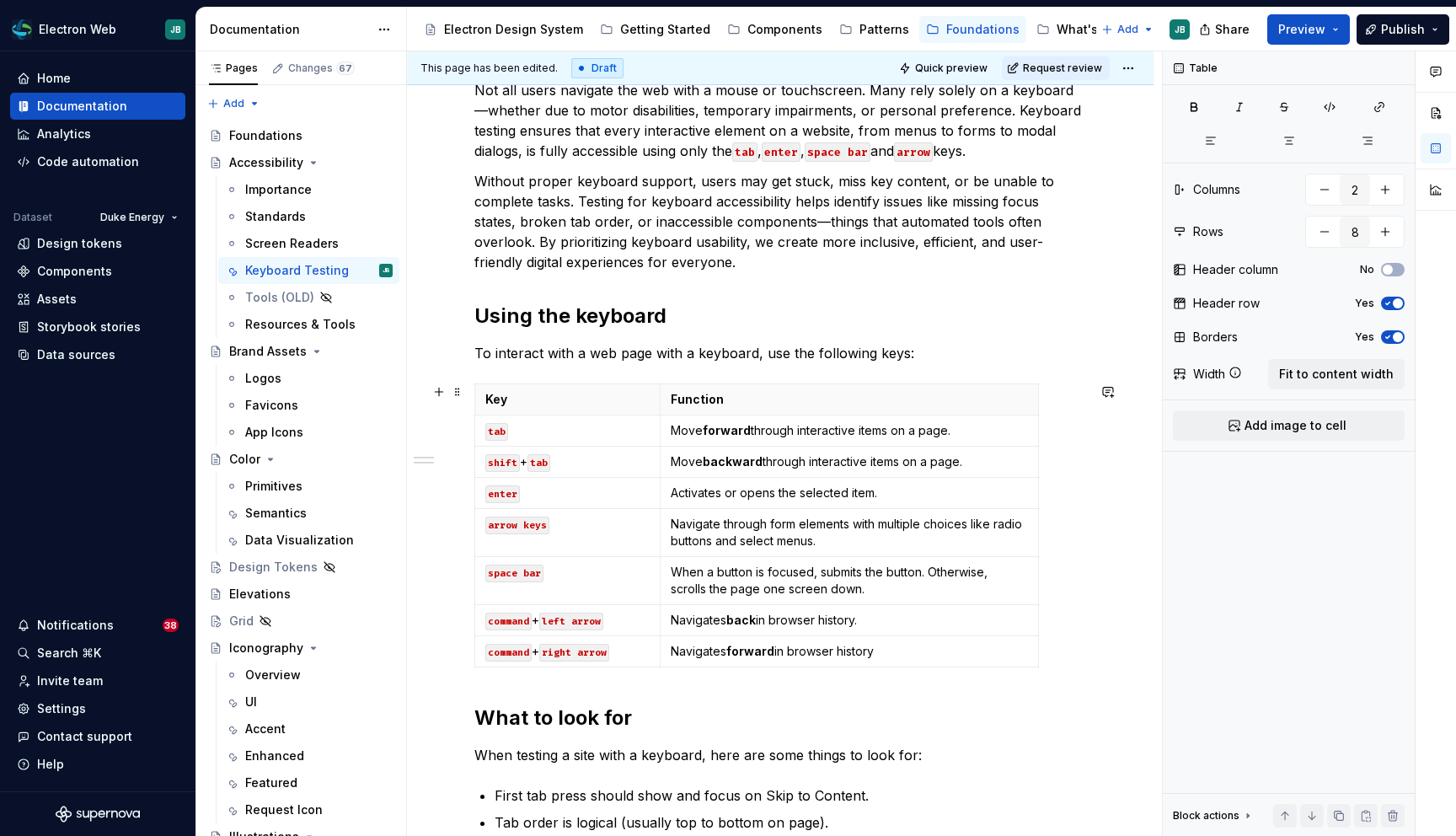
scroll to position [0, 0]
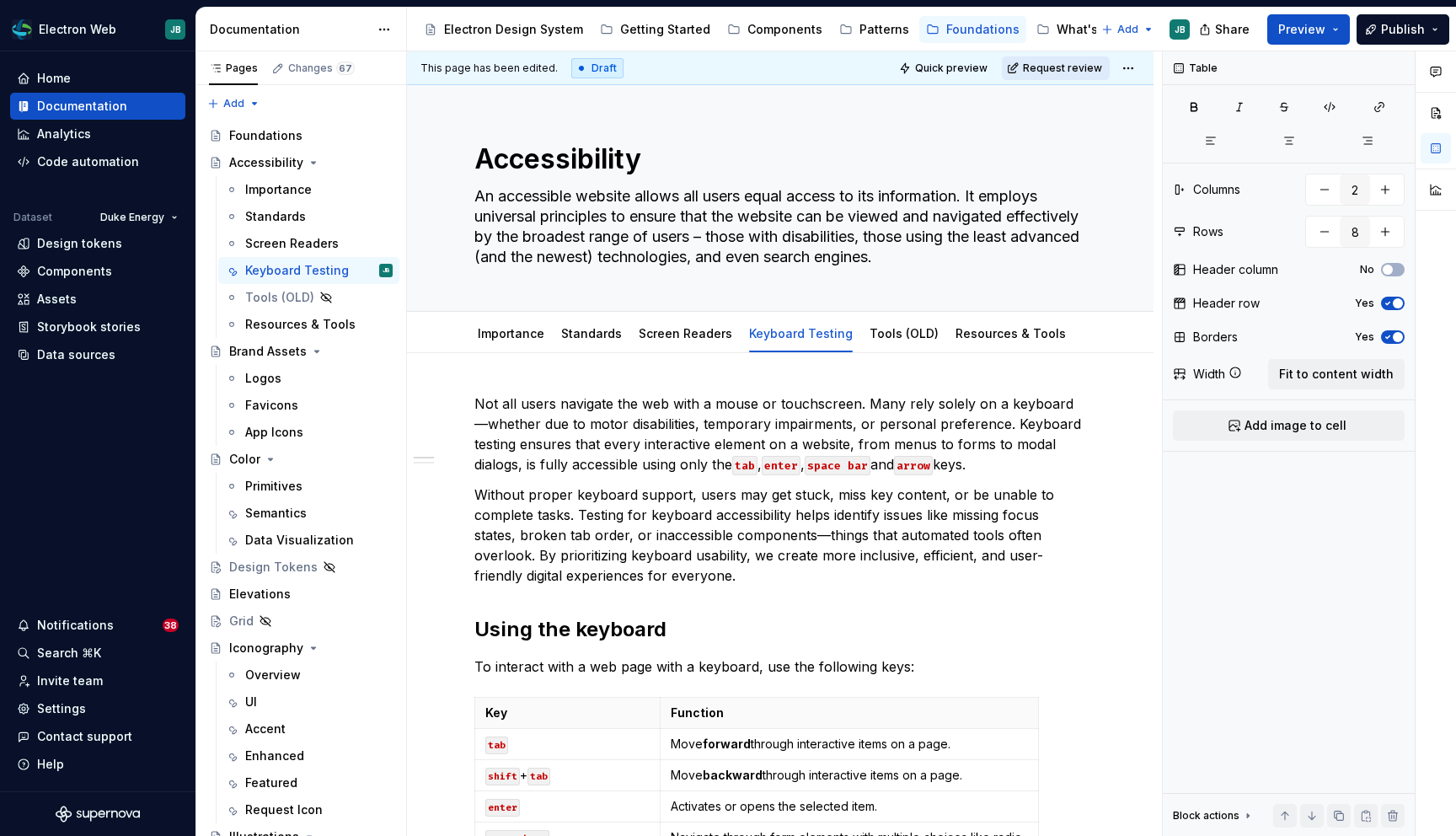
click at [1059, 70] on span "Request review" at bounding box center [1062, 69] width 79 height 14
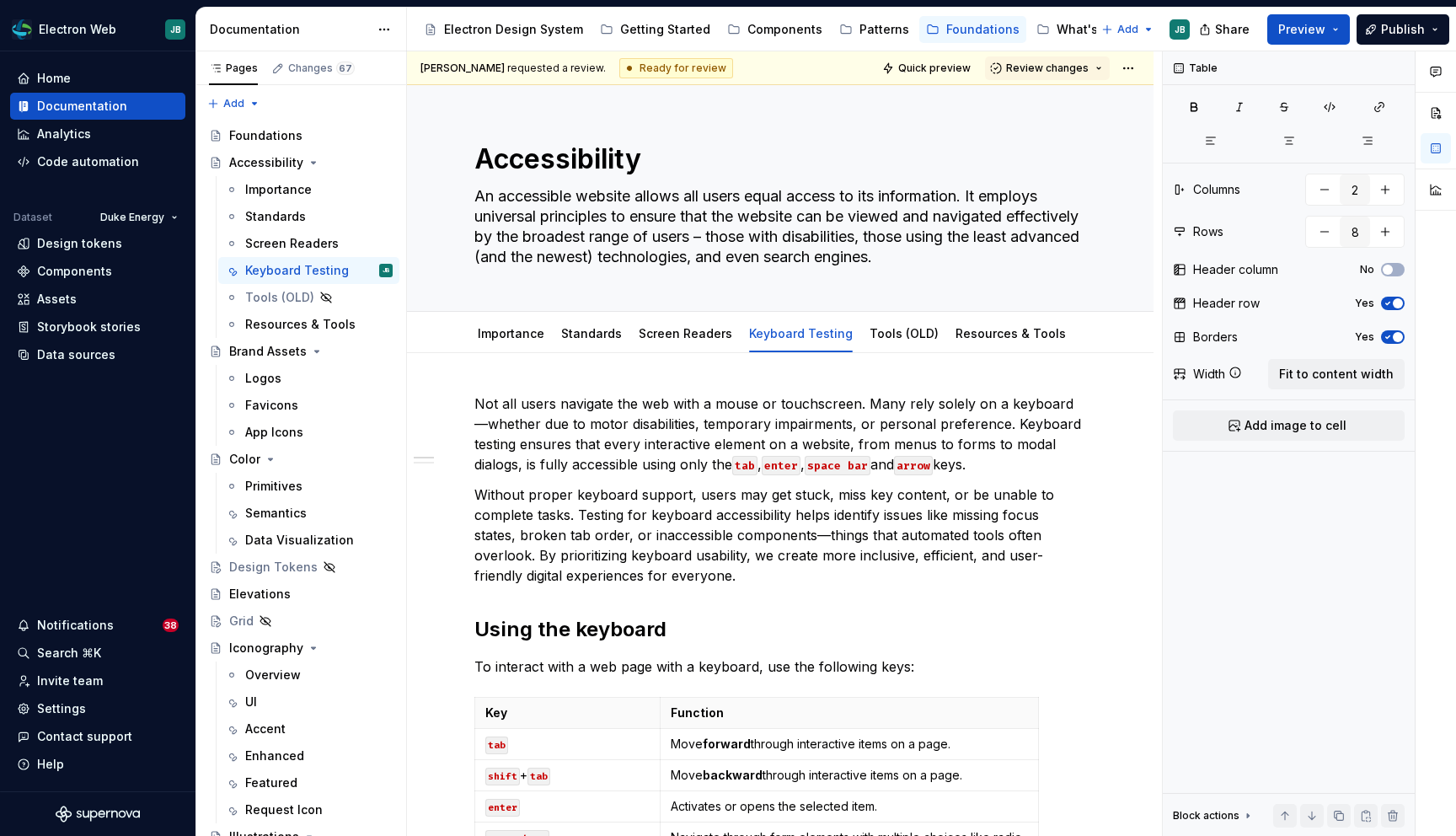
click at [1059, 70] on span "Review changes" at bounding box center [1047, 69] width 82 height 14
click at [1056, 100] on div "Approve" at bounding box center [1103, 101] width 148 height 17
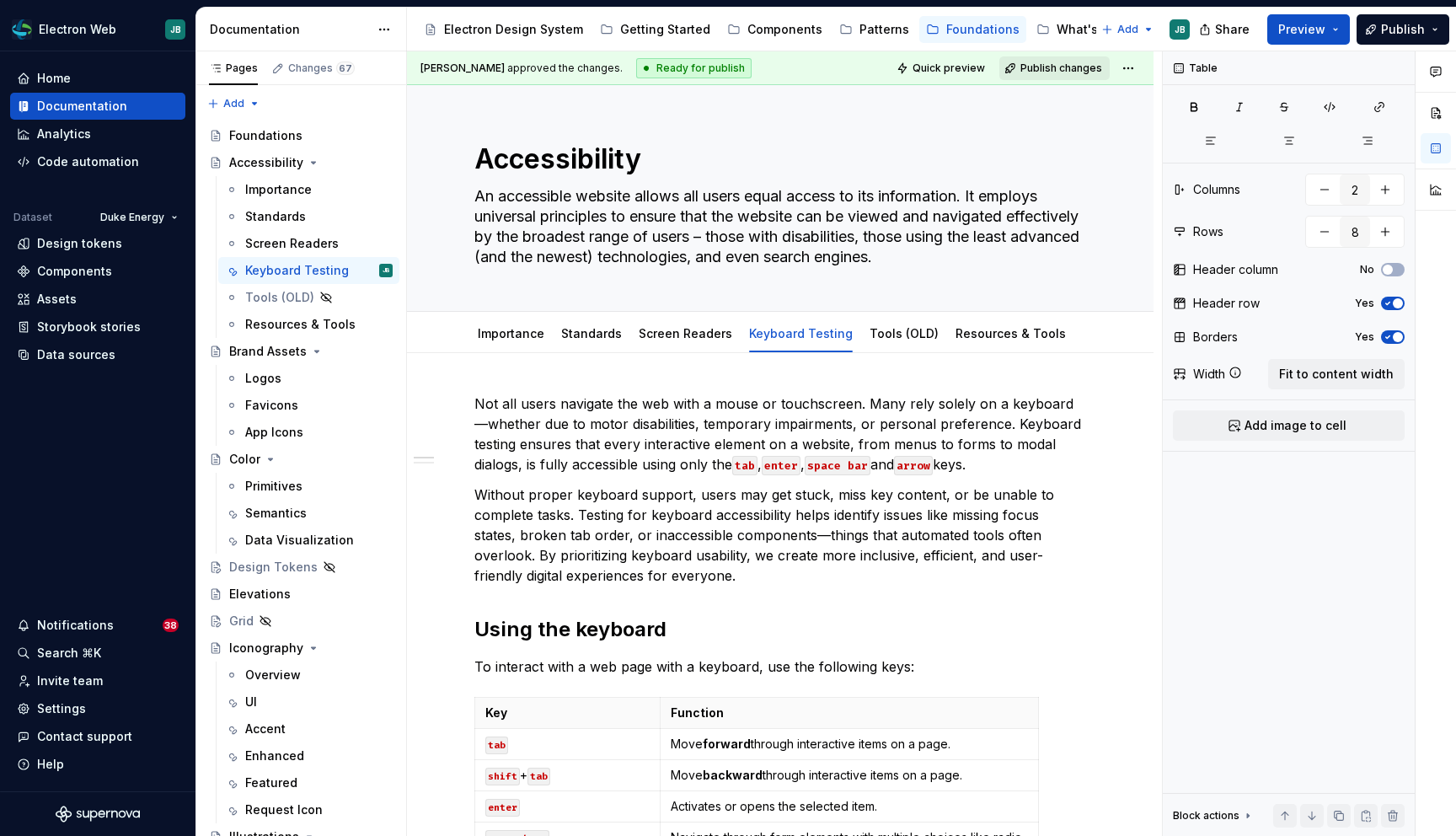
click at [1049, 63] on span "Publish changes" at bounding box center [1060, 69] width 82 height 14
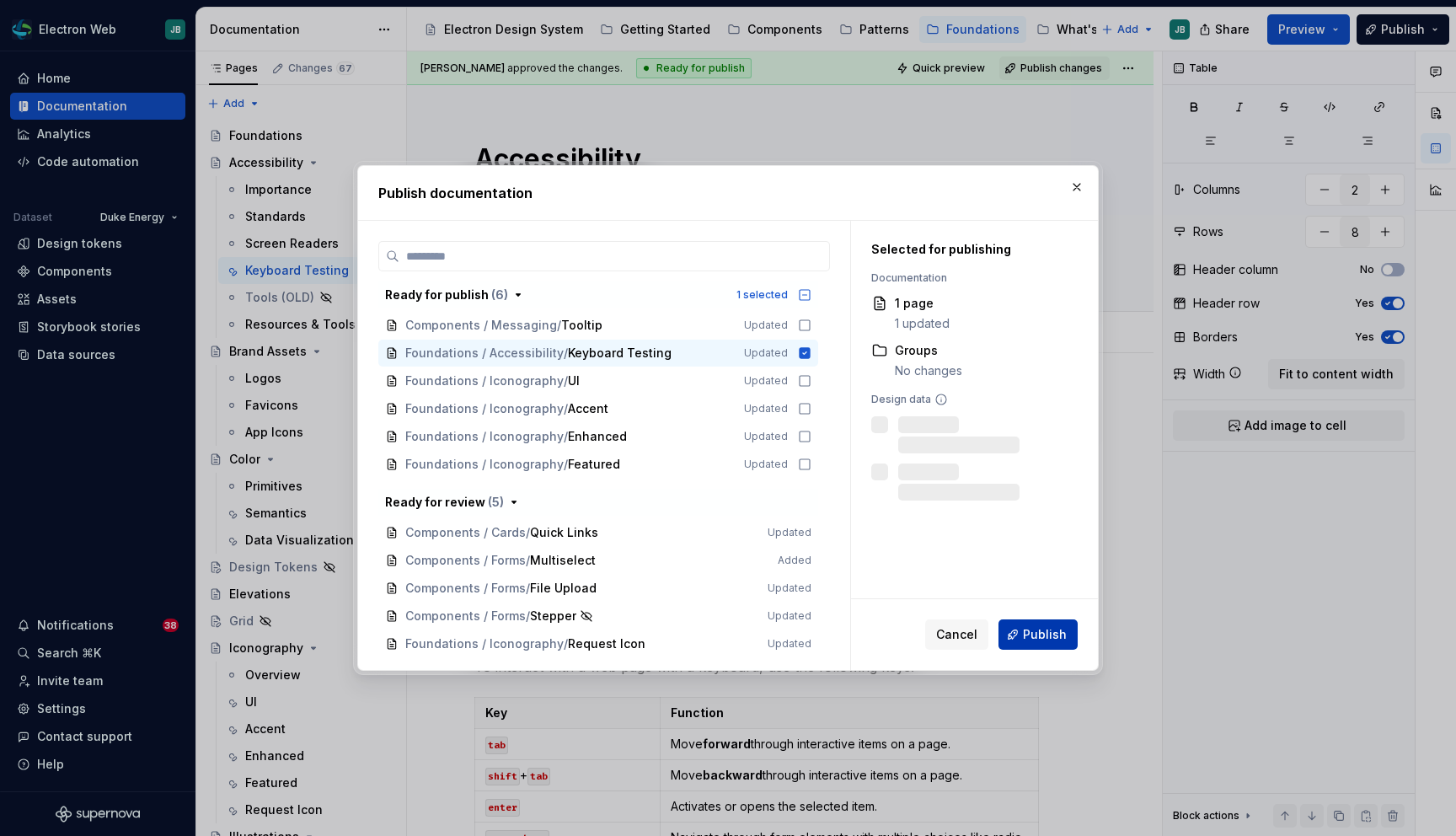
click at [1031, 629] on span "Publish" at bounding box center [1044, 635] width 44 height 17
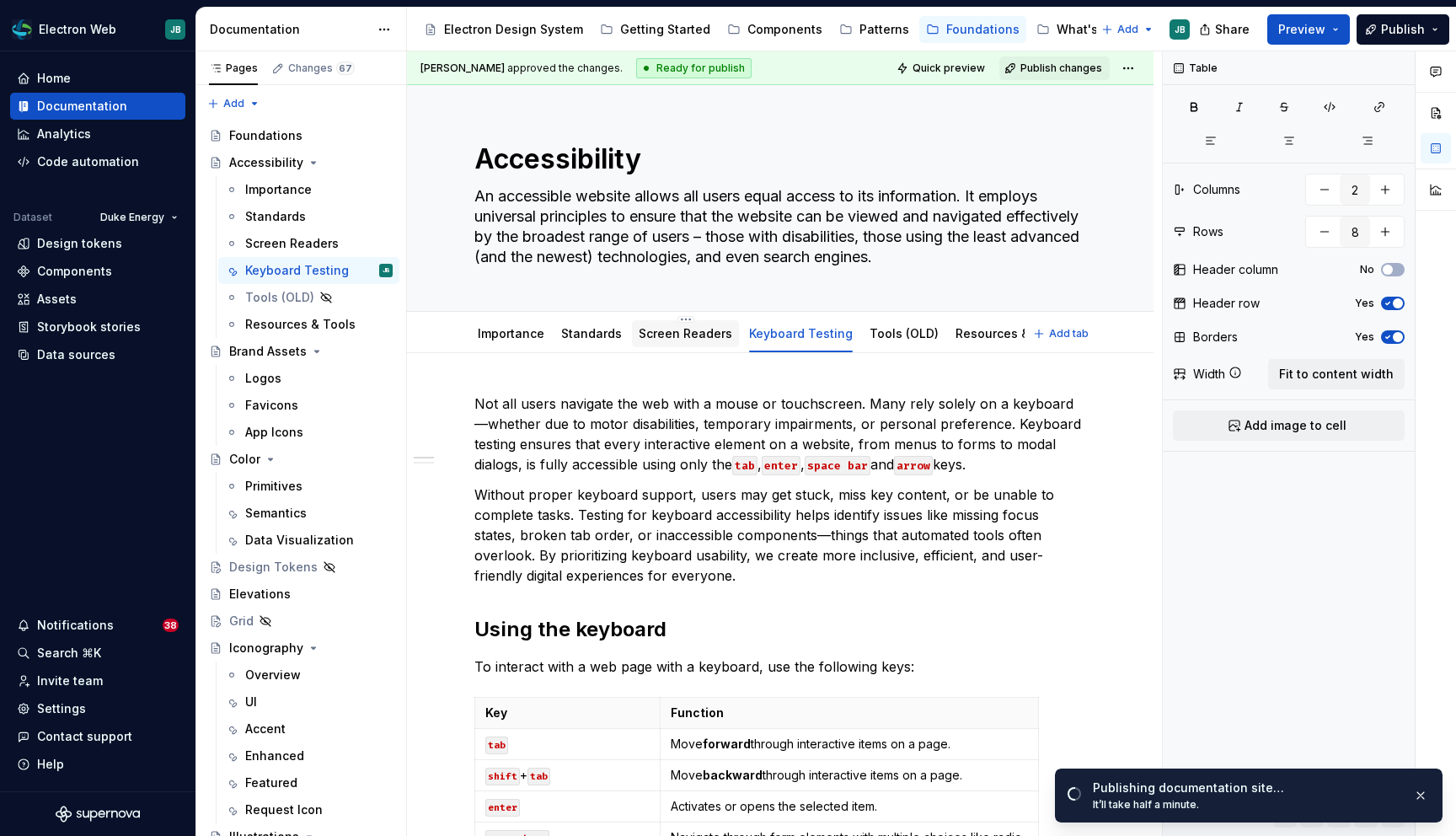
click at [686, 331] on link "Screen Readers" at bounding box center [685, 333] width 94 height 15
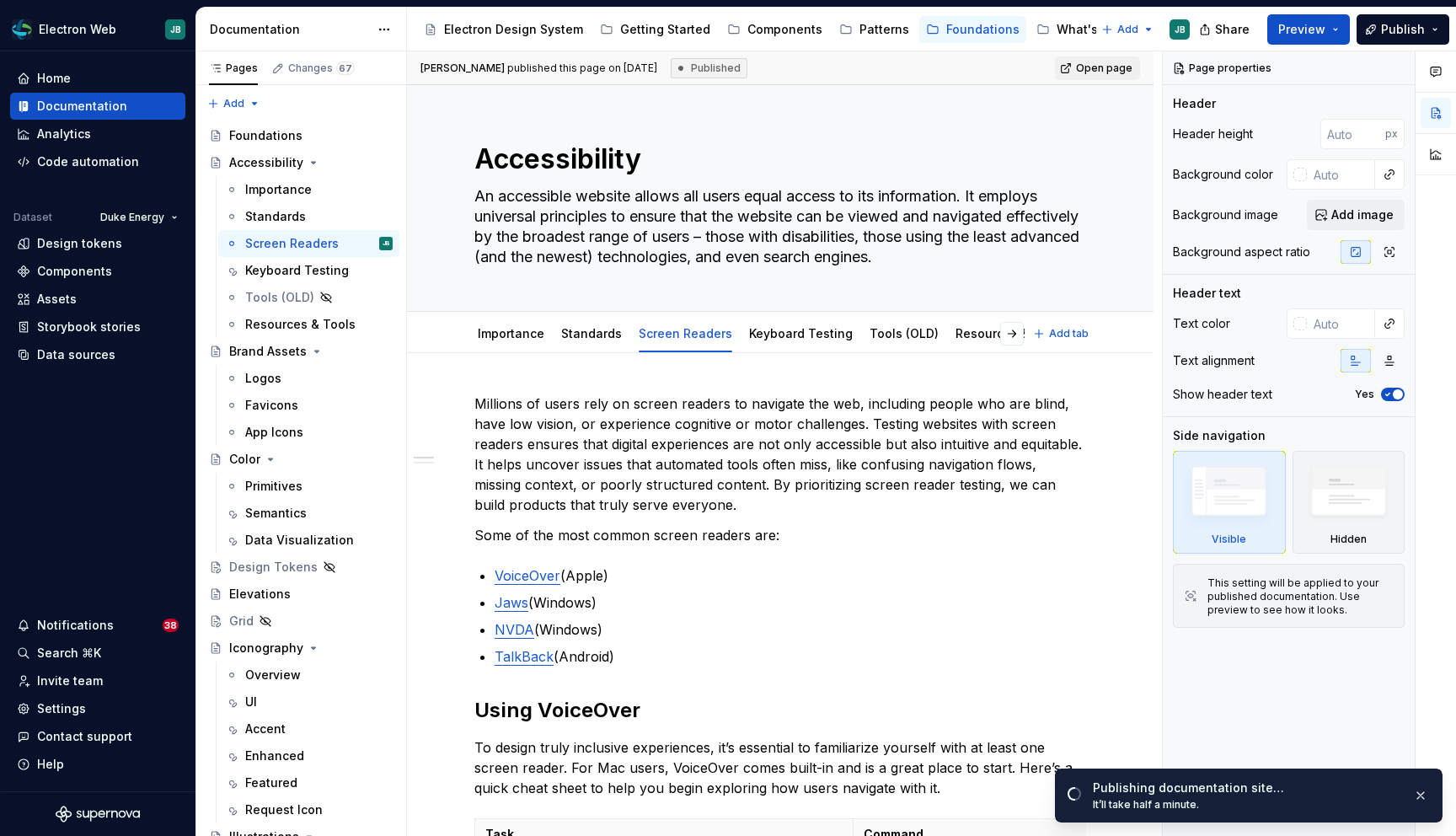
type textarea "*"
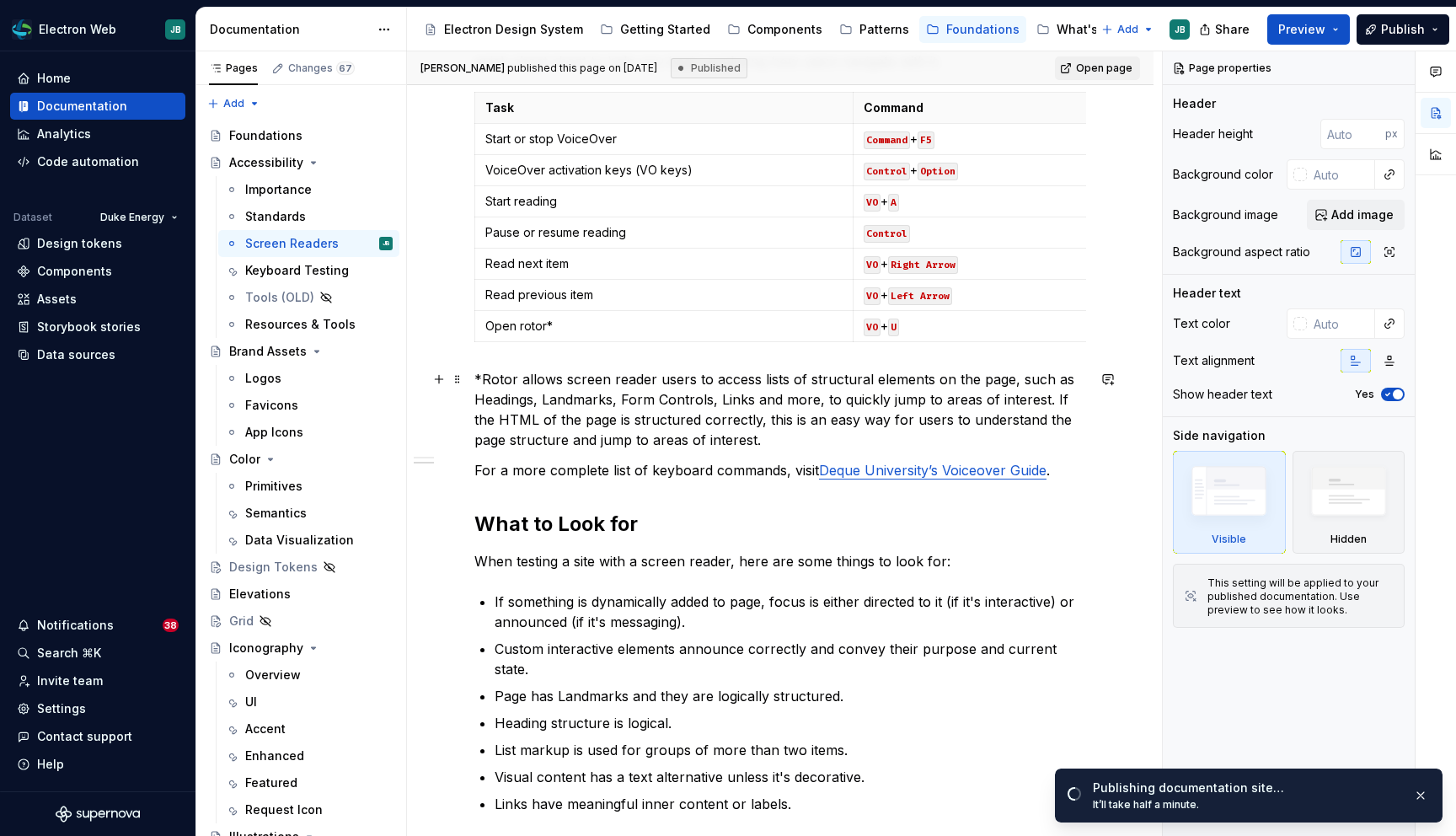
scroll to position [746, 0]
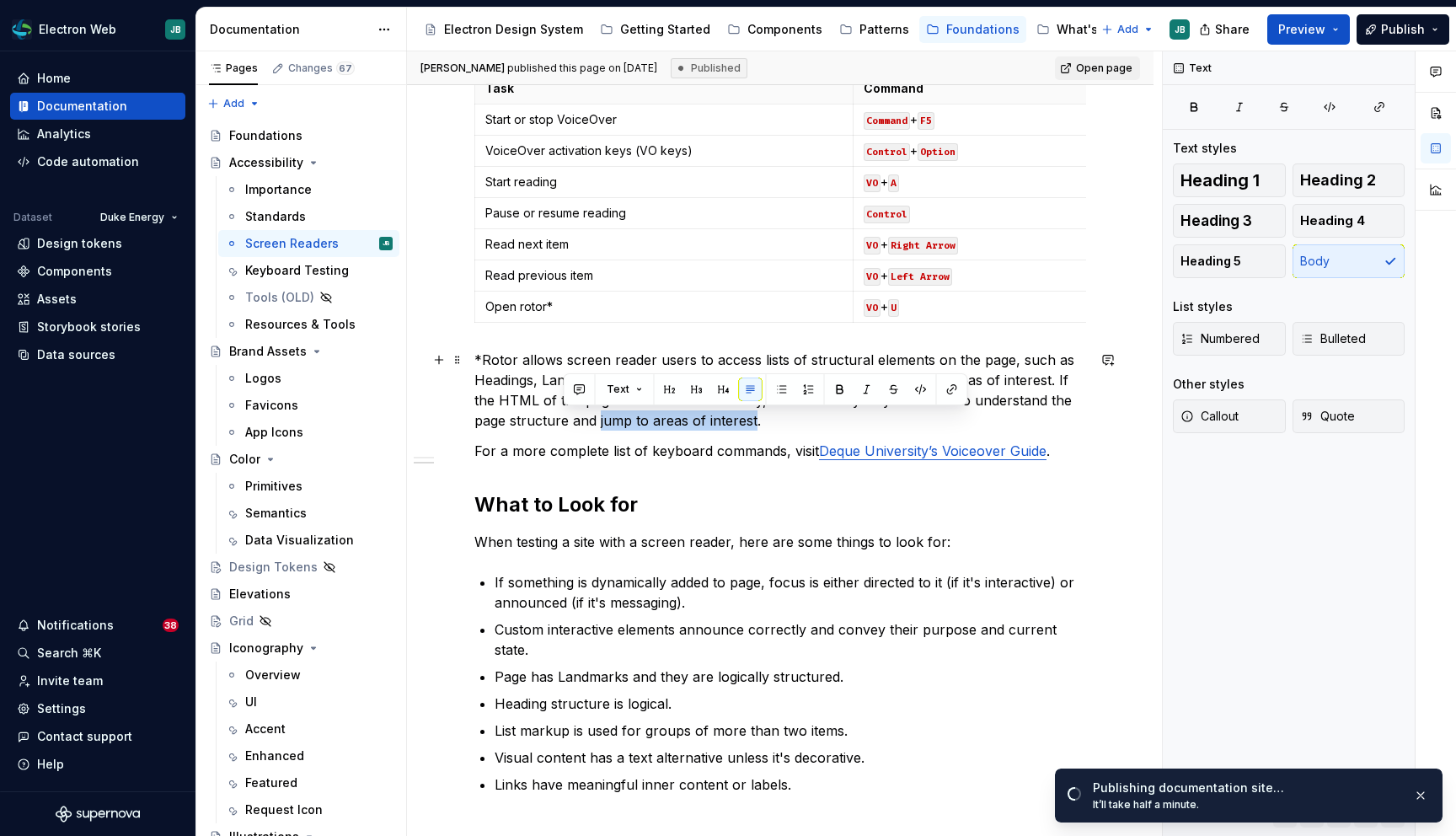
drag, startPoint x: 717, startPoint y: 421, endPoint x: 563, endPoint y: 425, distance: 154.1
click at [563, 425] on p "*Rotor allows screen reader users to access lists of structural elements on the…" at bounding box center [780, 390] width 612 height 81
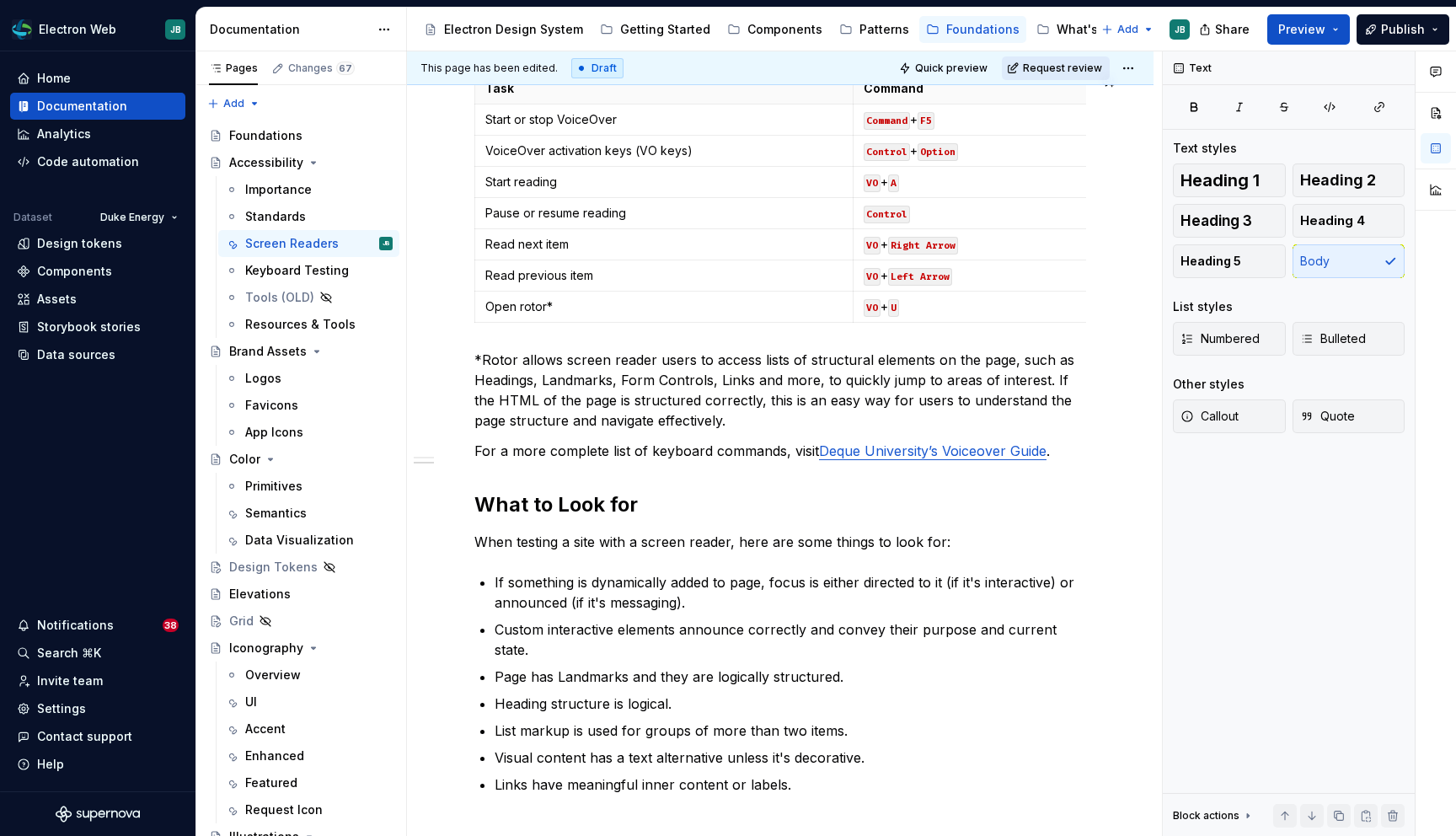
click at [1073, 59] on button "Request review" at bounding box center [1055, 68] width 108 height 23
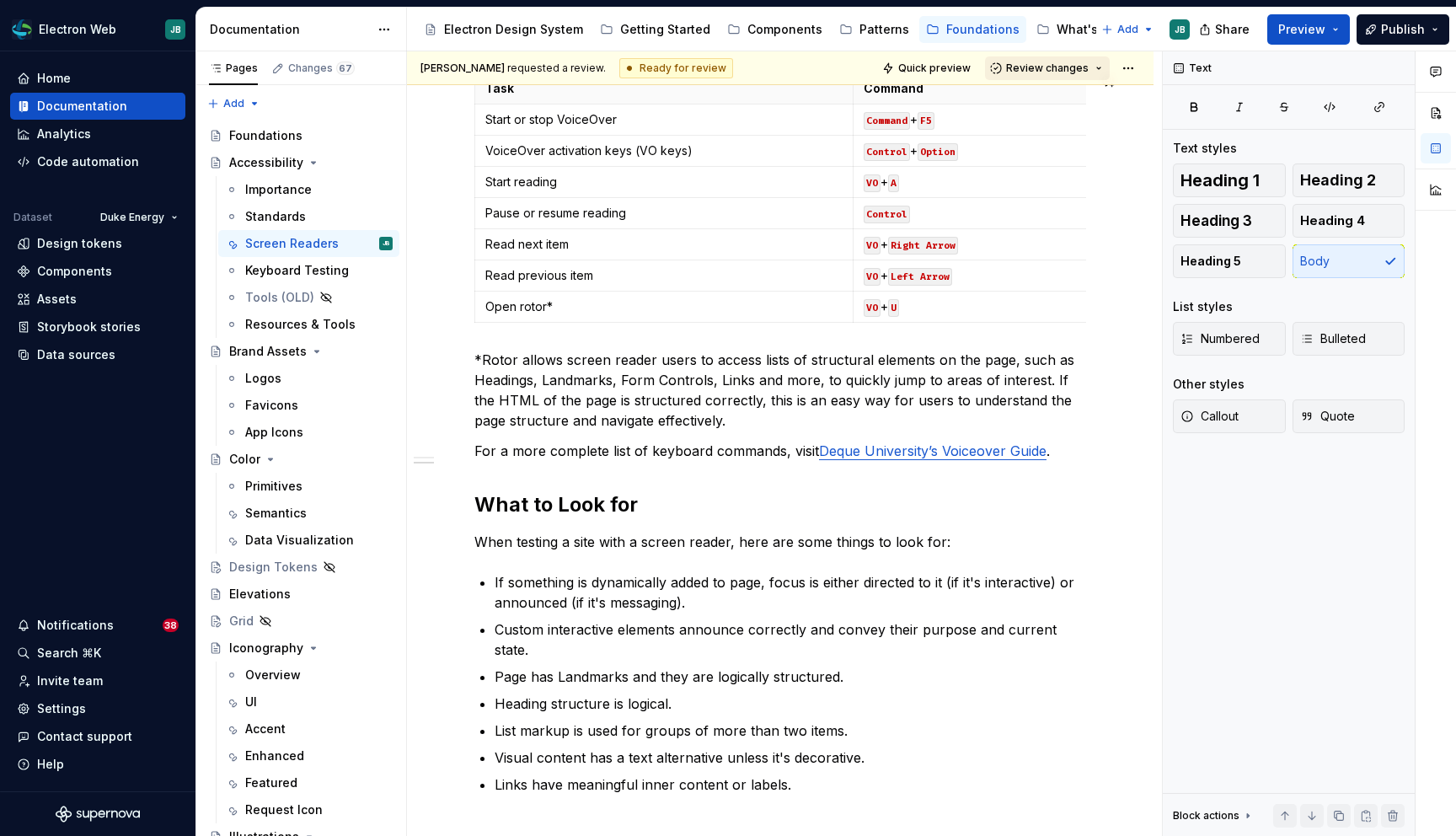
click at [1067, 62] on span "Review changes" at bounding box center [1047, 69] width 82 height 14
click at [1055, 101] on div "Approve" at bounding box center [1103, 101] width 148 height 17
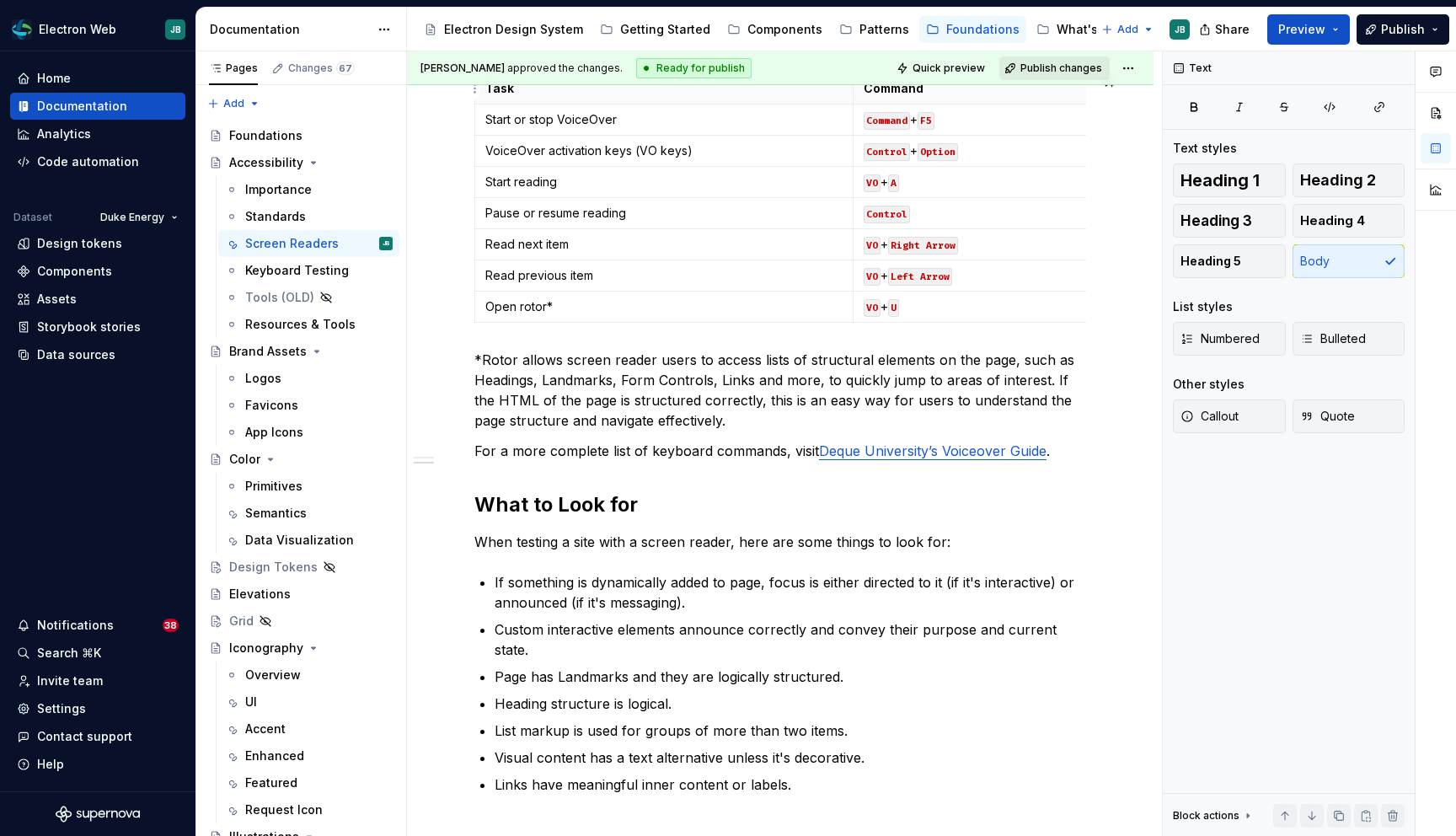
click at [1049, 66] on span "Publish changes" at bounding box center [1060, 69] width 82 height 14
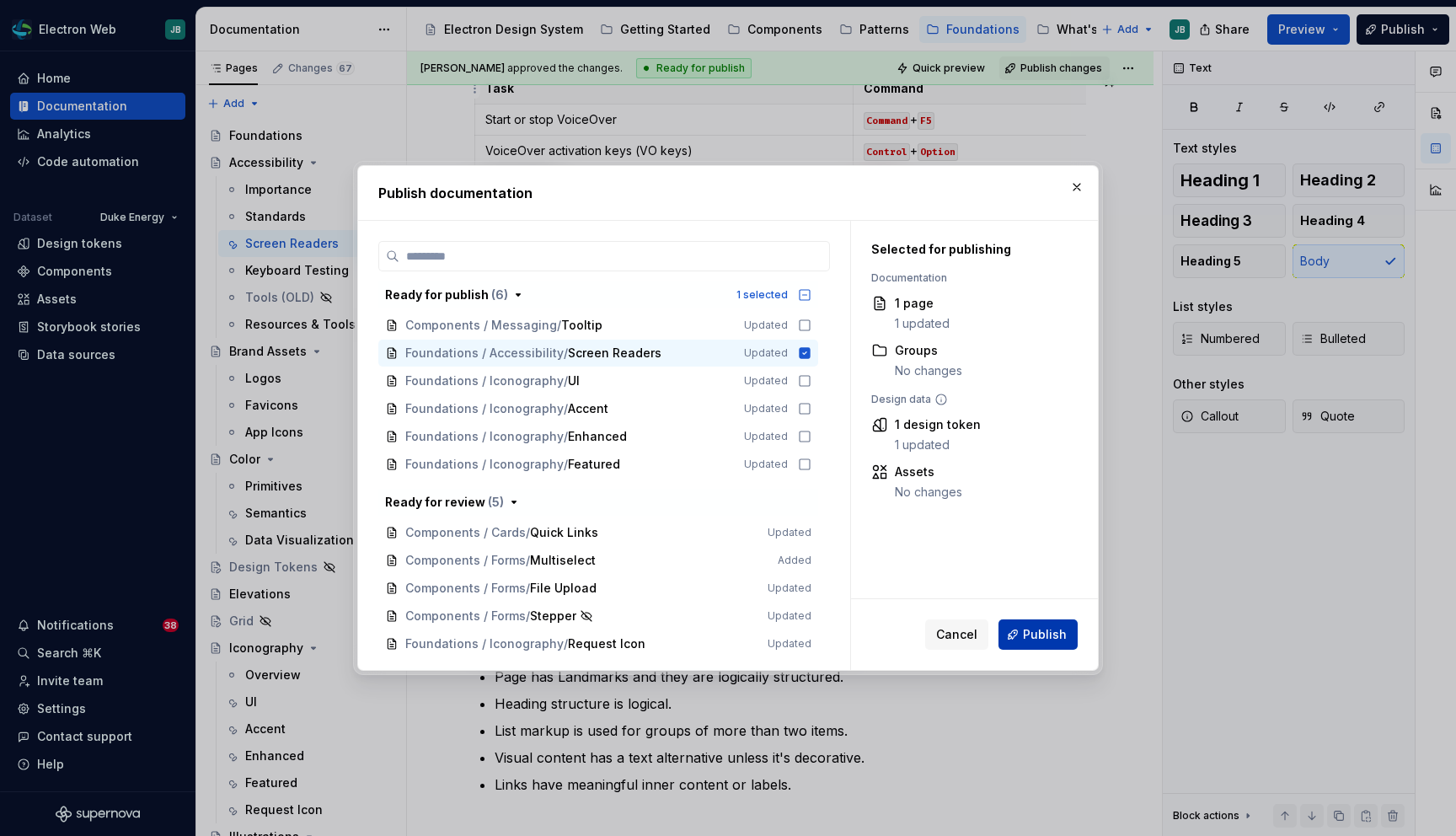
click at [1031, 628] on span "Publish" at bounding box center [1044, 635] width 44 height 17
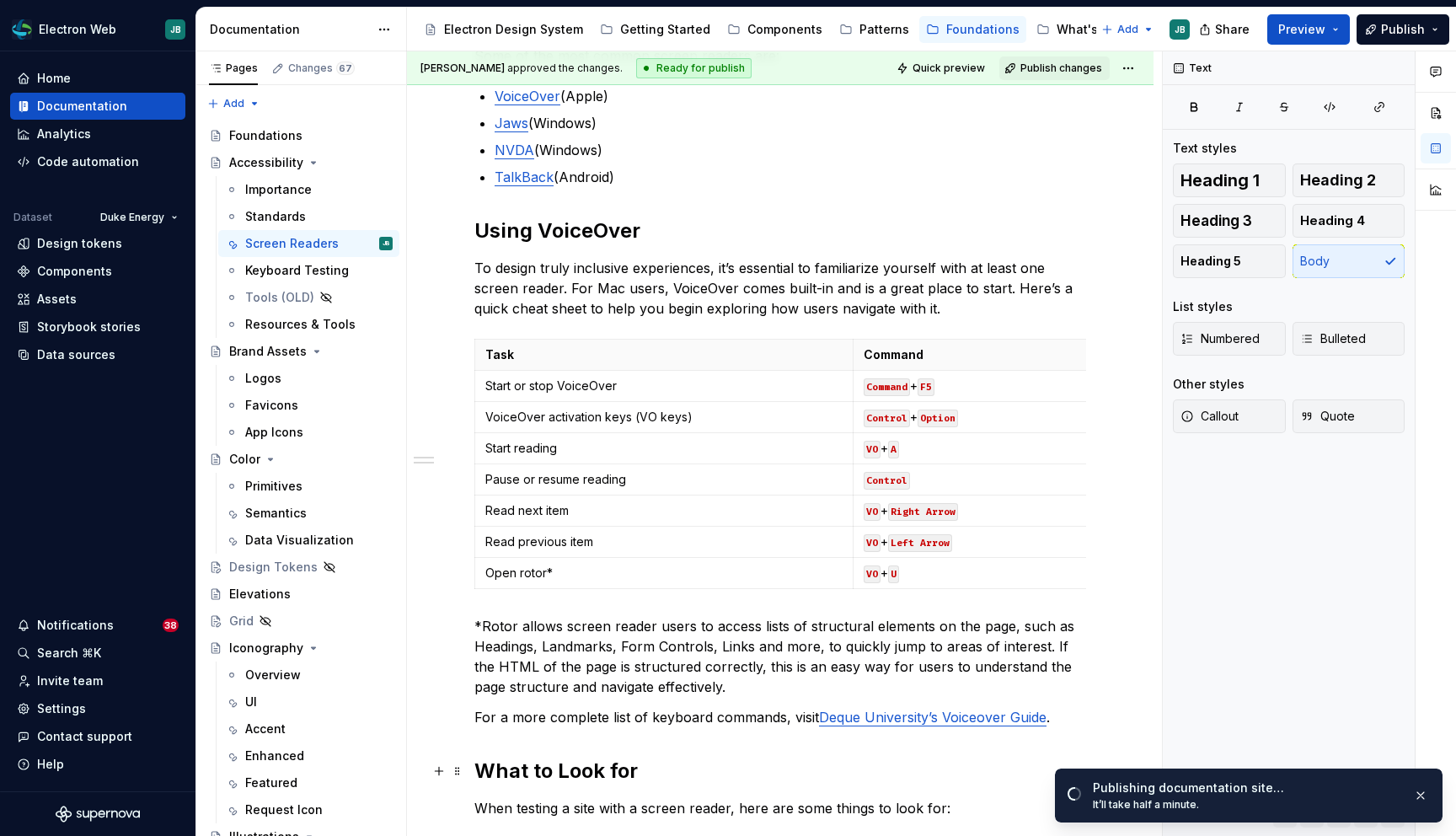
scroll to position [0, 0]
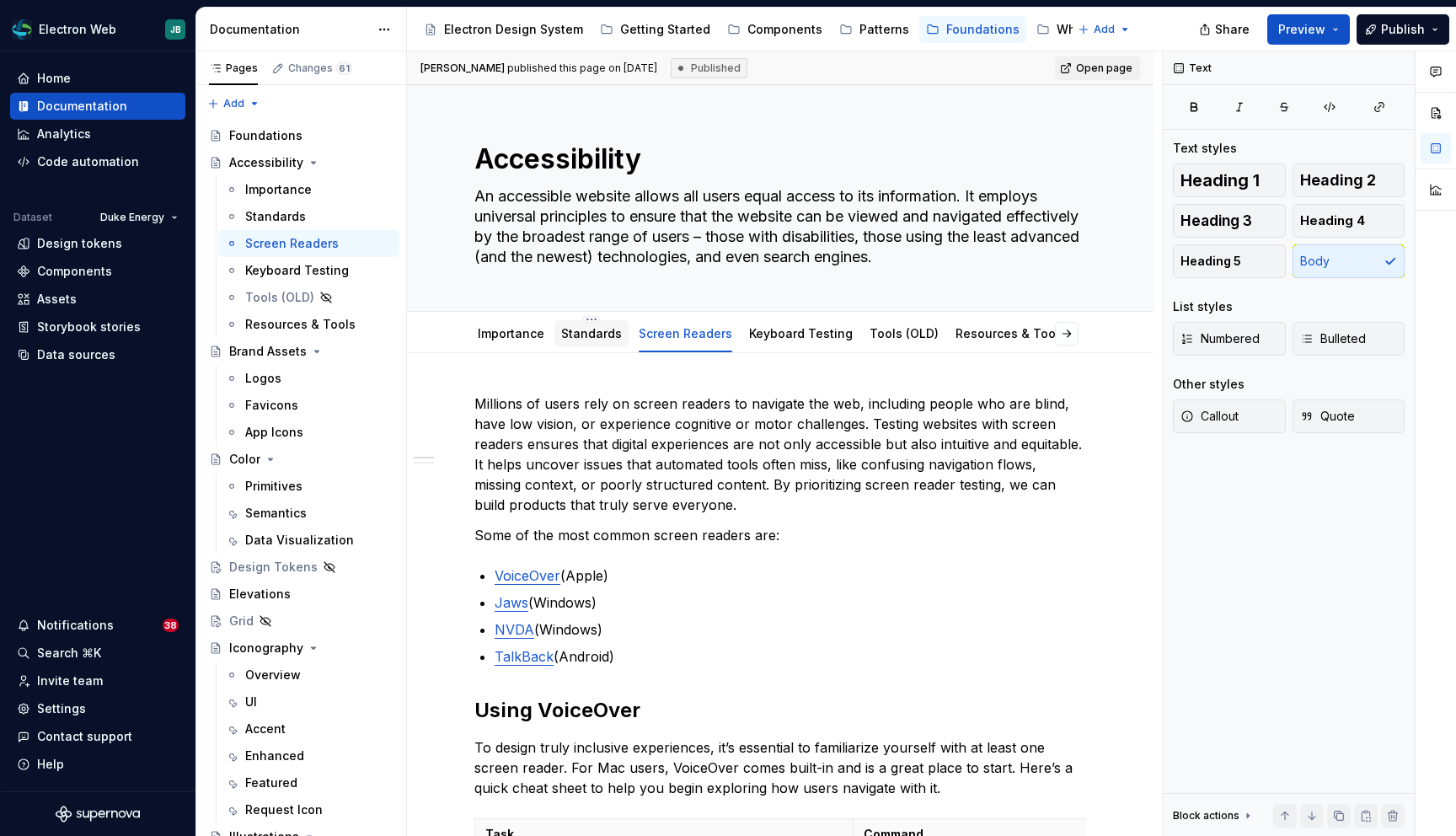
type textarea "*"
